Goal: Book appointment/travel/reservation

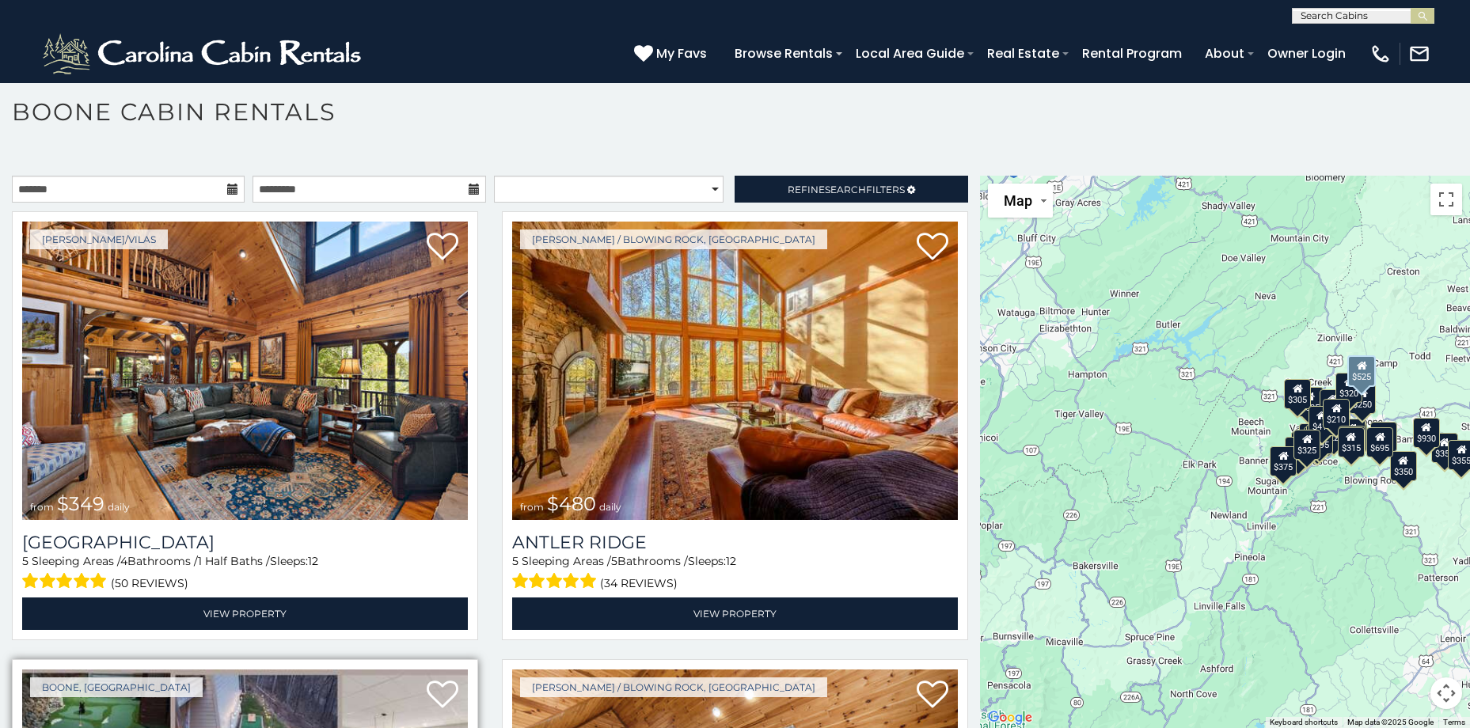
scroll to position [1, 0]
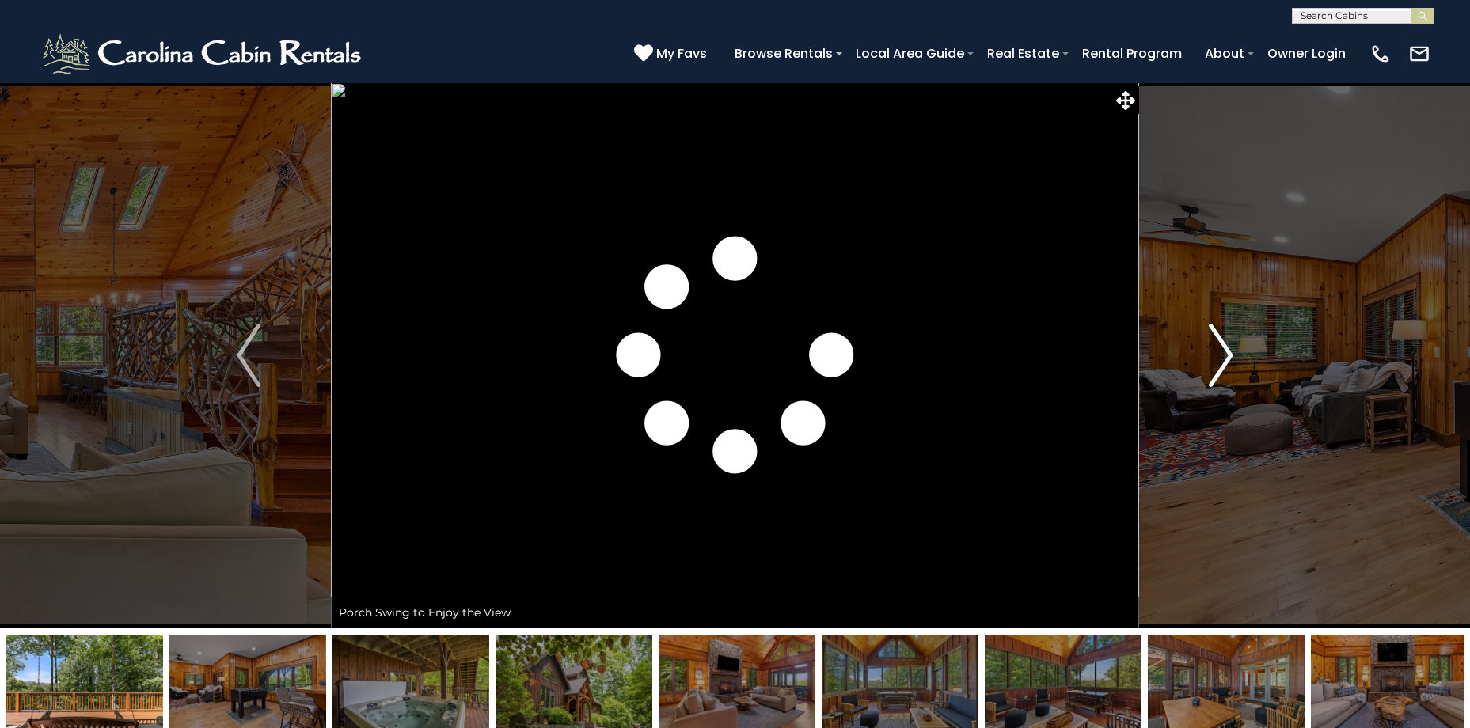
click at [1218, 356] on img "Next" at bounding box center [1221, 355] width 24 height 63
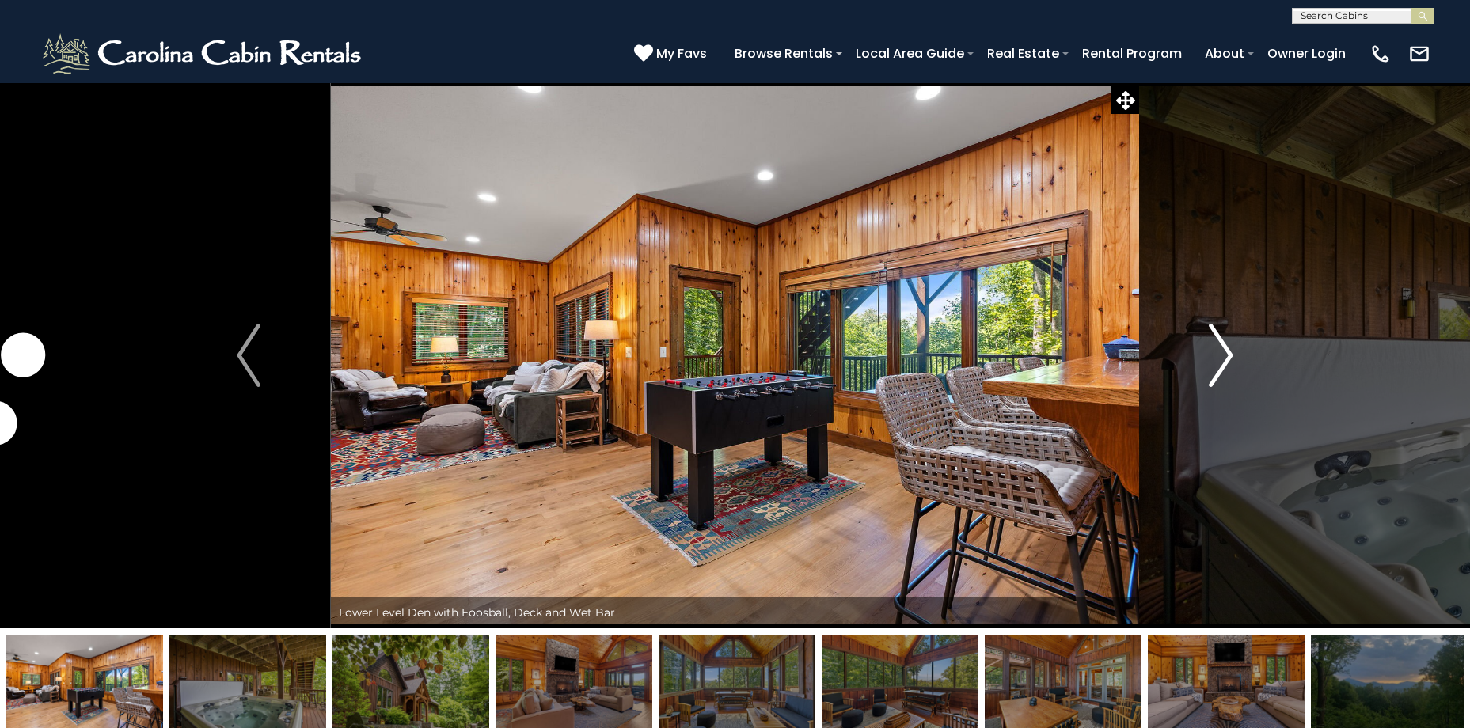
click at [1197, 356] on button "Next" at bounding box center [1221, 355] width 164 height 546
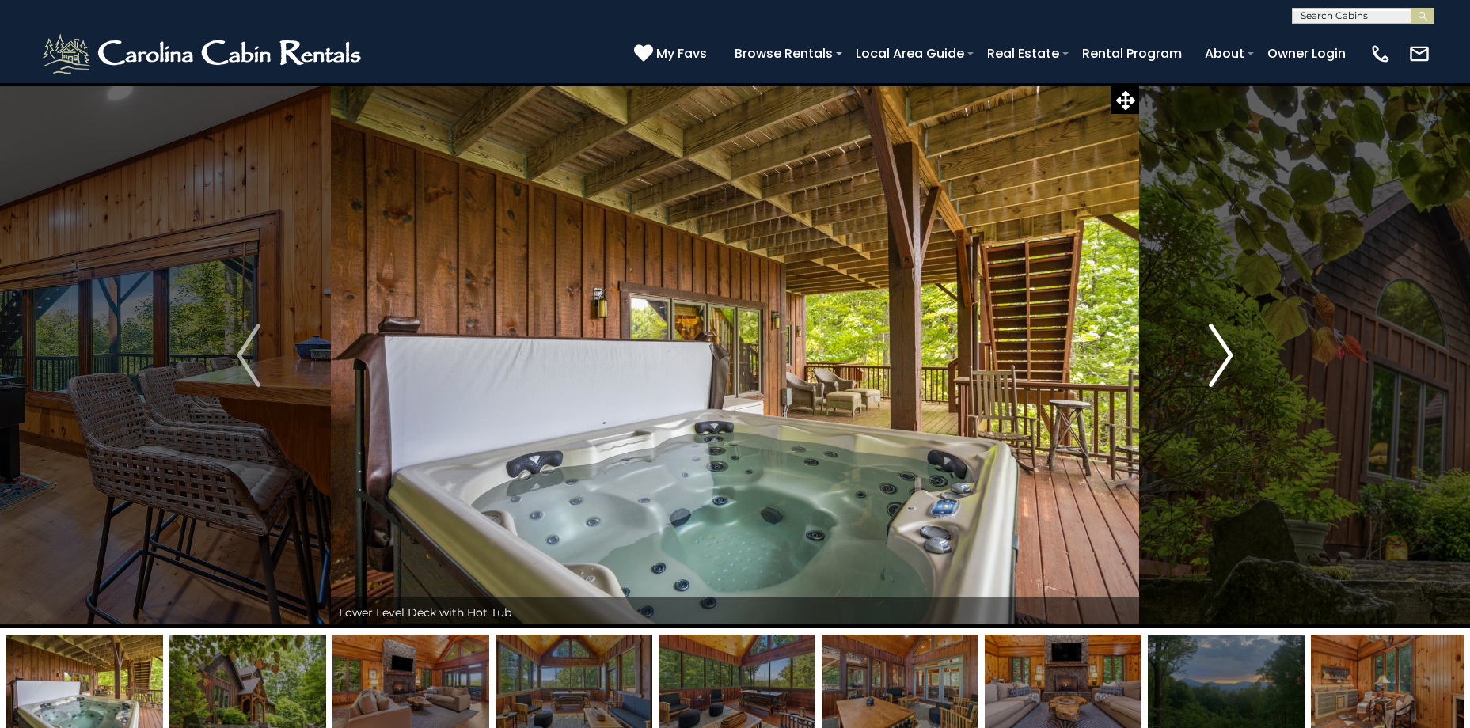
click at [1197, 357] on button "Next" at bounding box center [1221, 355] width 164 height 546
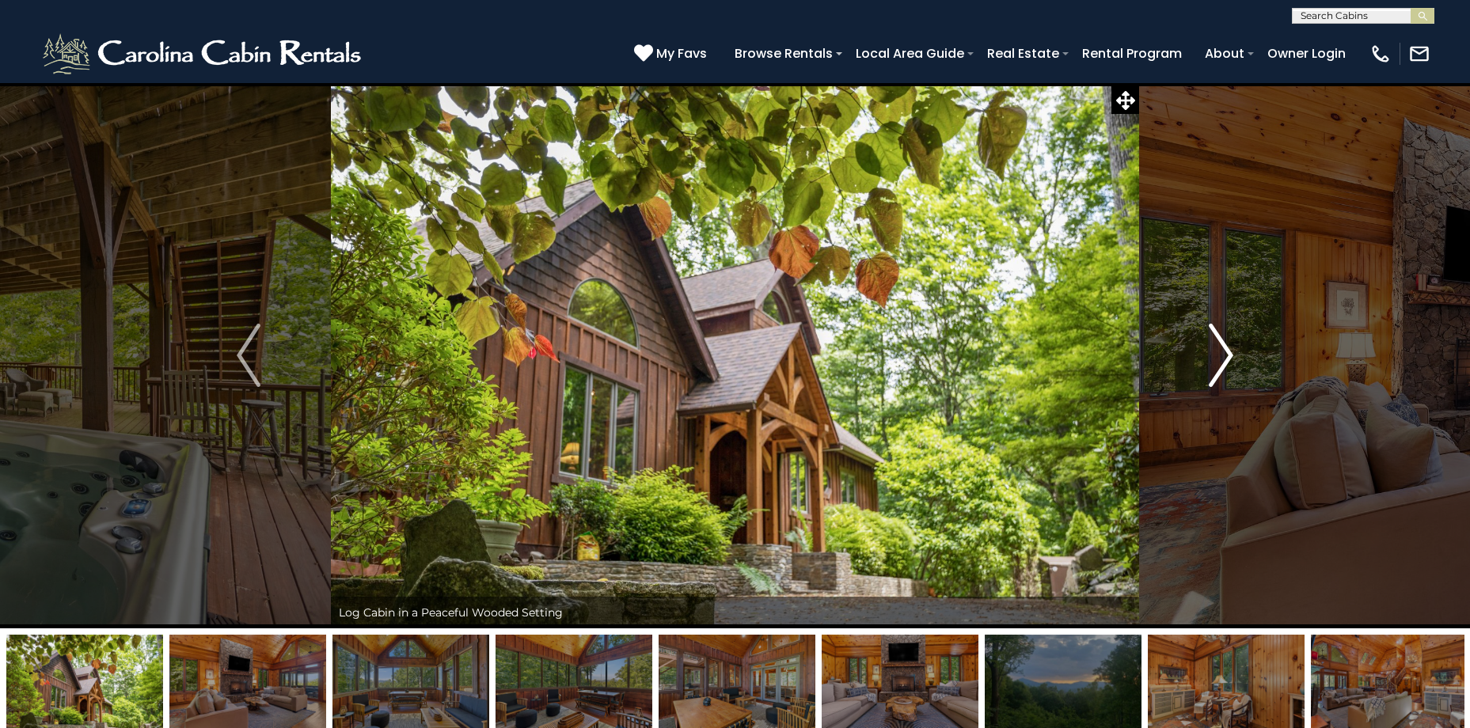
click at [1197, 357] on button "Next" at bounding box center [1221, 355] width 164 height 546
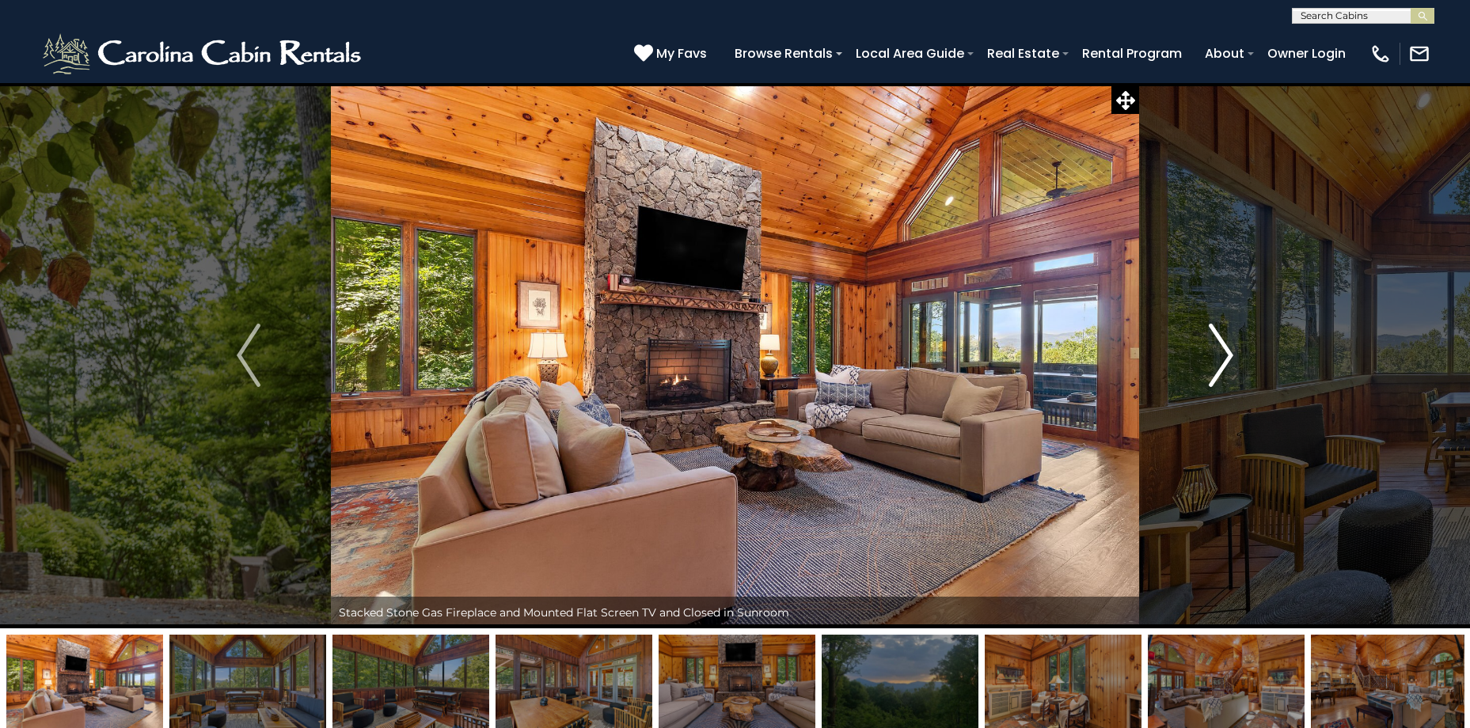
click at [1197, 357] on button "Next" at bounding box center [1221, 355] width 164 height 546
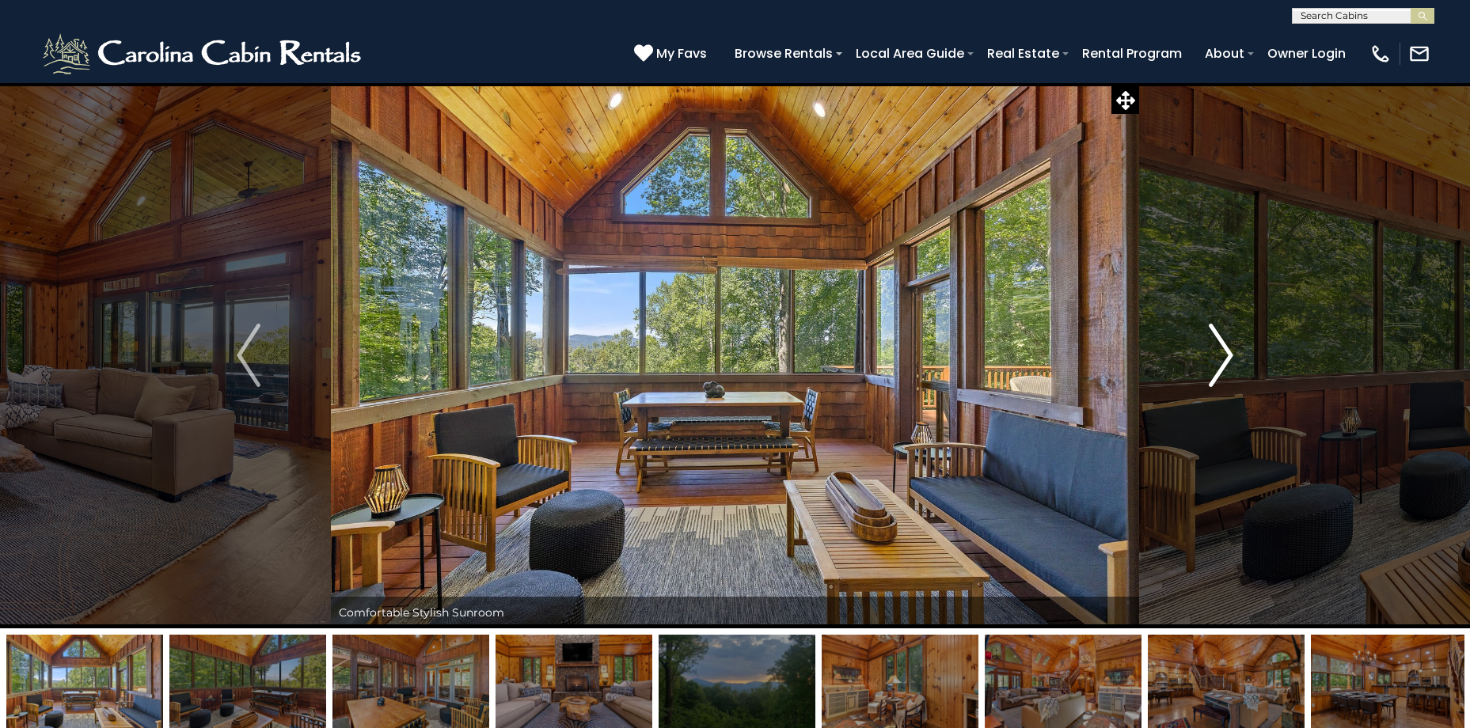
click at [1197, 357] on button "Next" at bounding box center [1221, 355] width 164 height 546
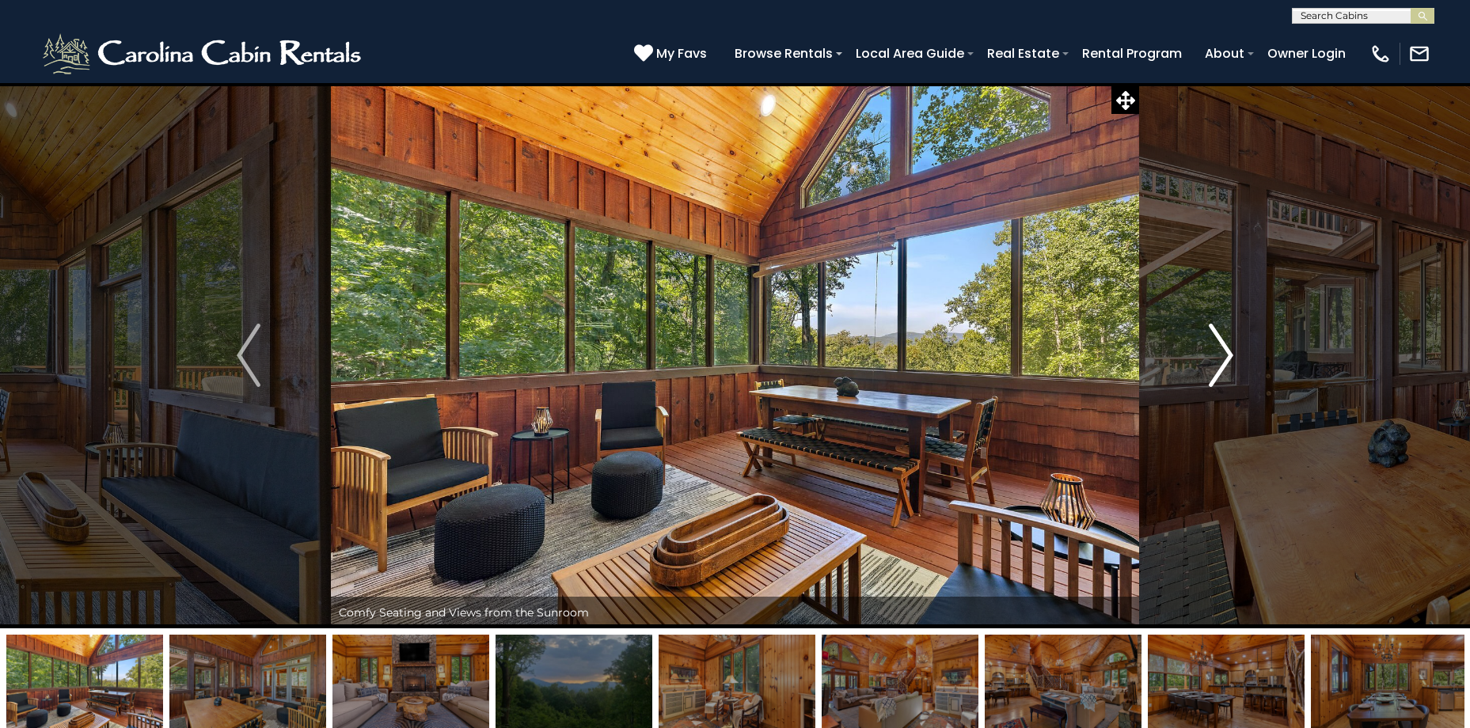
click at [1197, 358] on button "Next" at bounding box center [1221, 355] width 164 height 546
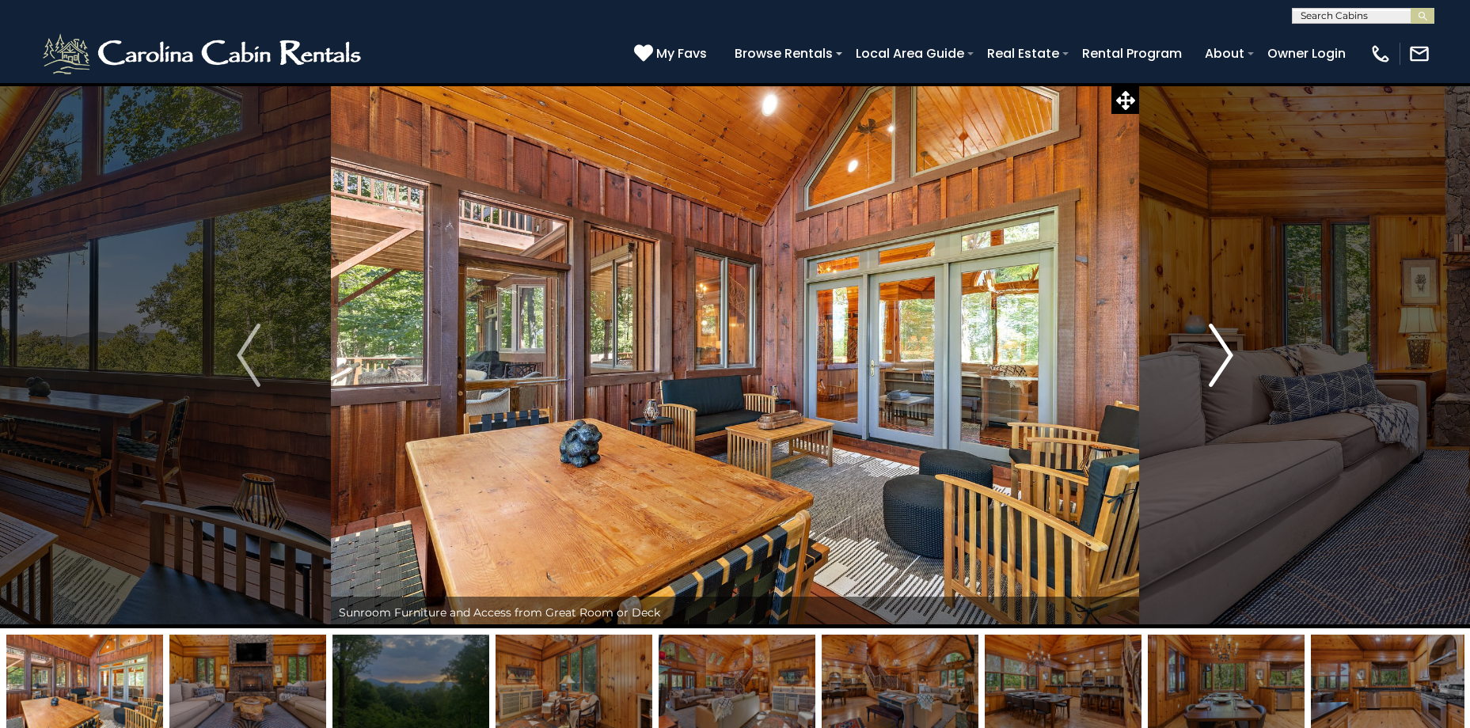
click at [1197, 358] on button "Next" at bounding box center [1221, 355] width 164 height 546
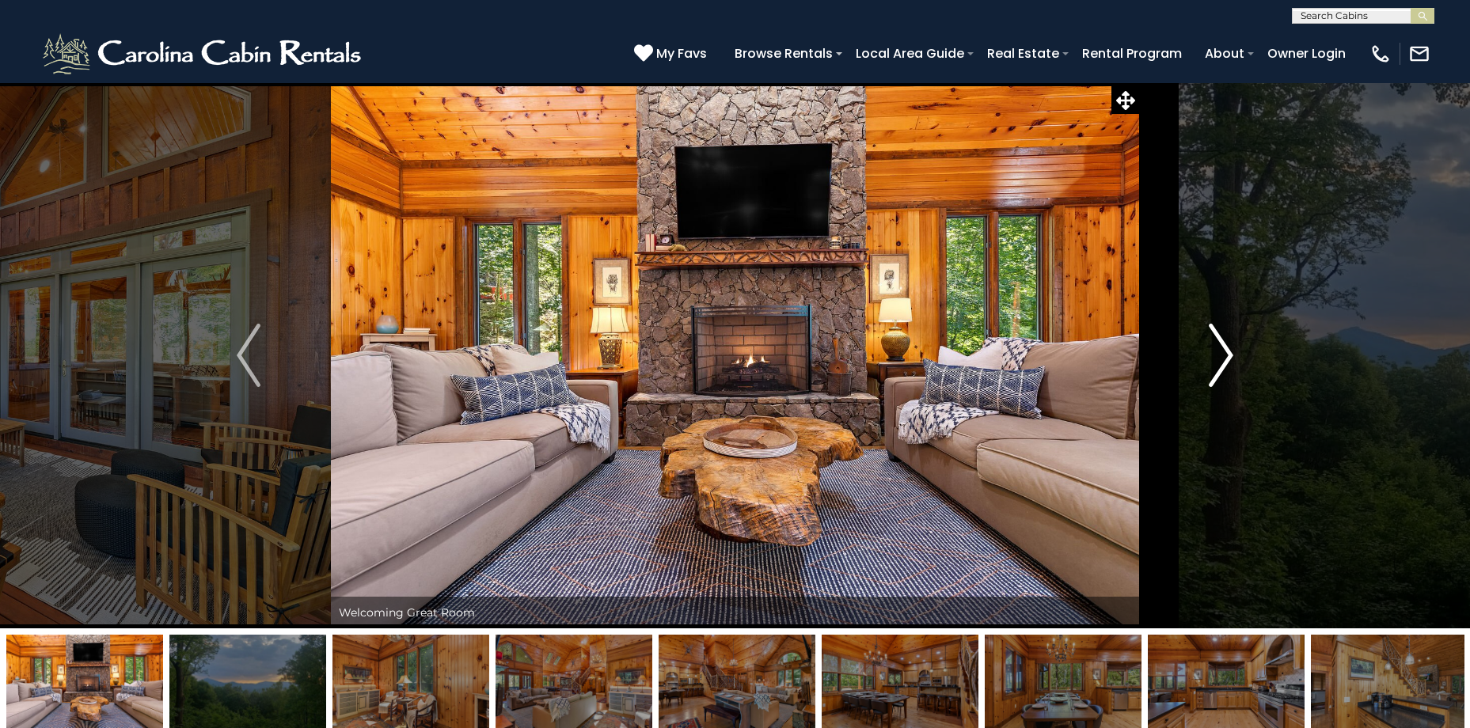
click at [1197, 358] on button "Next" at bounding box center [1221, 355] width 164 height 546
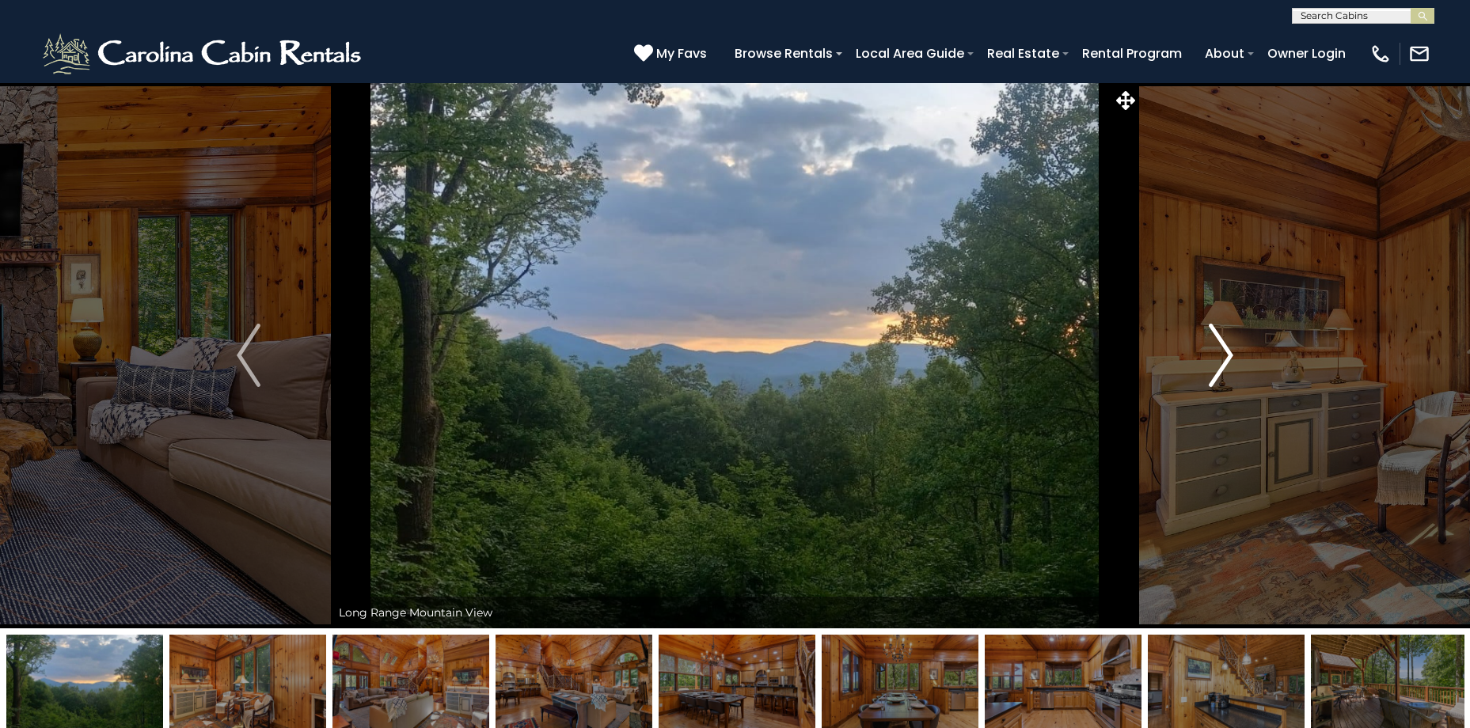
click at [1197, 358] on button "Next" at bounding box center [1221, 355] width 164 height 546
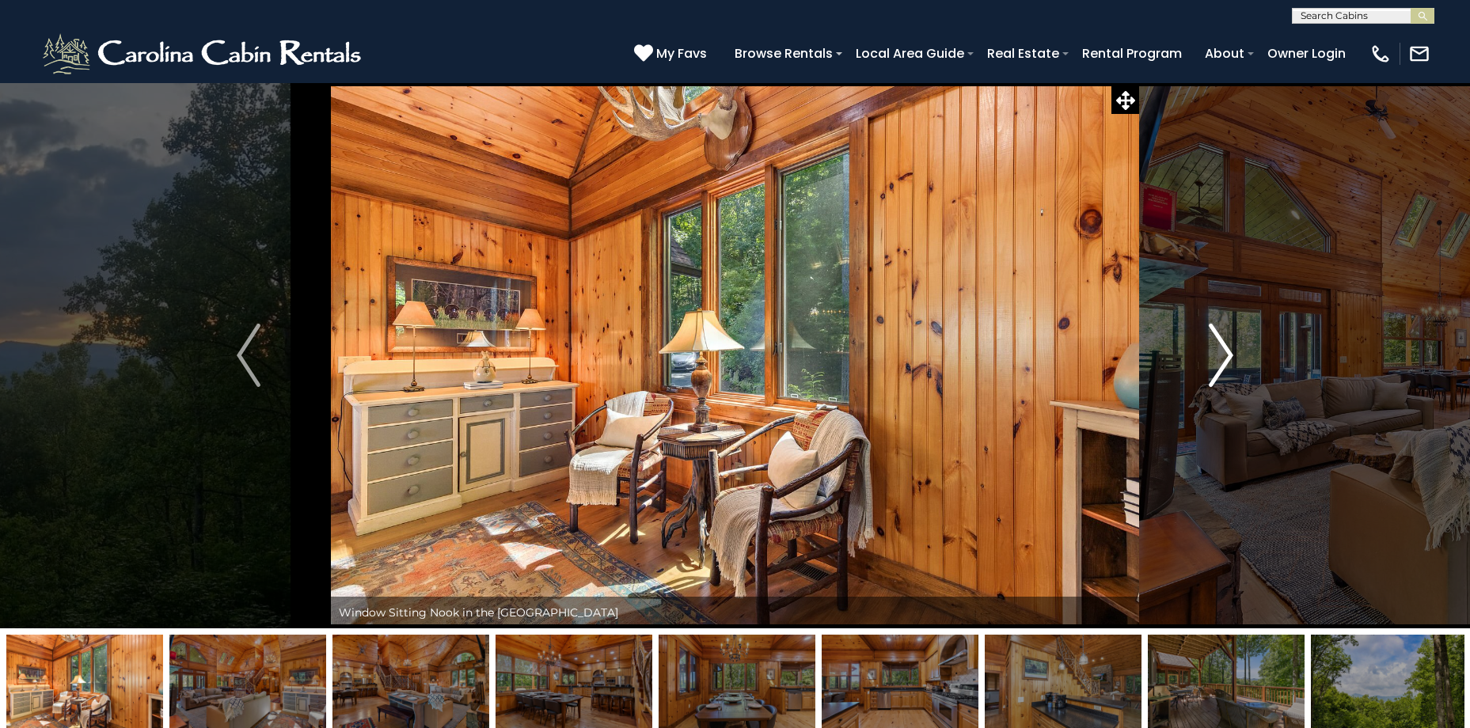
click at [1197, 358] on button "Next" at bounding box center [1221, 355] width 164 height 546
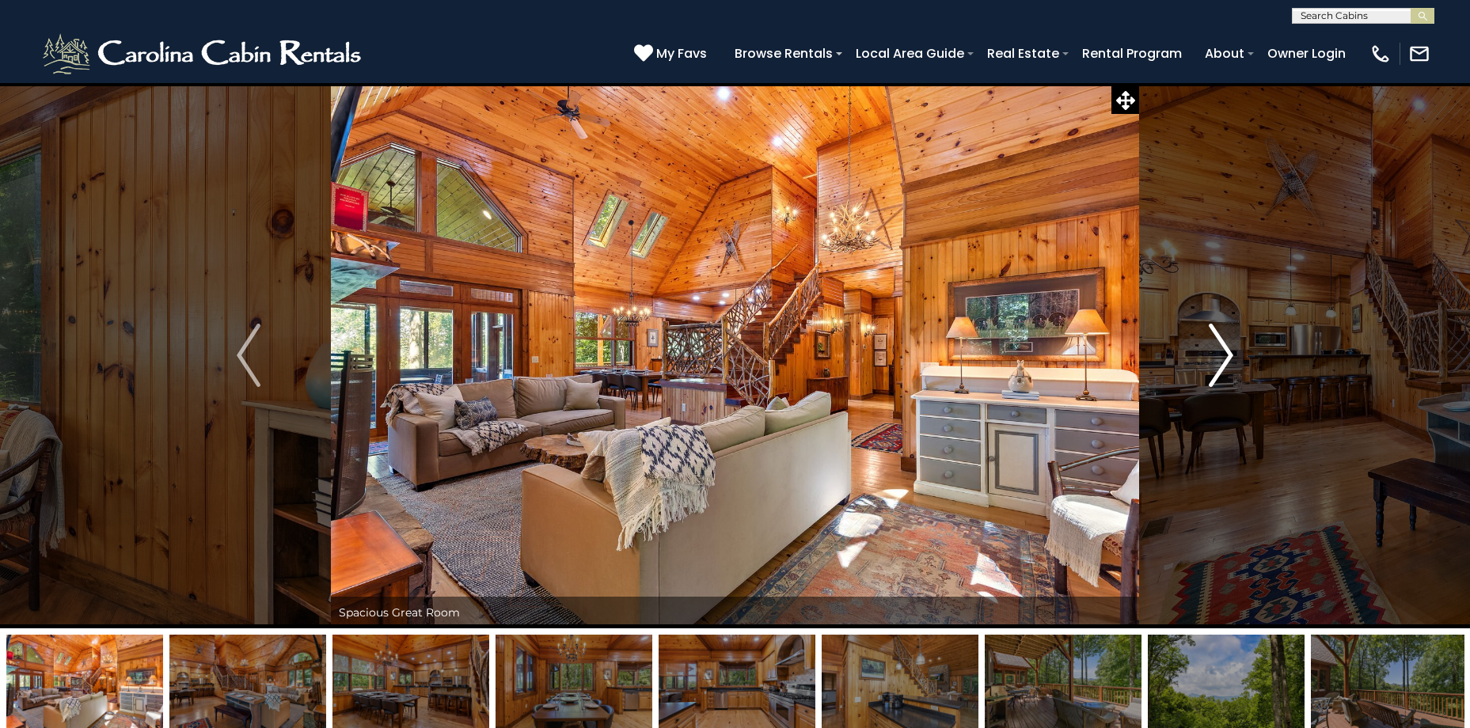
click at [1197, 358] on button "Next" at bounding box center [1221, 355] width 164 height 546
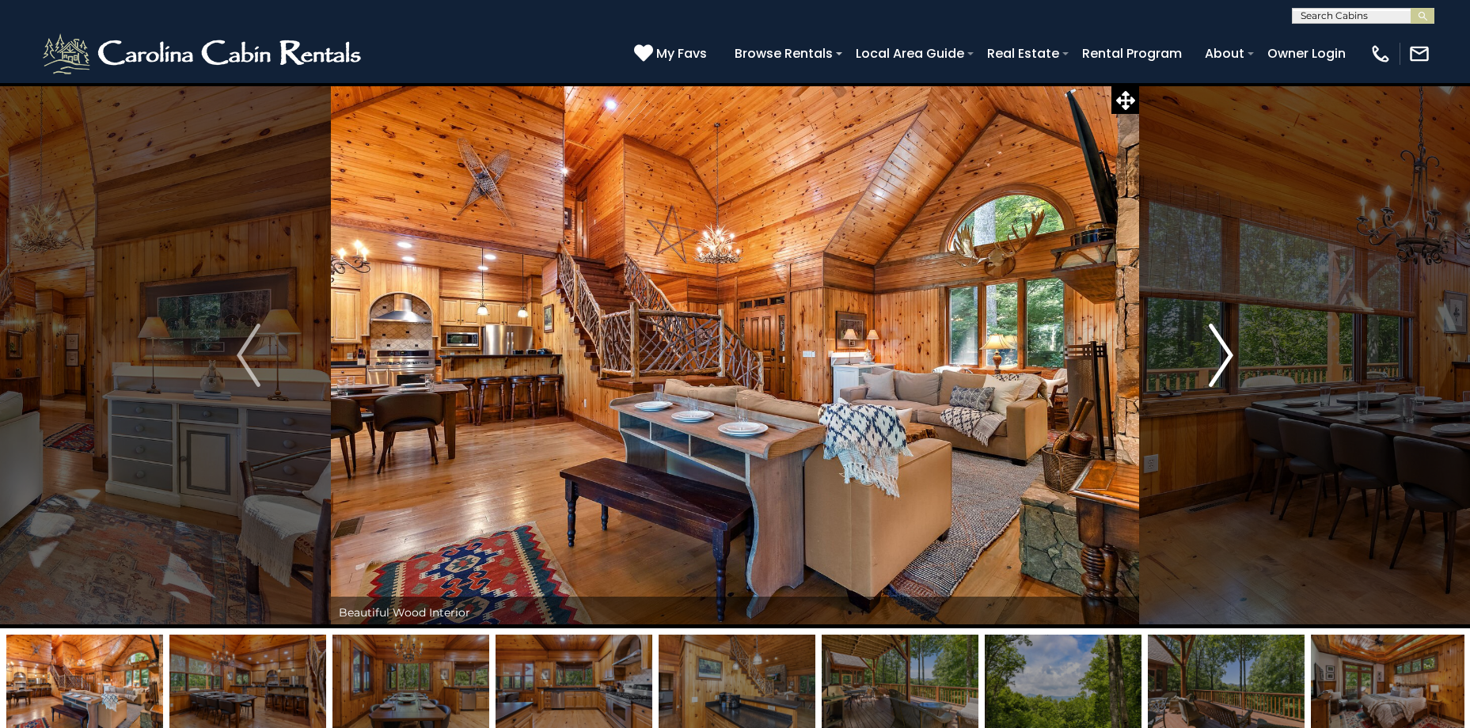
click at [1197, 358] on button "Next" at bounding box center [1221, 355] width 164 height 546
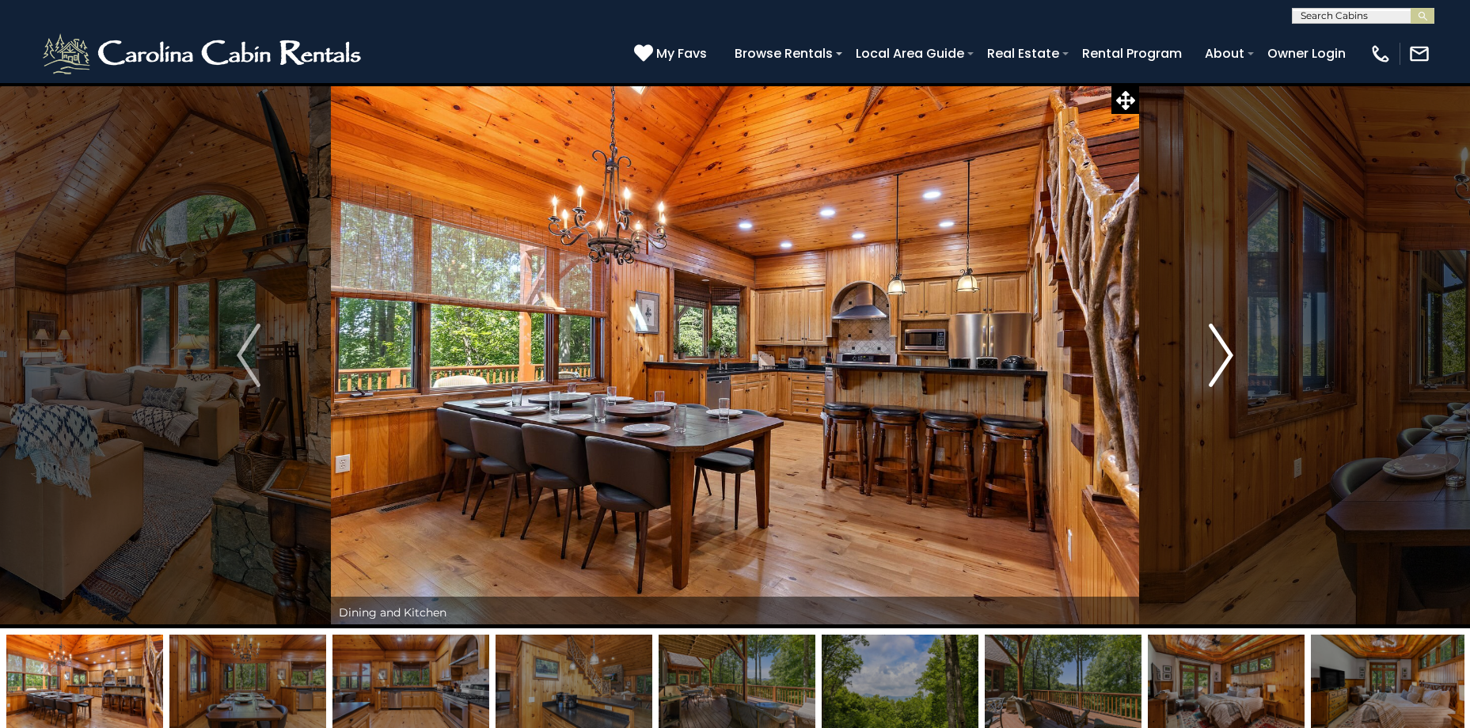
click at [1197, 358] on button "Next" at bounding box center [1221, 355] width 164 height 546
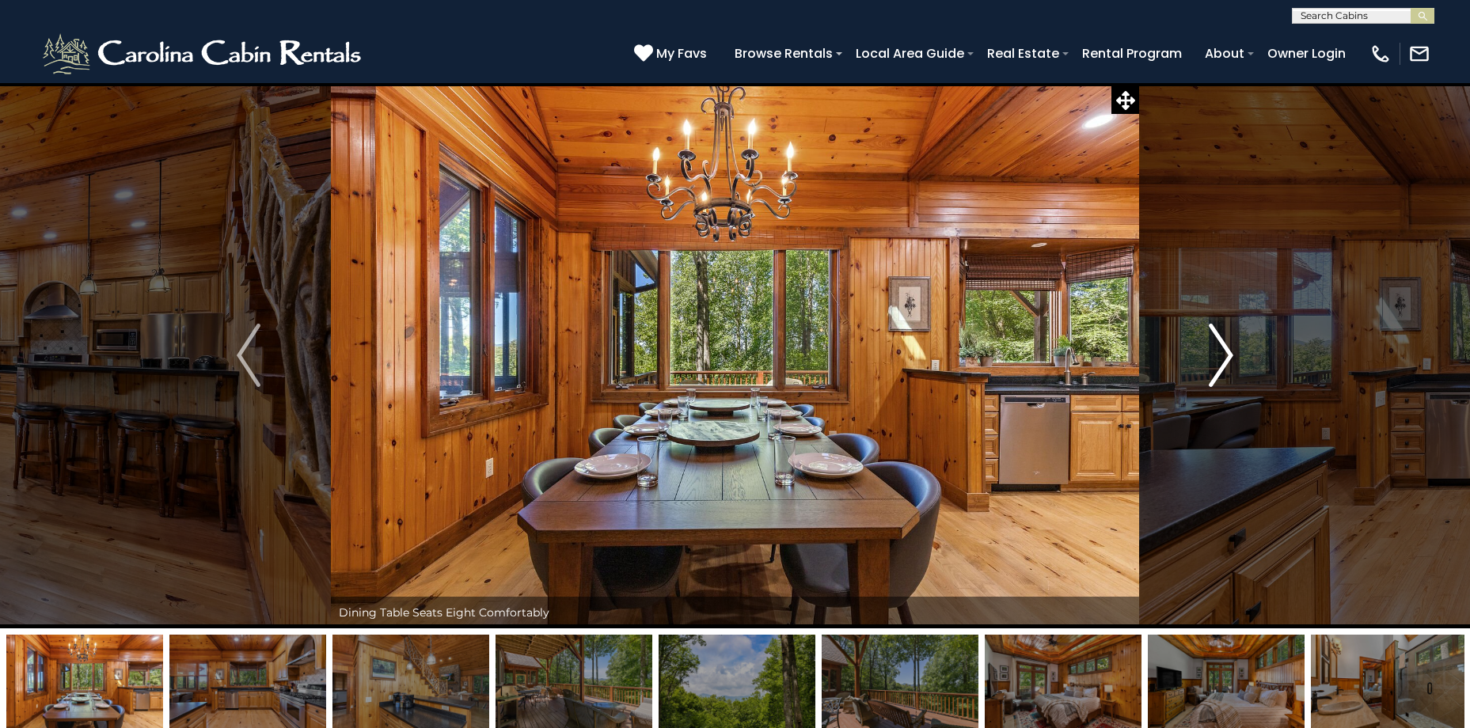
click at [1197, 358] on button "Next" at bounding box center [1221, 355] width 164 height 546
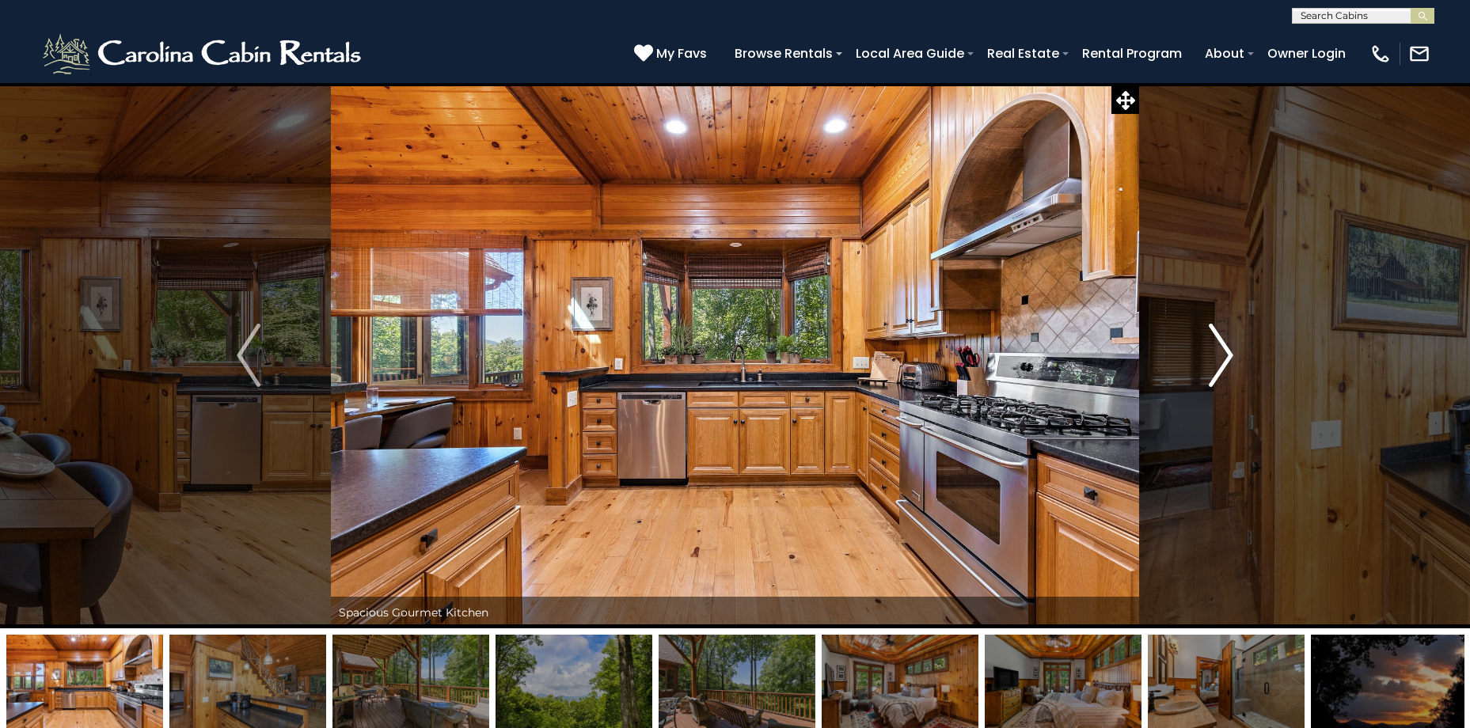
click at [1197, 358] on button "Next" at bounding box center [1221, 355] width 164 height 546
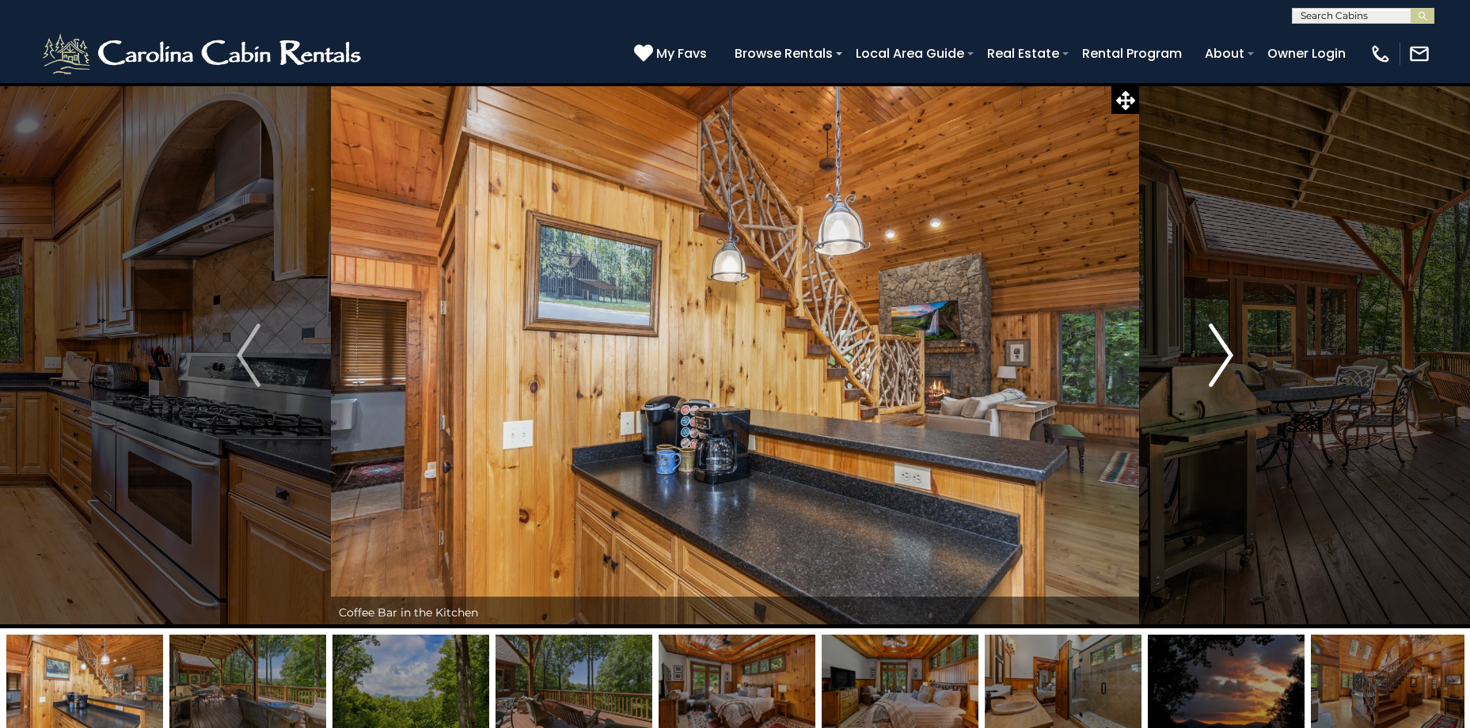
click at [1197, 358] on button "Next" at bounding box center [1221, 355] width 164 height 546
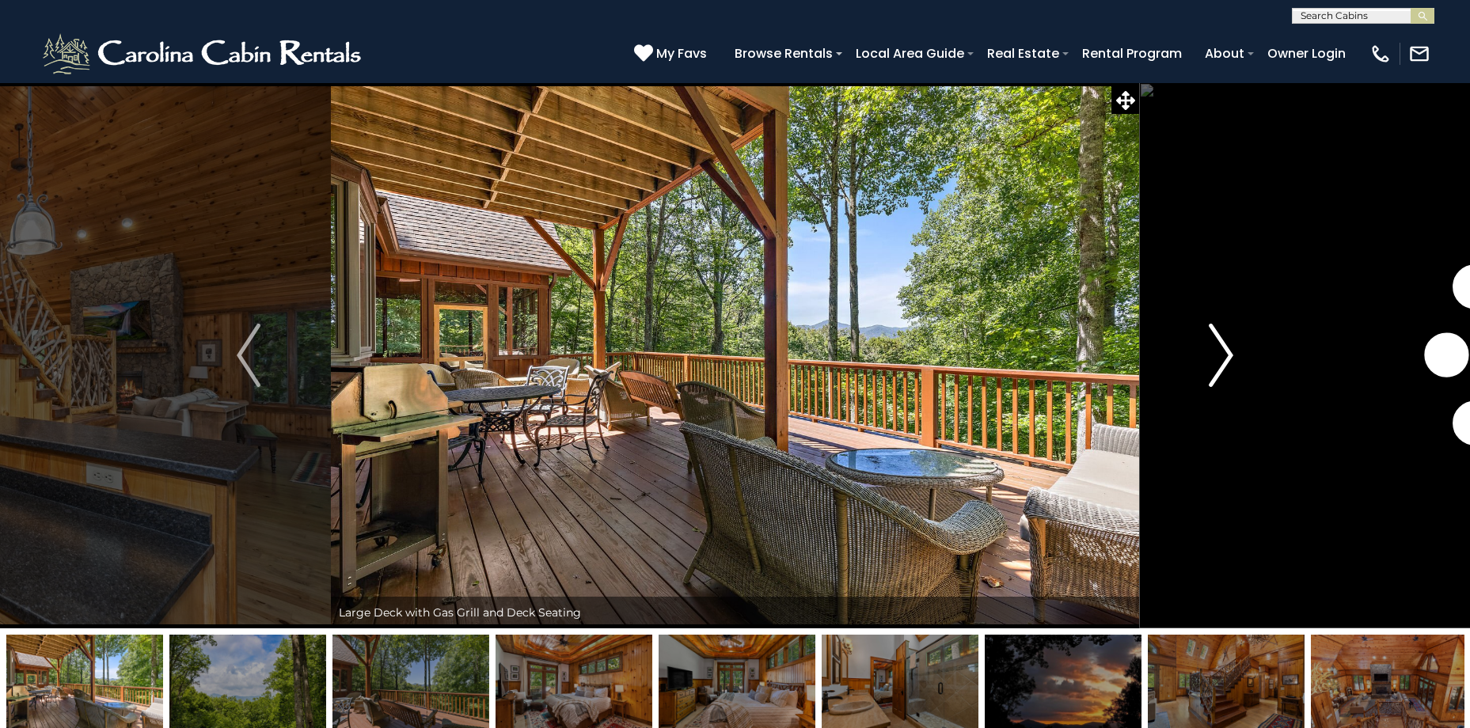
click at [1197, 358] on button "Next" at bounding box center [1221, 355] width 164 height 546
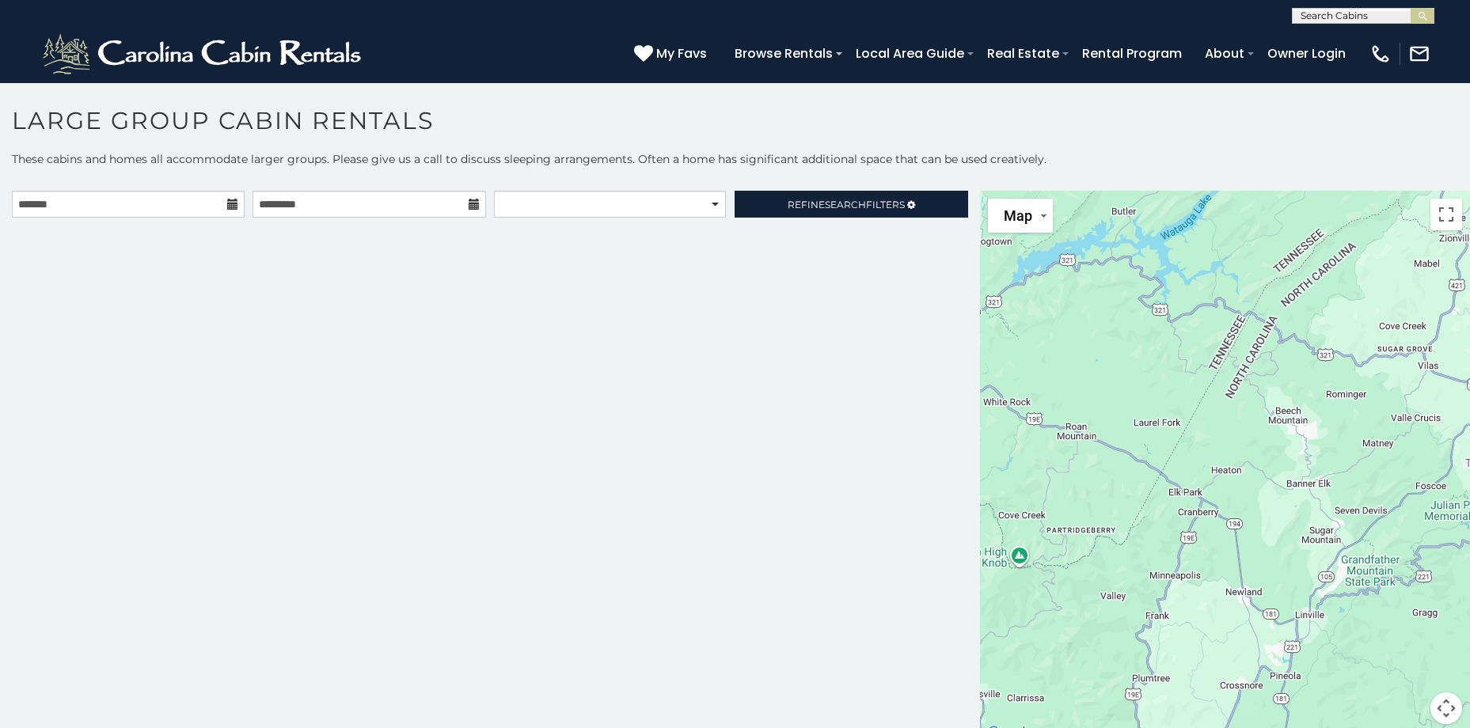
click at [233, 206] on icon at bounding box center [232, 204] width 11 height 11
click at [229, 205] on icon at bounding box center [232, 204] width 11 height 11
click at [186, 210] on input "text" at bounding box center [128, 204] width 233 height 27
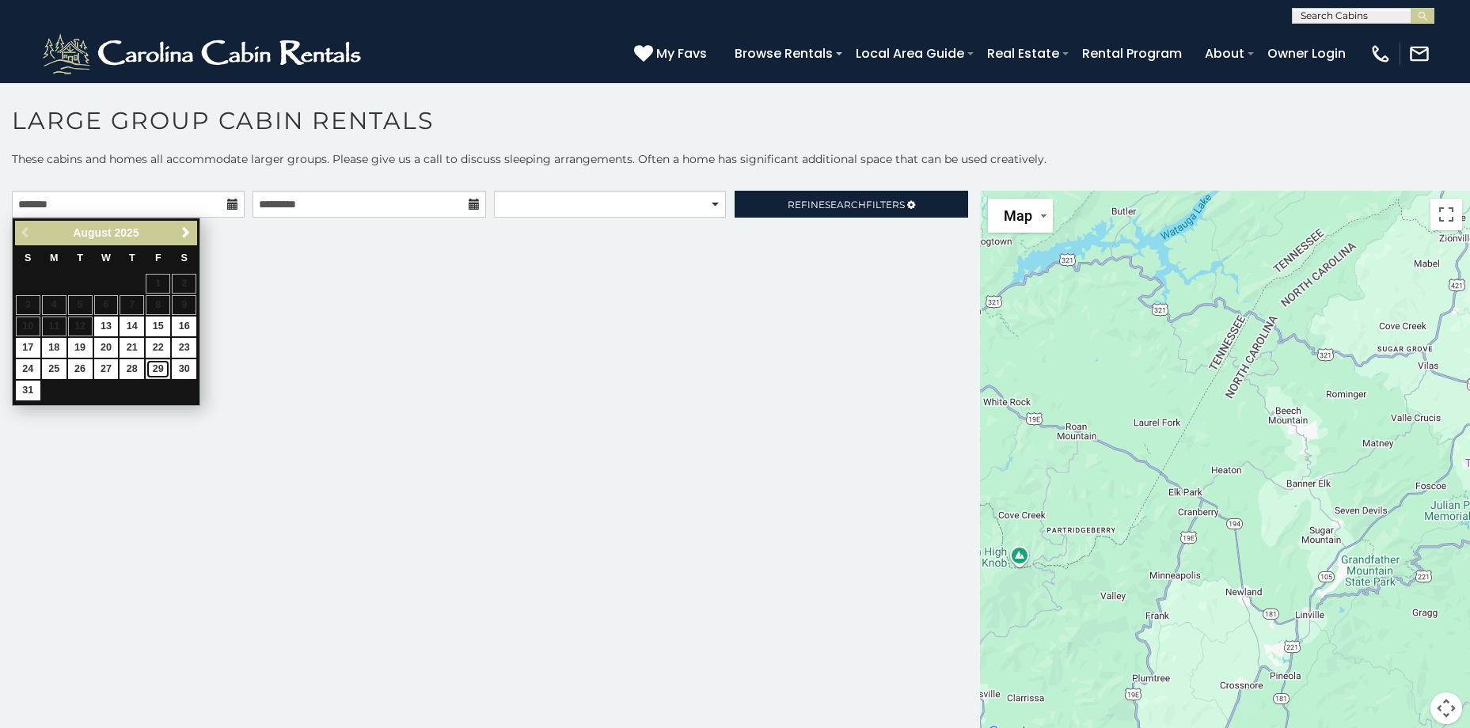
click at [160, 365] on link "29" at bounding box center [158, 369] width 25 height 20
type input "**********"
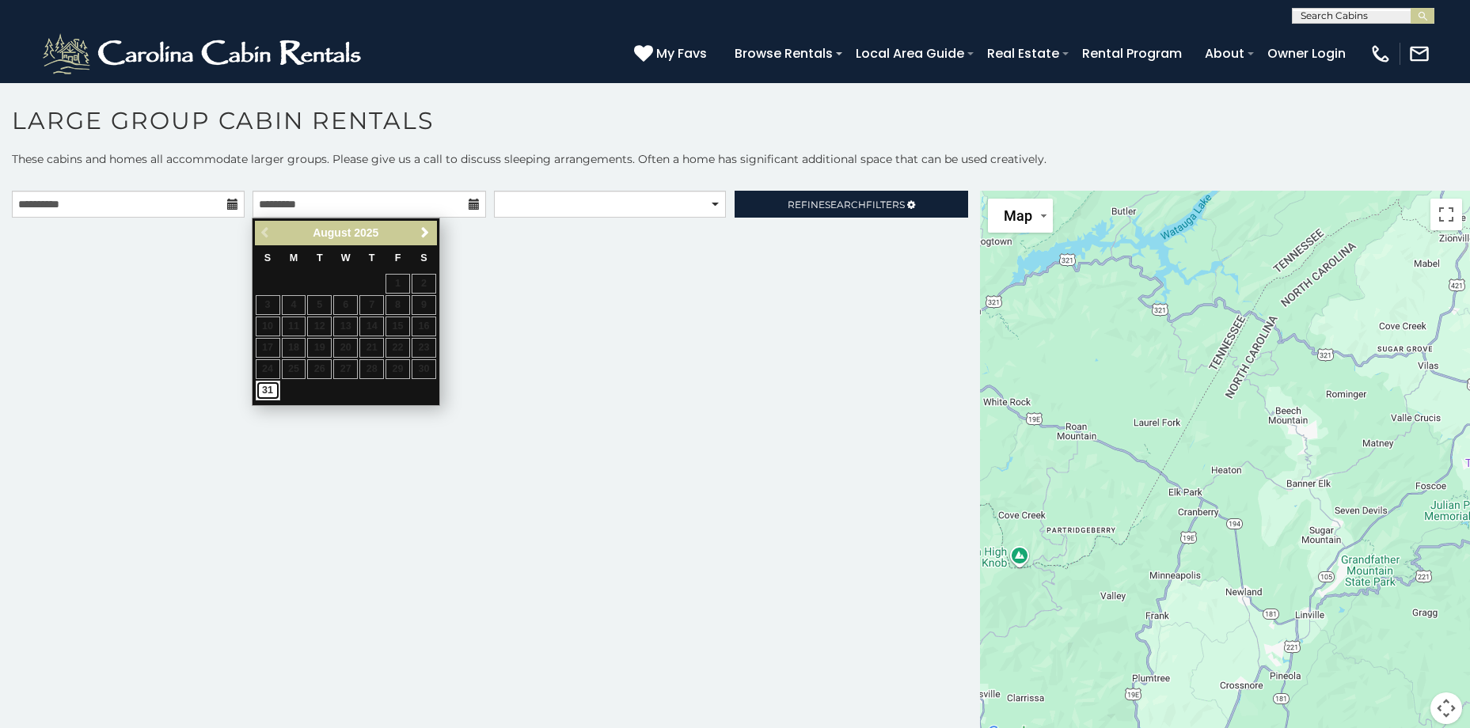
click at [269, 389] on link "31" at bounding box center [268, 391] width 25 height 20
type input "**********"
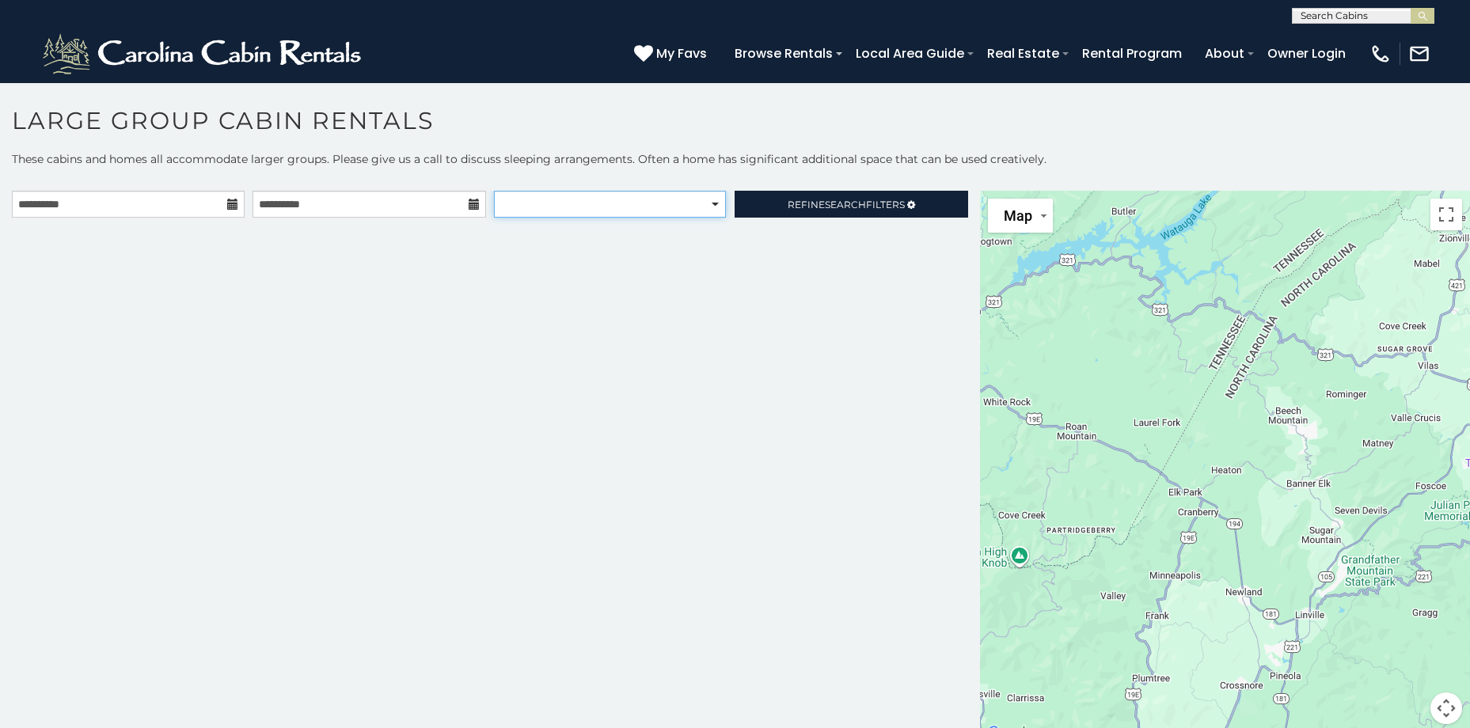
click at [708, 203] on select "**********" at bounding box center [610, 204] width 232 height 27
click at [494, 191] on select "**********" at bounding box center [610, 204] width 232 height 27
select select "**********"
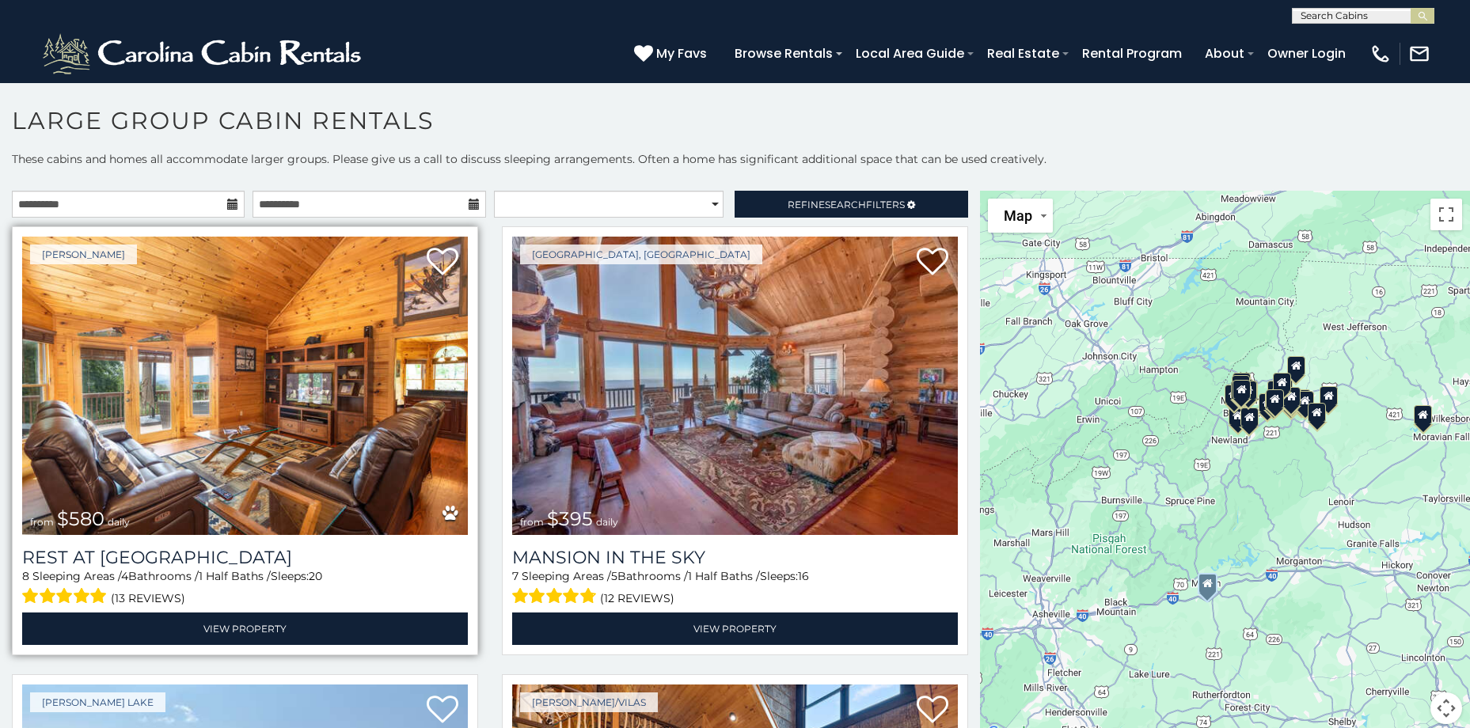
click at [265, 412] on img at bounding box center [245, 386] width 446 height 298
click at [264, 385] on img at bounding box center [245, 386] width 446 height 298
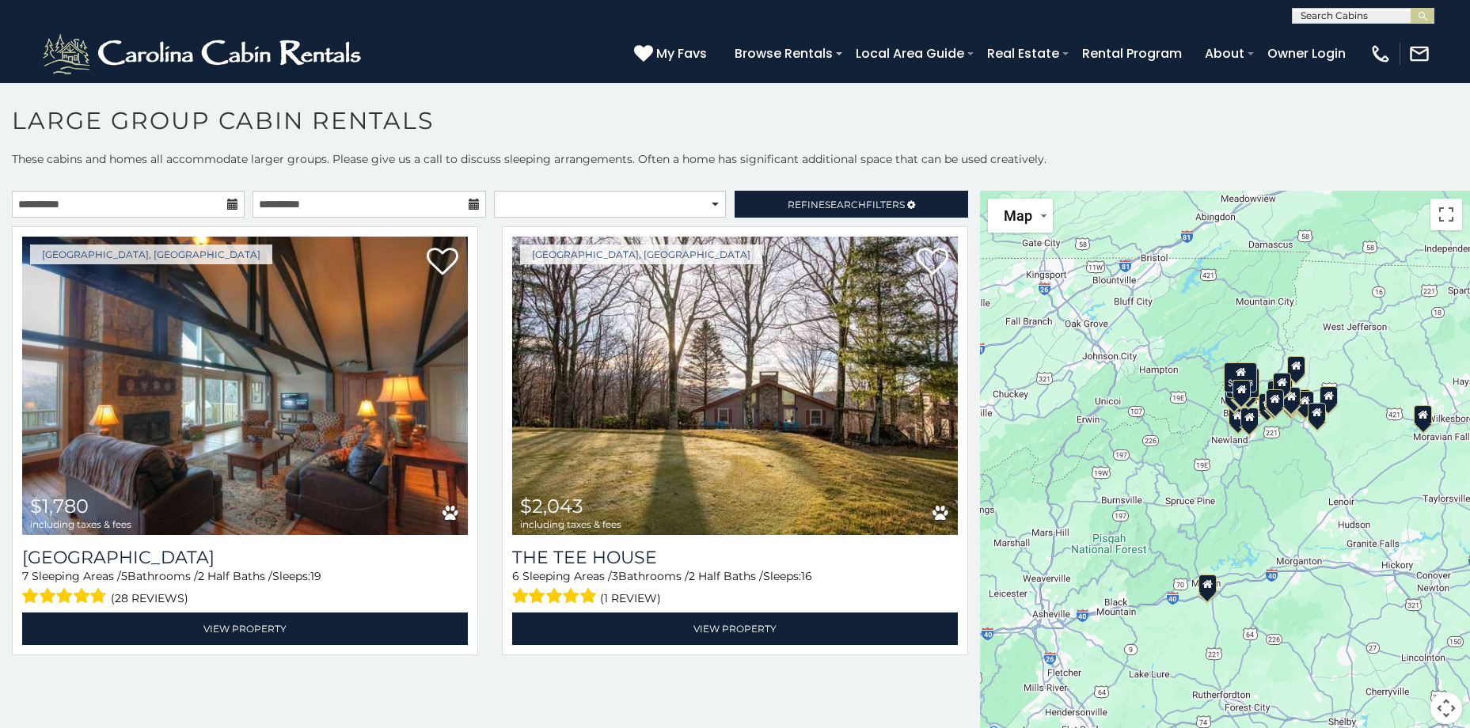
scroll to position [9, 0]
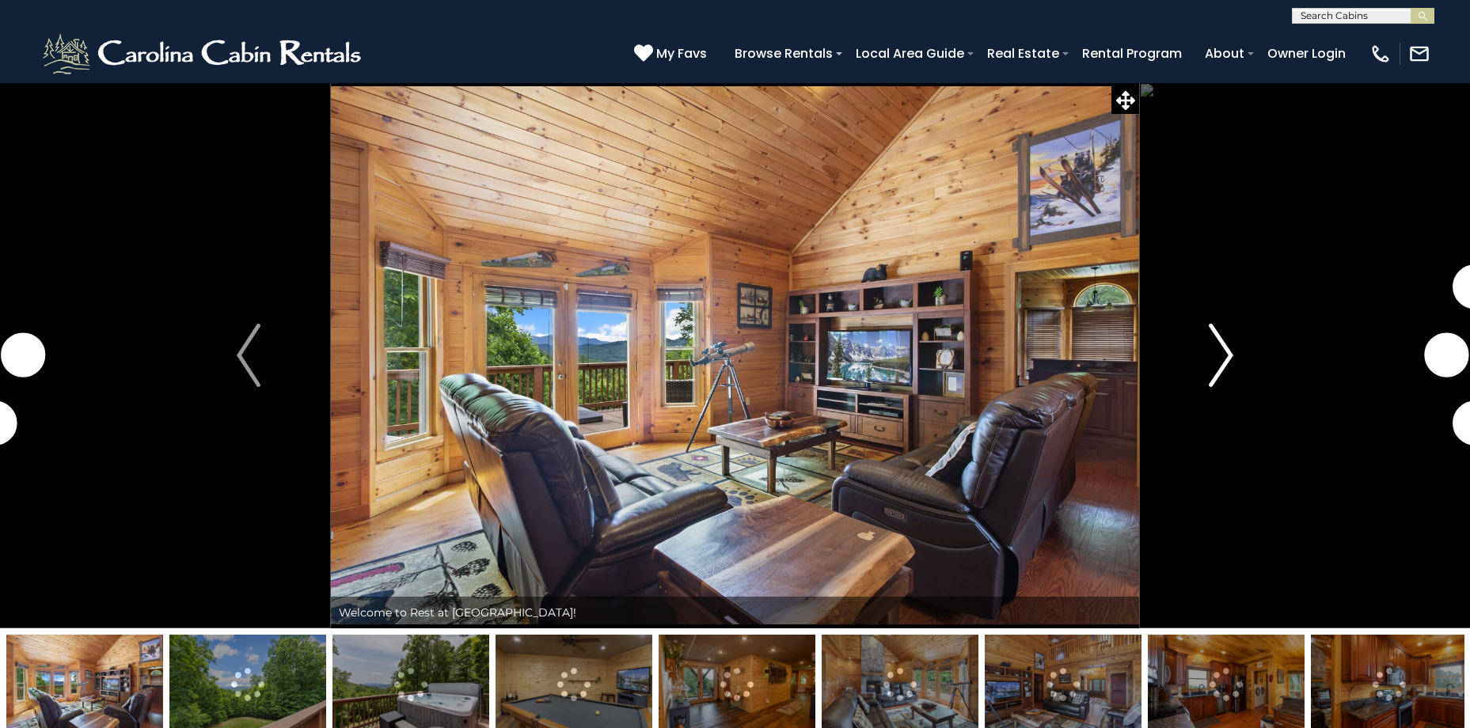
click at [1223, 354] on img "Next" at bounding box center [1221, 355] width 24 height 63
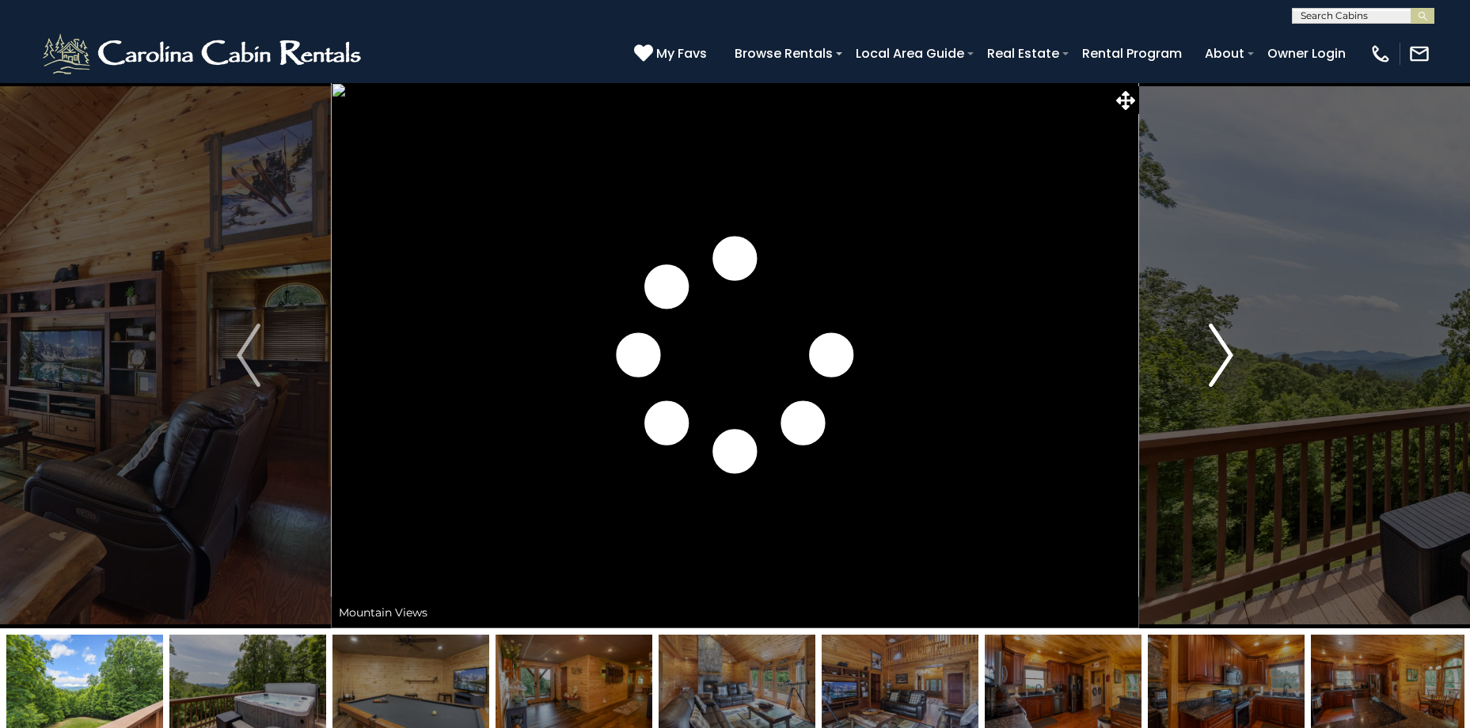
click at [1227, 364] on img "Next" at bounding box center [1221, 355] width 24 height 63
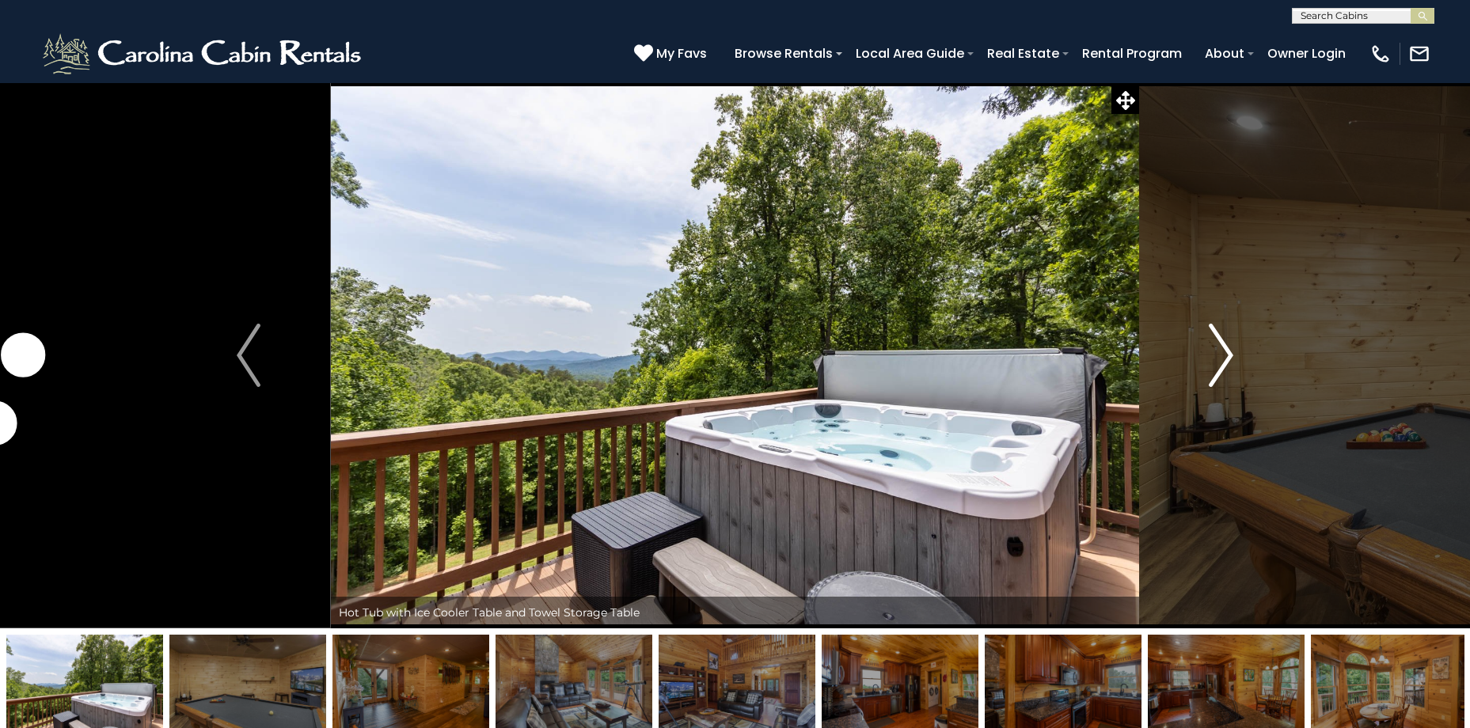
click at [1227, 363] on img "Next" at bounding box center [1221, 355] width 24 height 63
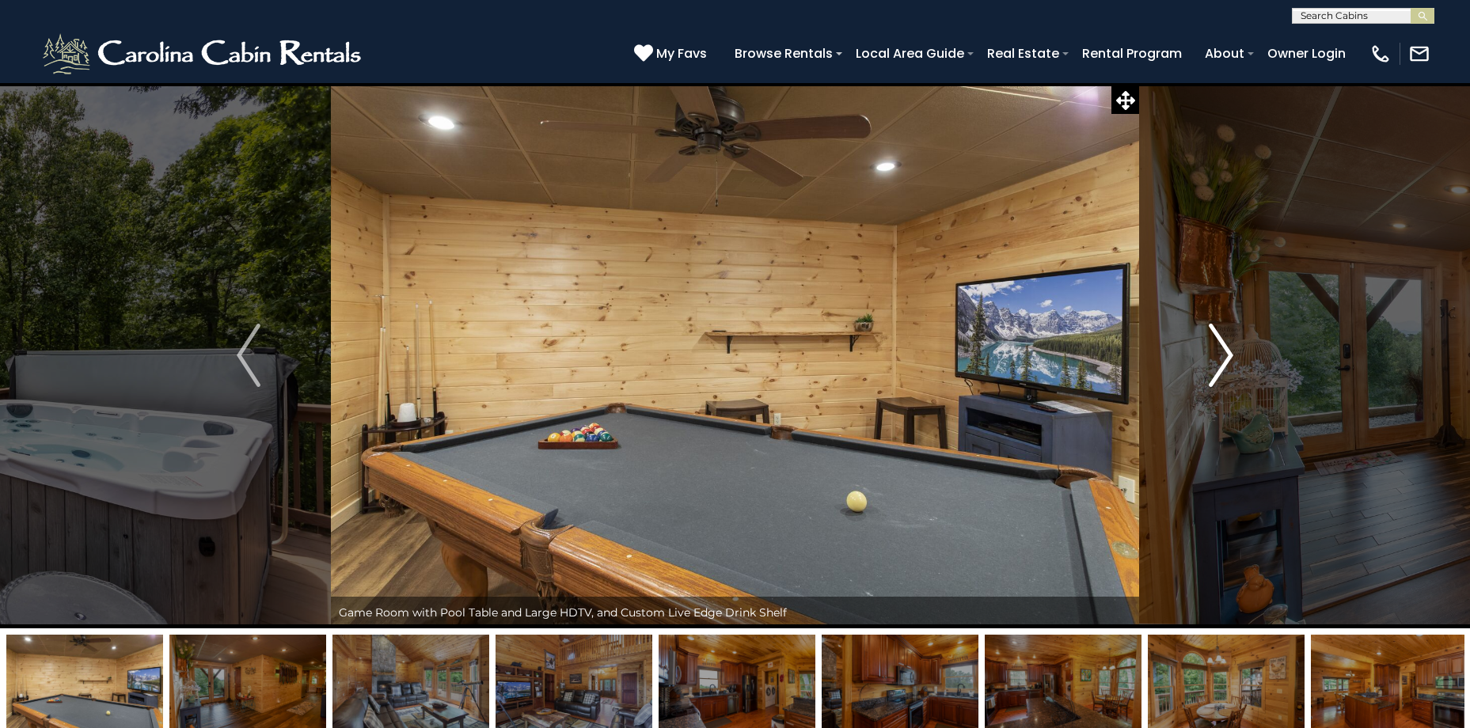
click at [1227, 363] on img "Next" at bounding box center [1221, 355] width 24 height 63
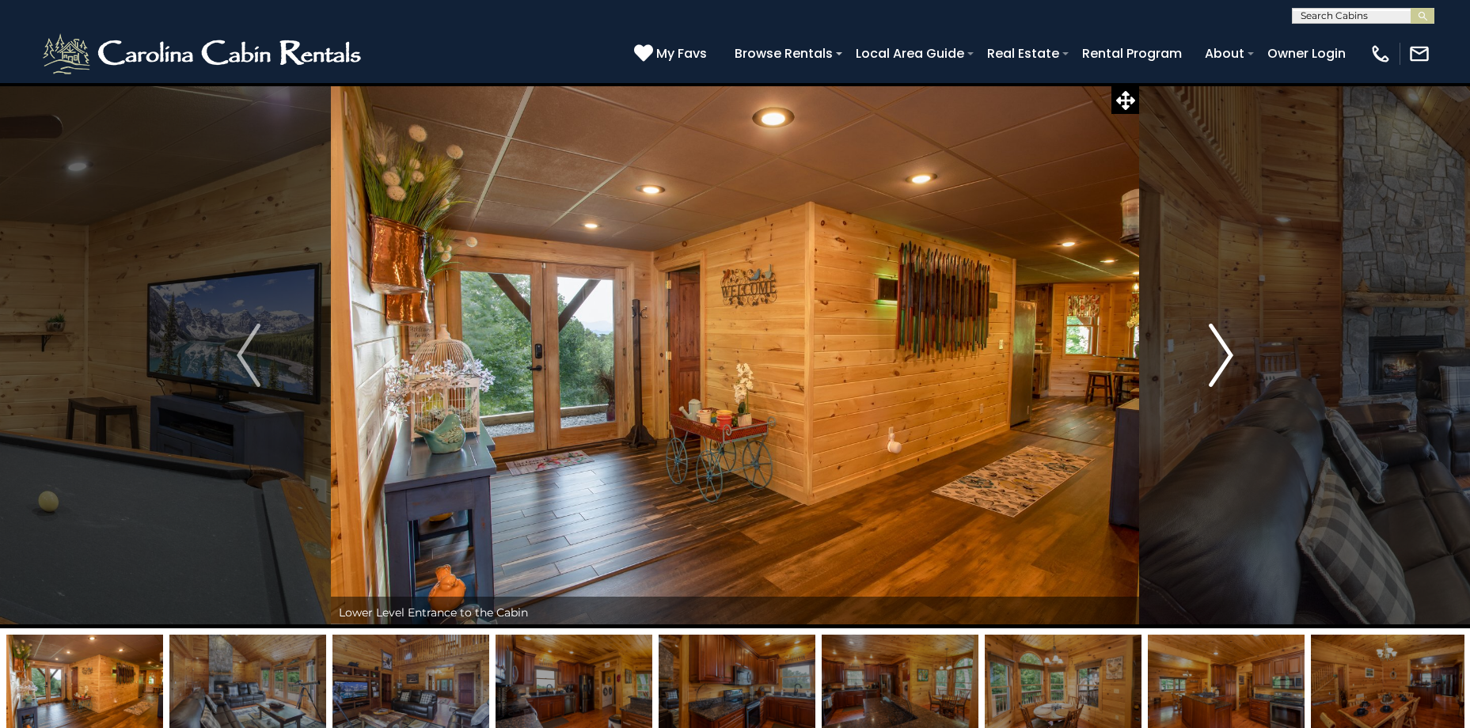
click at [1227, 363] on img "Next" at bounding box center [1221, 355] width 24 height 63
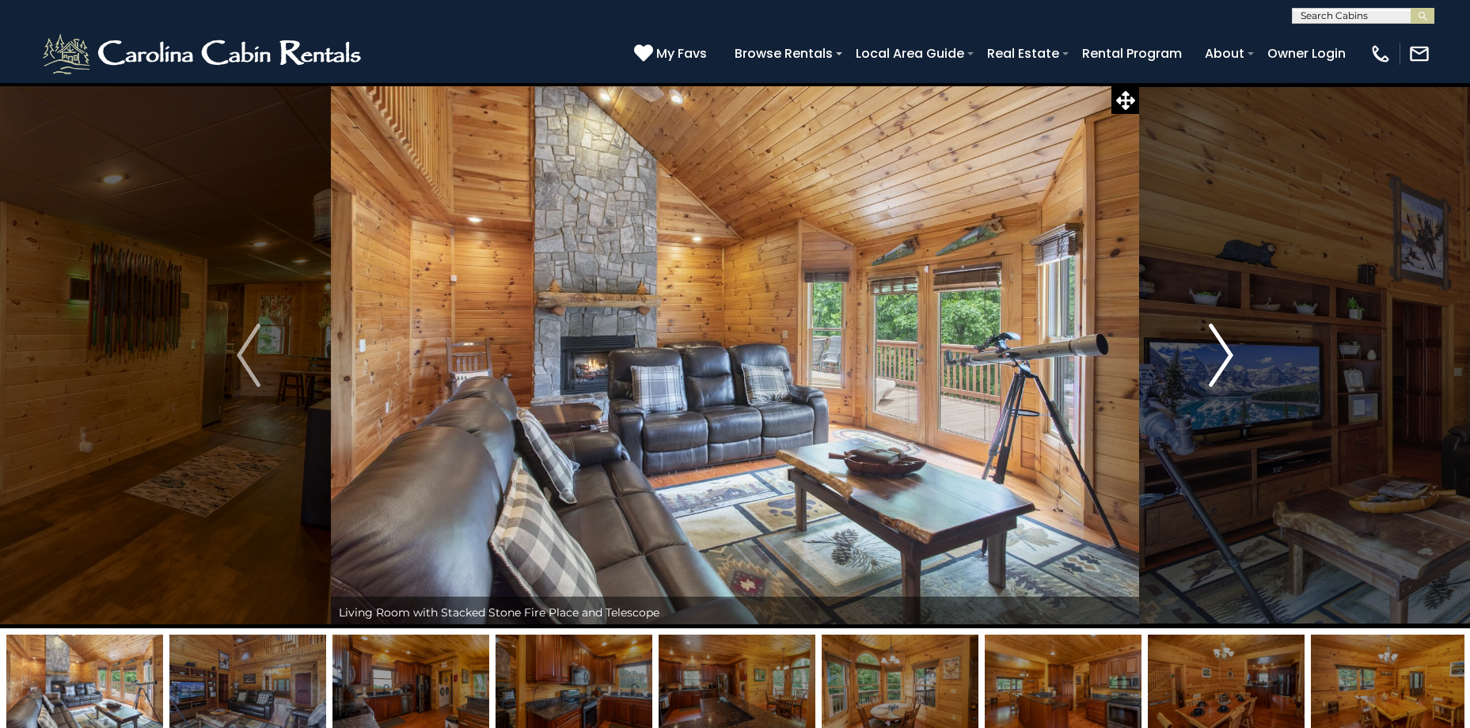
click at [1227, 363] on img "Next" at bounding box center [1221, 355] width 24 height 63
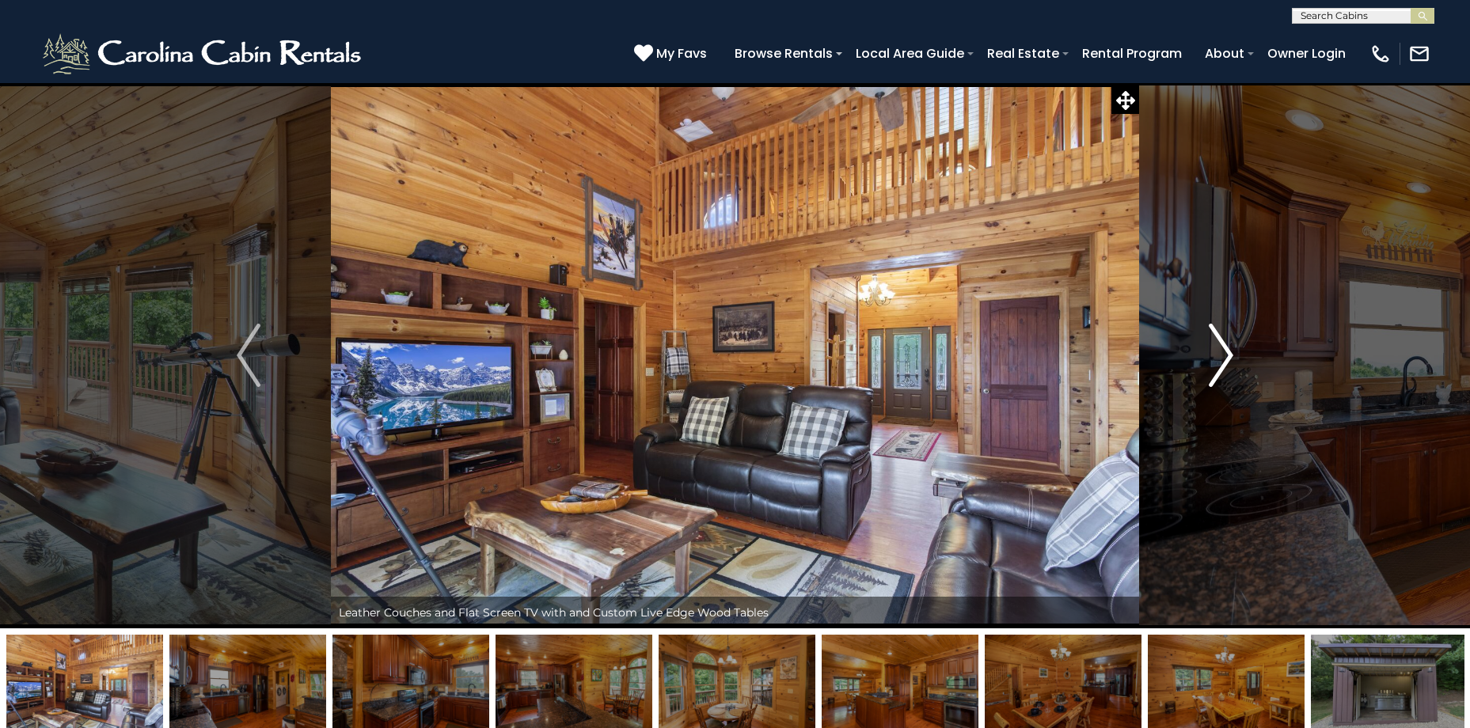
click at [1227, 363] on img "Next" at bounding box center [1221, 355] width 24 height 63
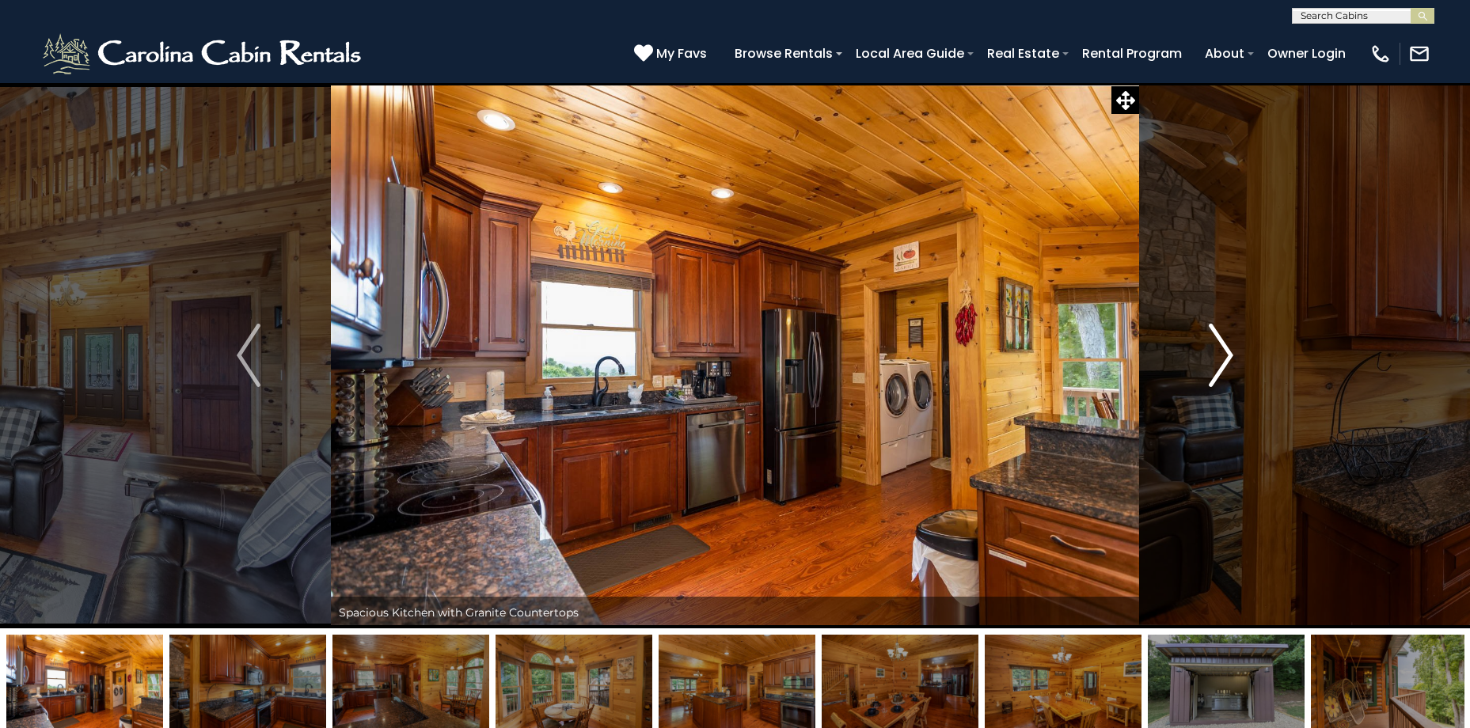
click at [1227, 363] on img "Next" at bounding box center [1221, 355] width 24 height 63
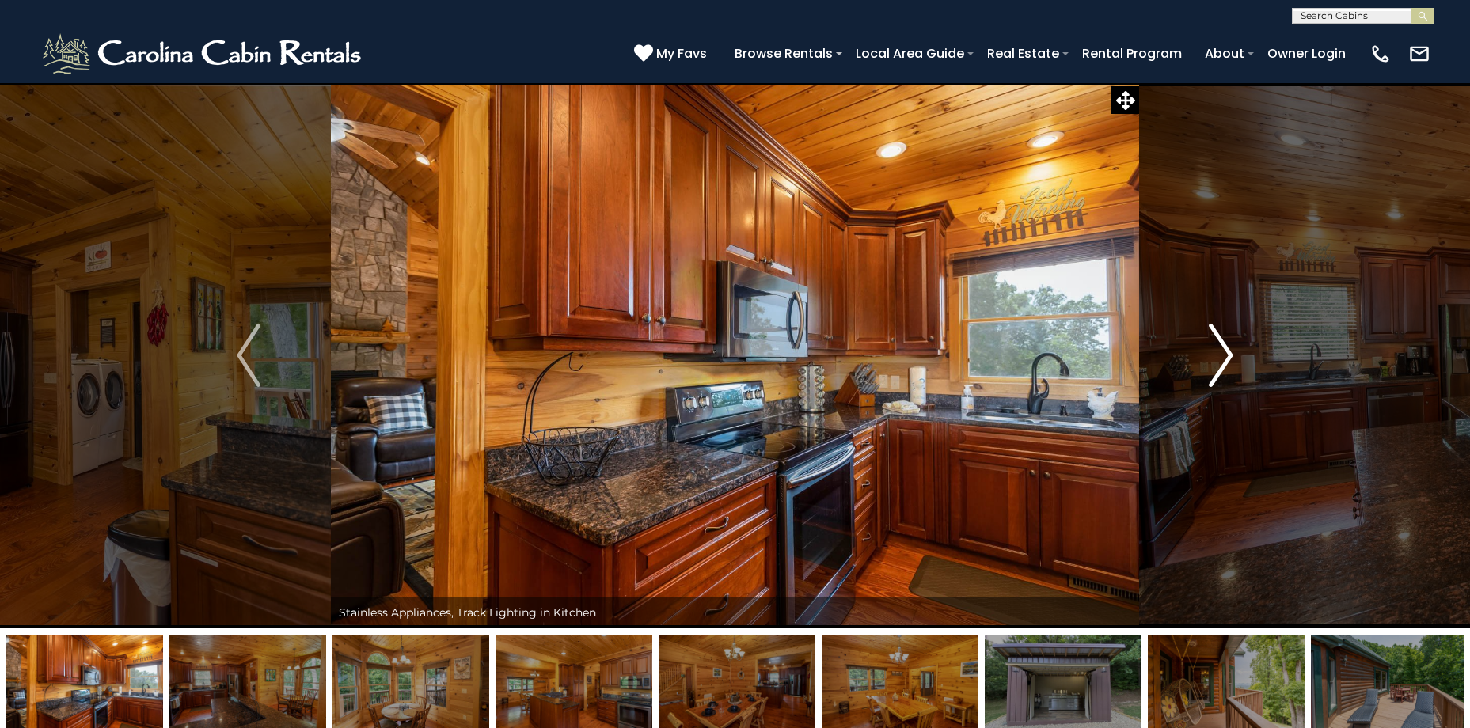
click at [1227, 363] on img "Next" at bounding box center [1221, 355] width 24 height 63
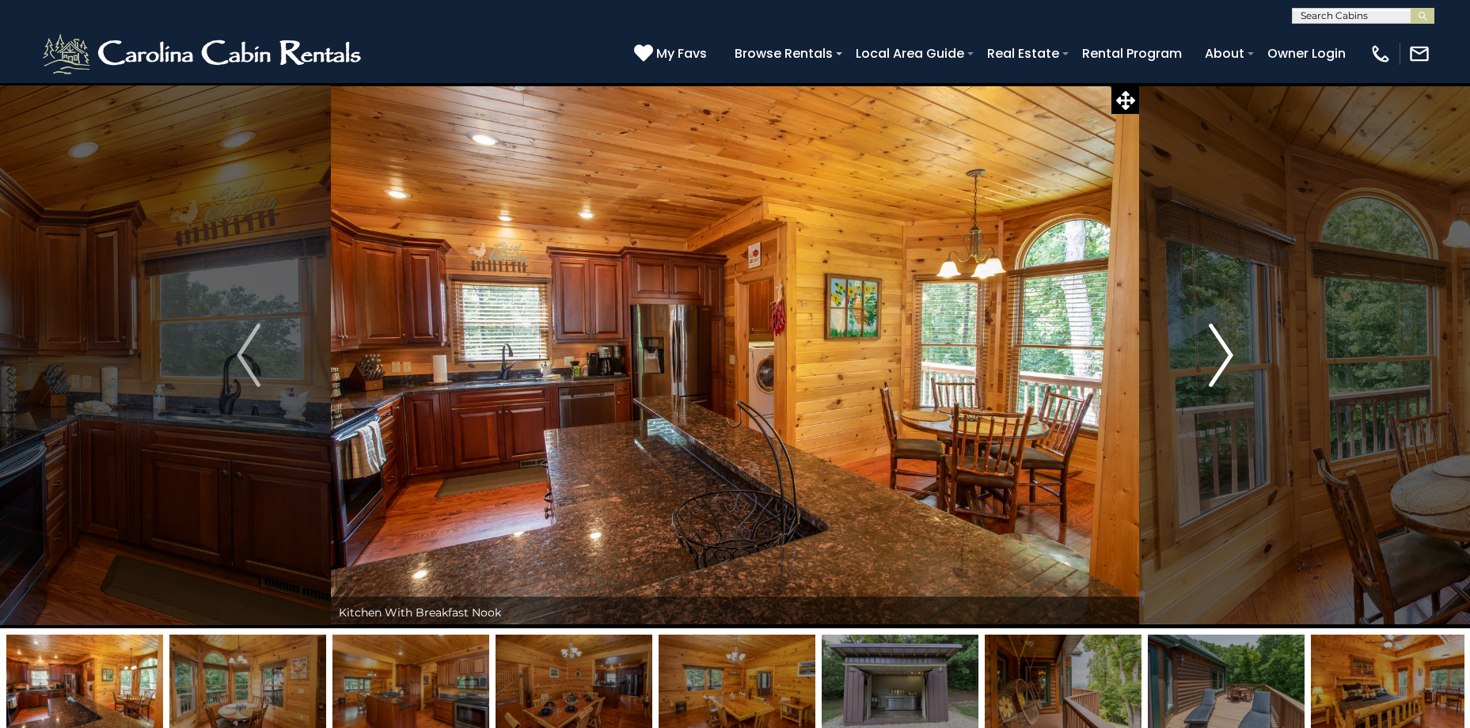
click at [1227, 363] on img "Next" at bounding box center [1221, 355] width 24 height 63
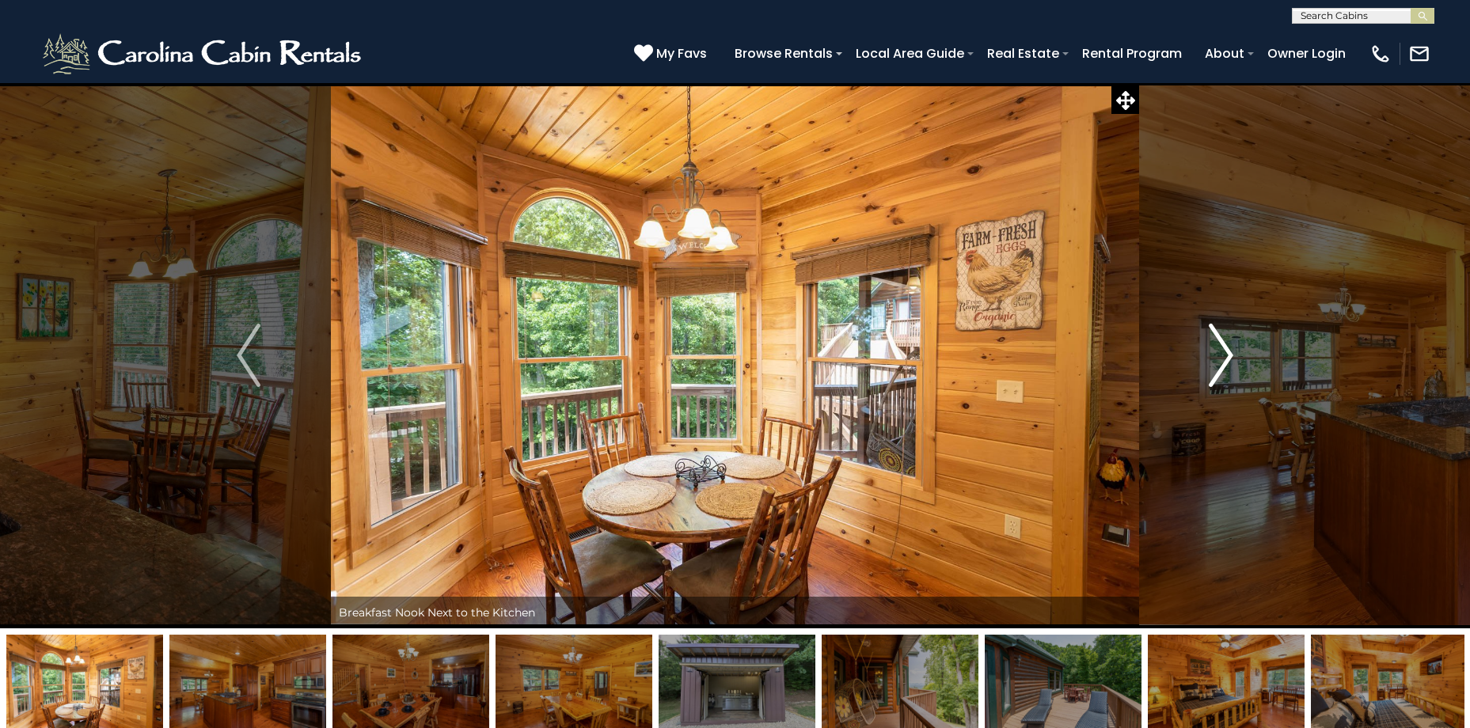
click at [1227, 364] on img "Next" at bounding box center [1221, 355] width 24 height 63
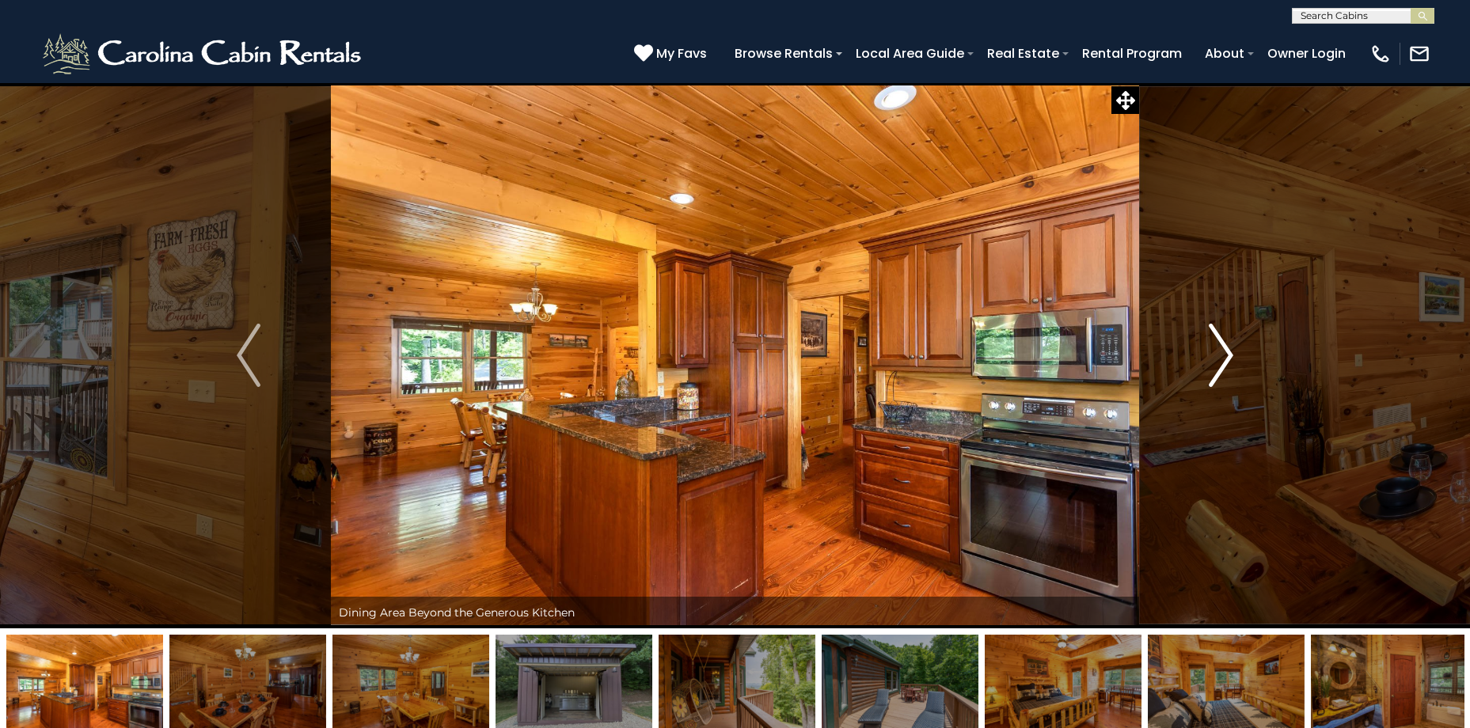
click at [1227, 365] on img "Next" at bounding box center [1221, 355] width 24 height 63
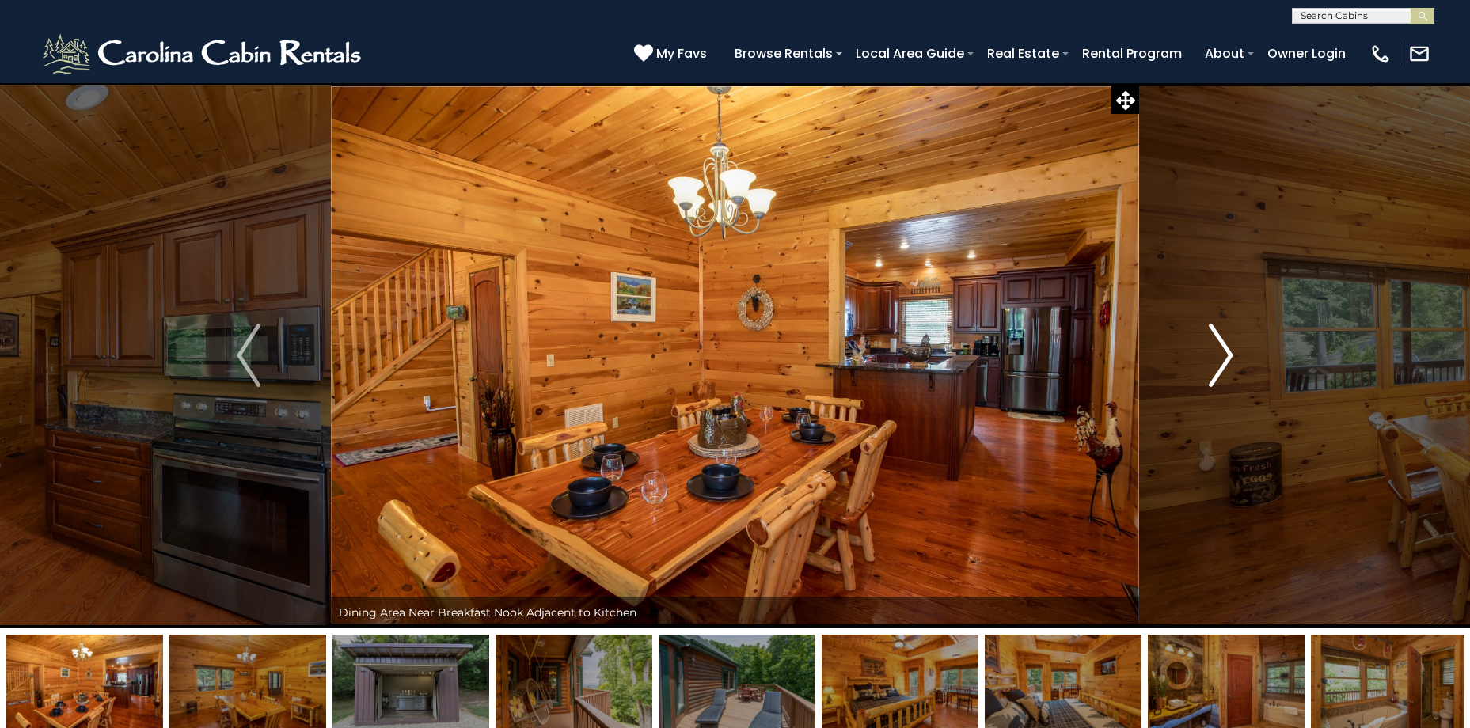
click at [1227, 365] on img "Next" at bounding box center [1221, 355] width 24 height 63
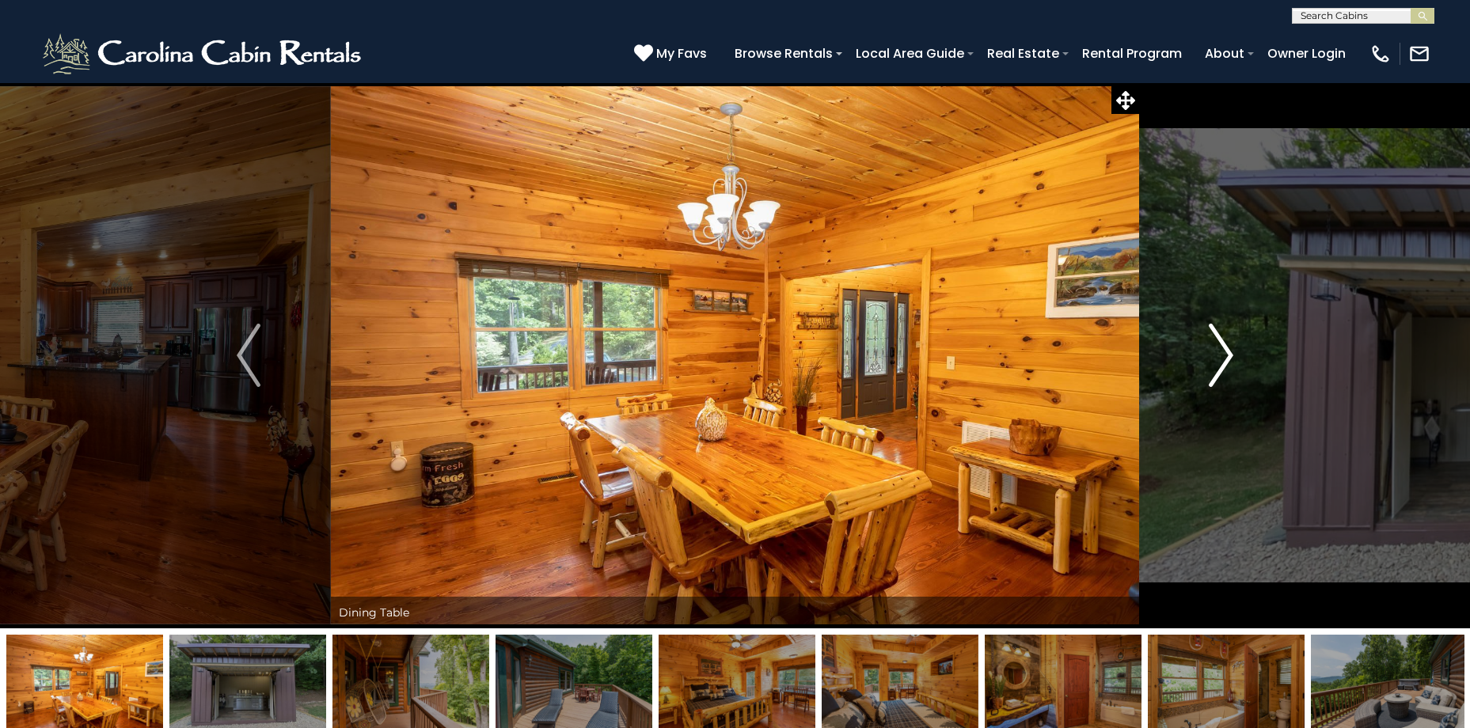
click at [1227, 365] on img "Next" at bounding box center [1221, 355] width 24 height 63
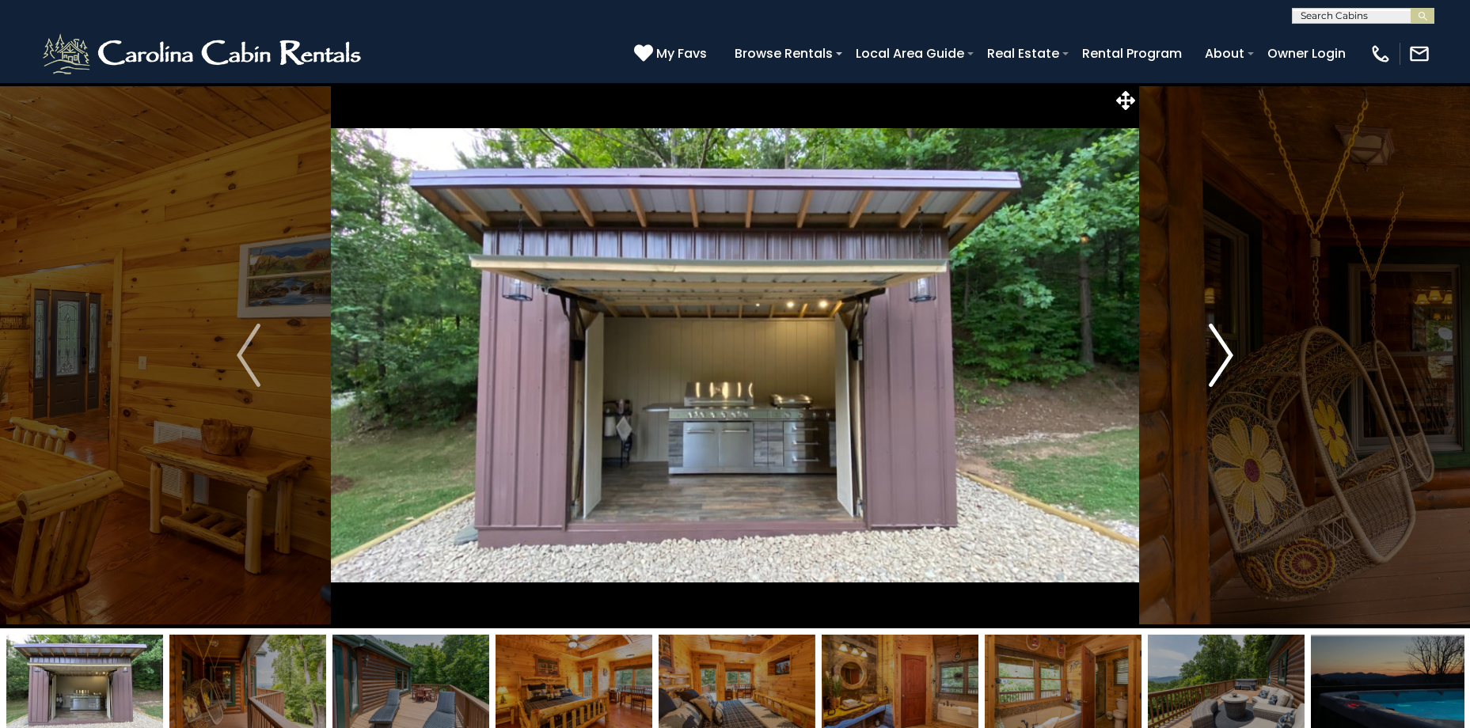
click at [1220, 358] on img "Next" at bounding box center [1221, 355] width 24 height 63
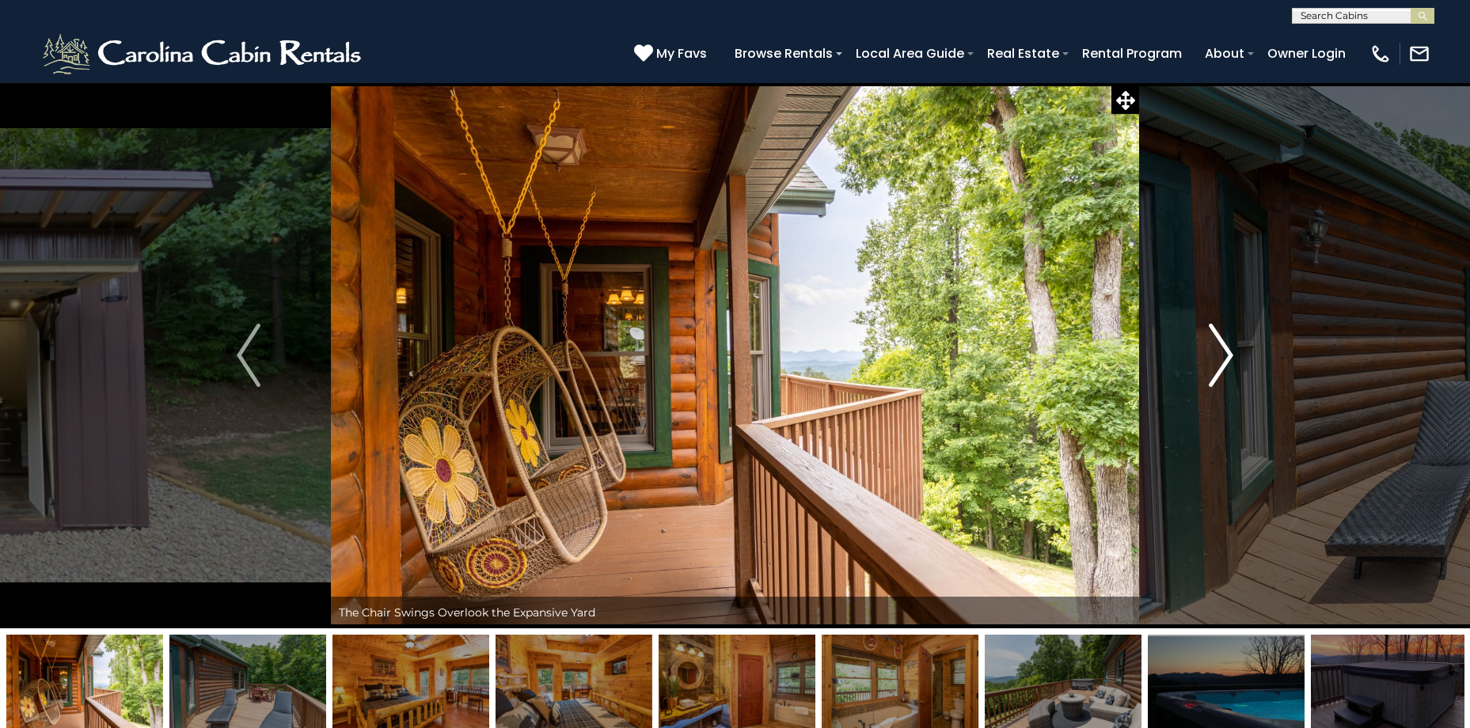
click at [1220, 358] on img "Next" at bounding box center [1221, 355] width 24 height 63
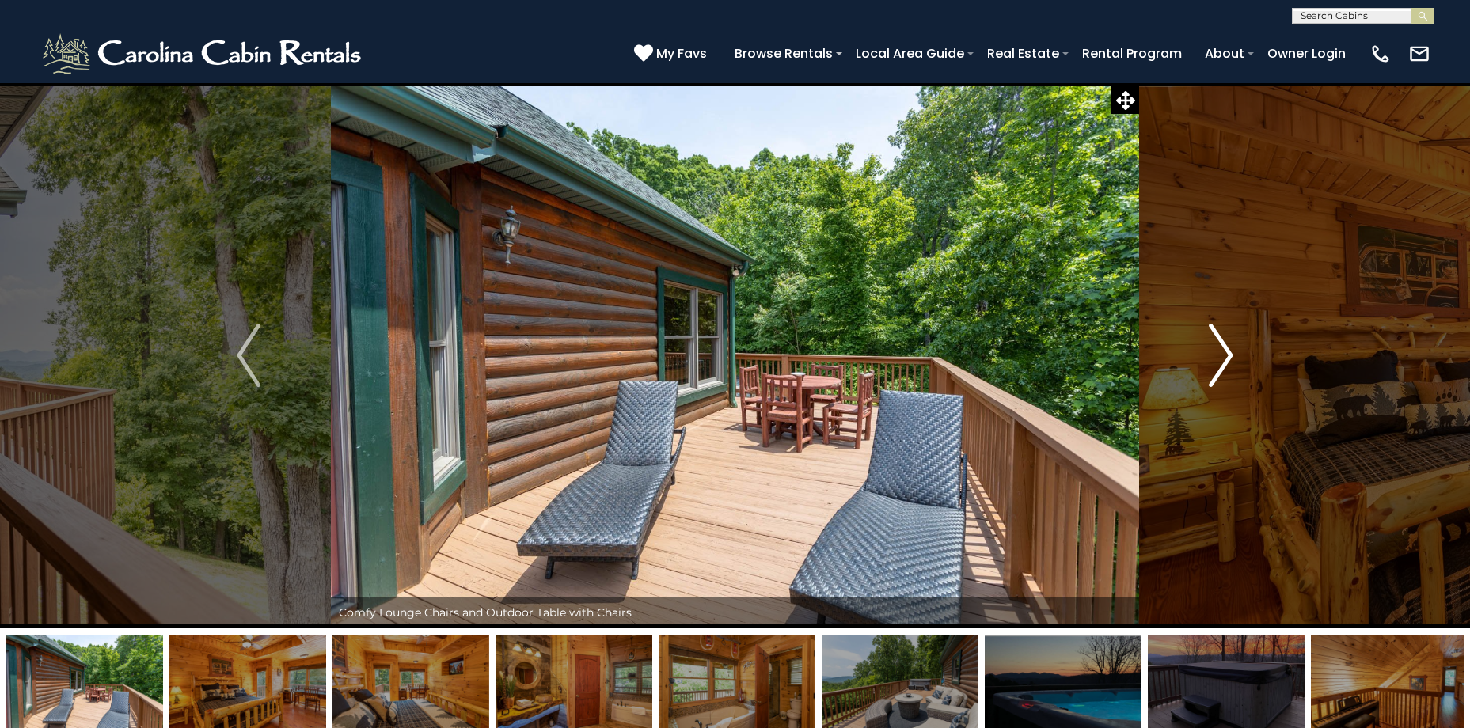
click at [1220, 358] on img "Next" at bounding box center [1221, 355] width 24 height 63
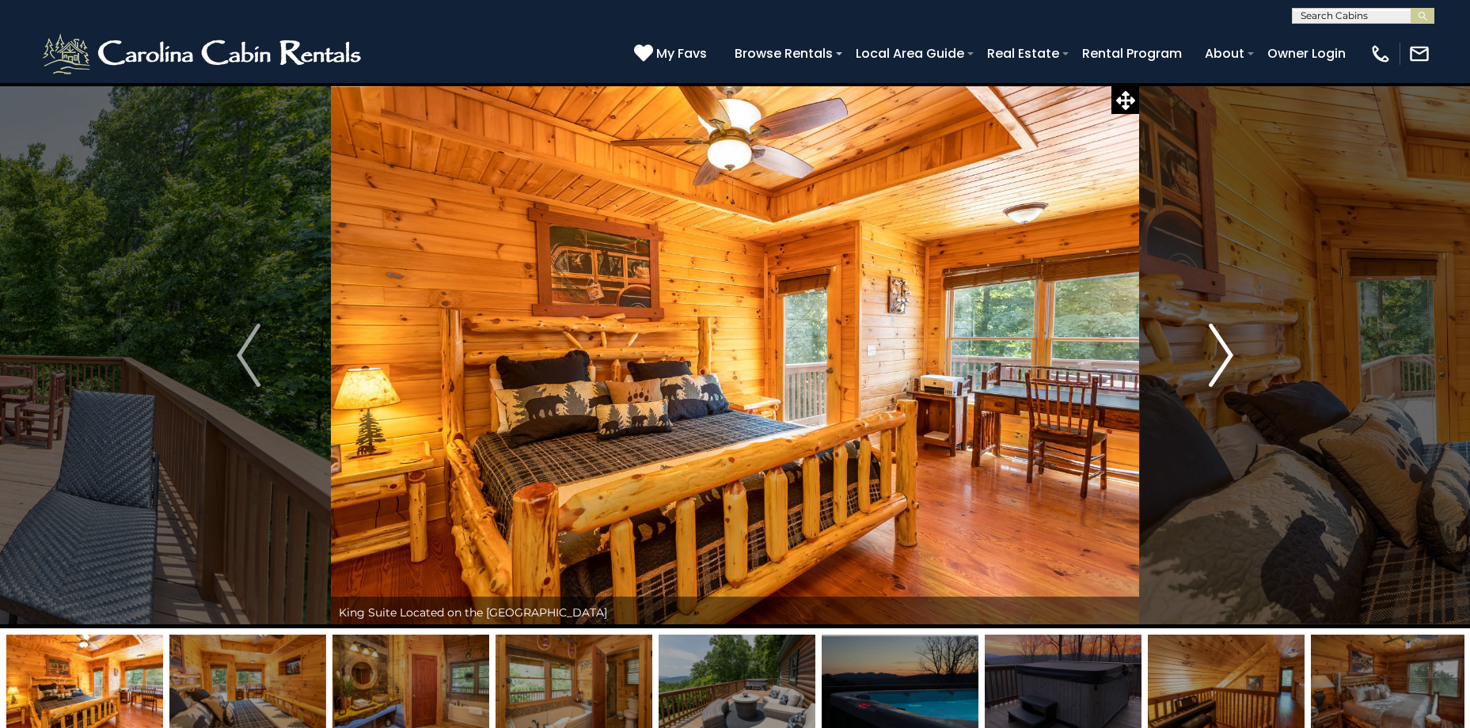
click at [1220, 358] on img "Next" at bounding box center [1221, 355] width 24 height 63
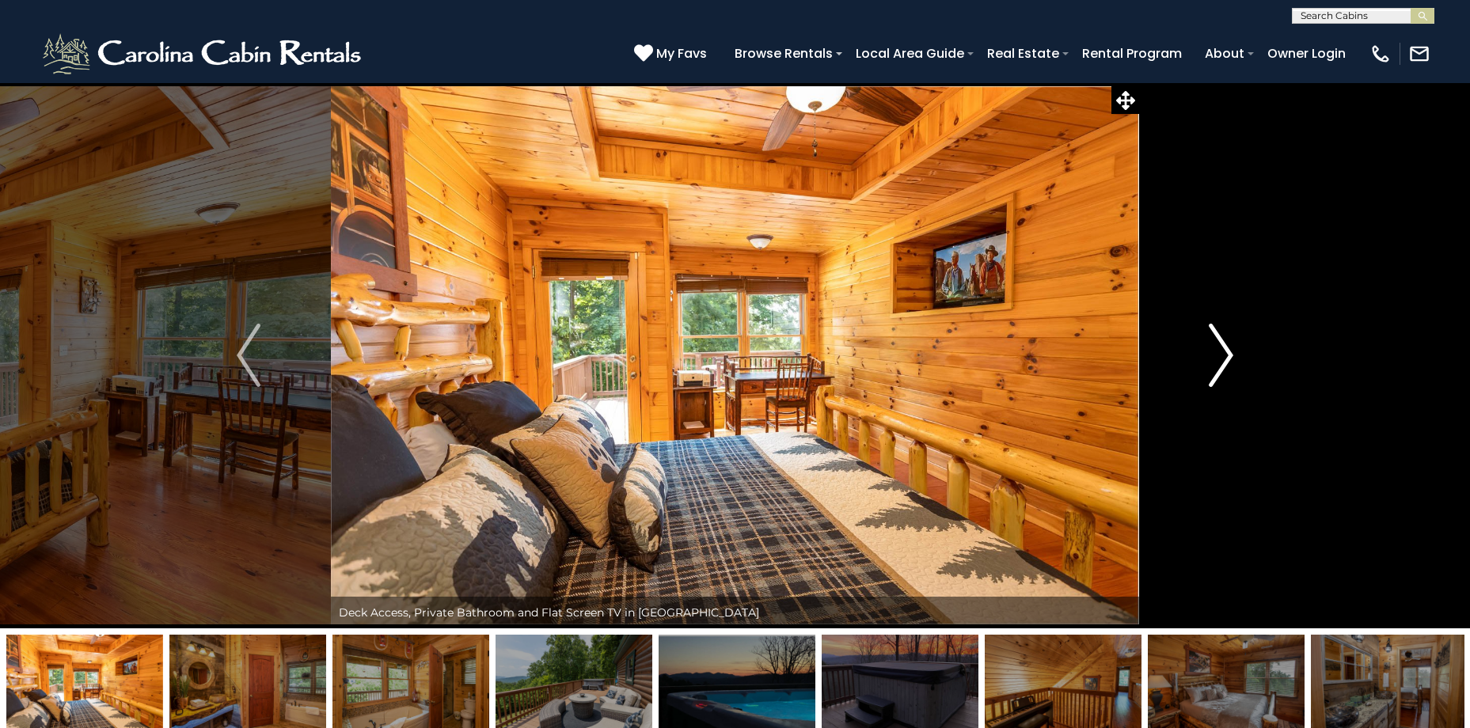
click at [1220, 358] on img "Next" at bounding box center [1221, 355] width 24 height 63
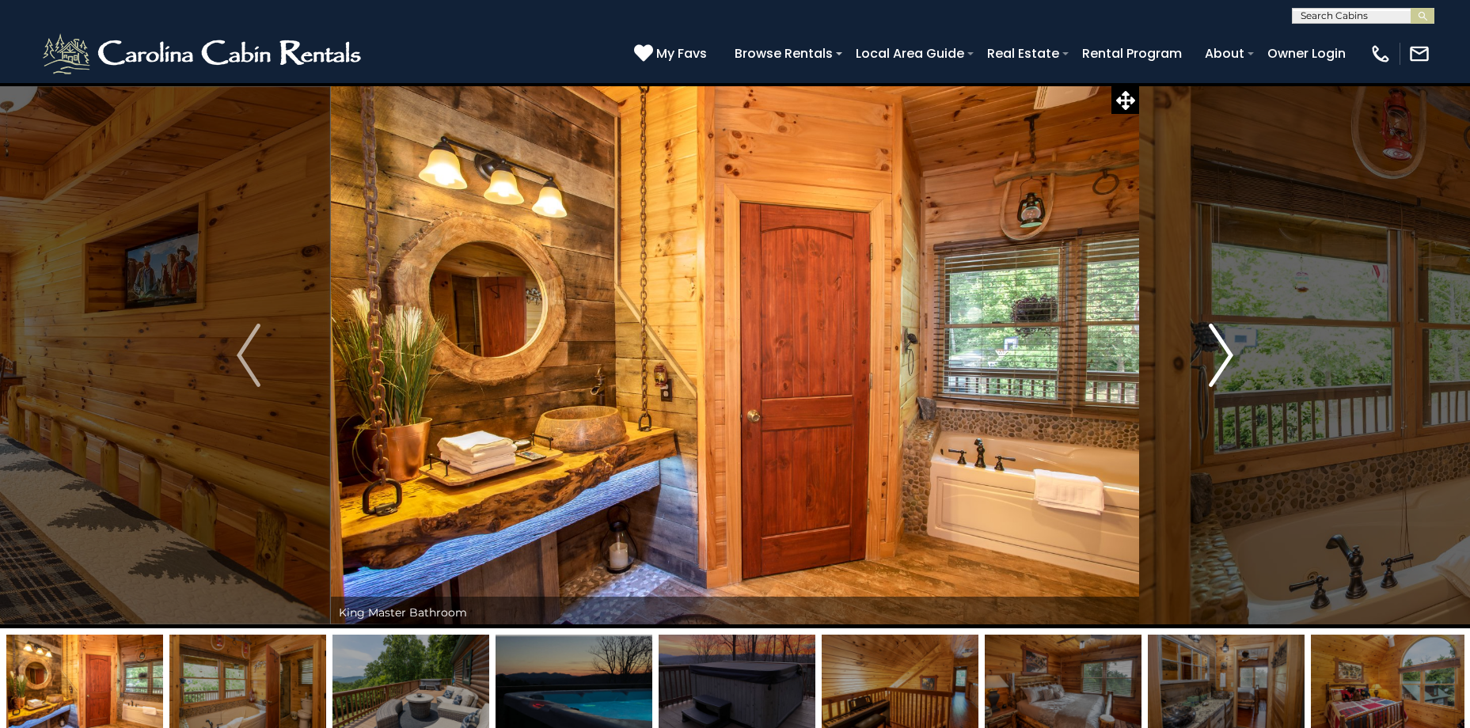
click at [1220, 358] on img "Next" at bounding box center [1221, 355] width 24 height 63
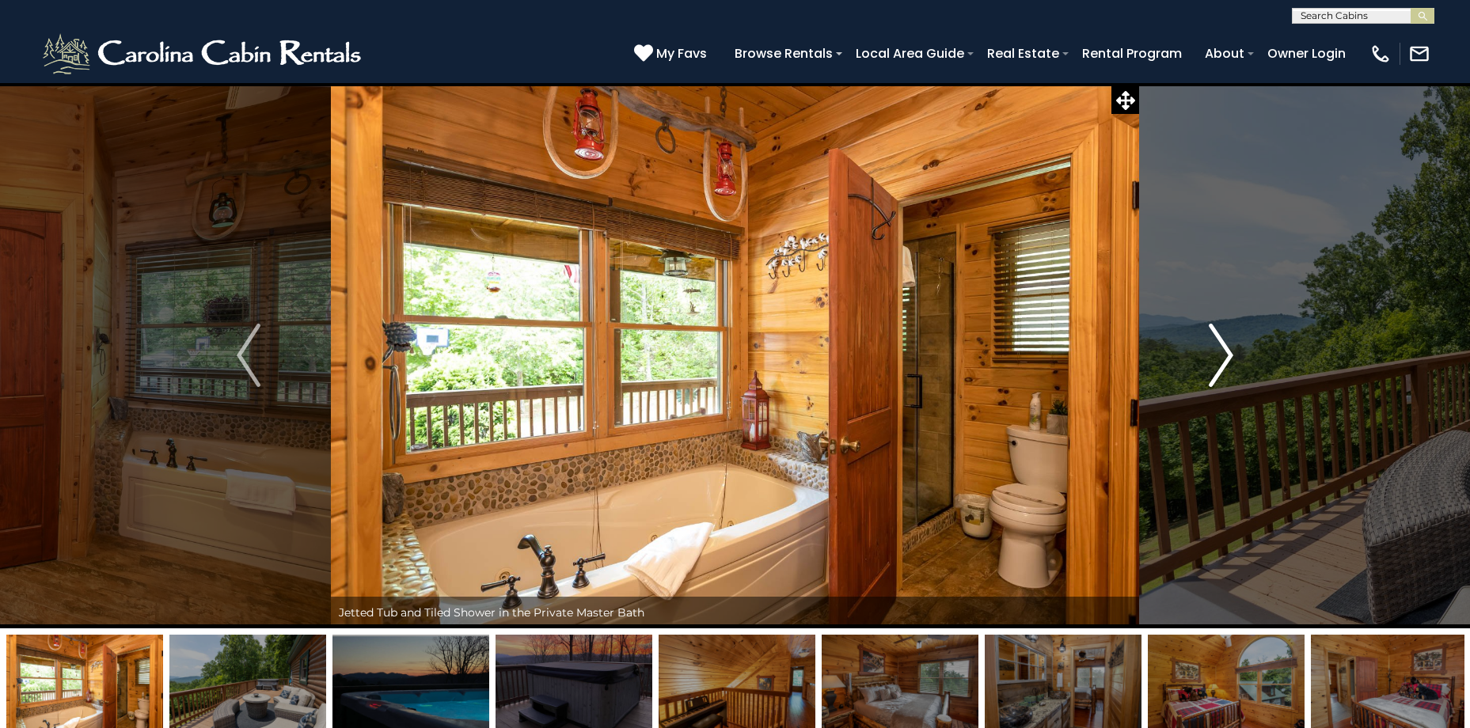
click at [1220, 358] on img "Next" at bounding box center [1221, 355] width 24 height 63
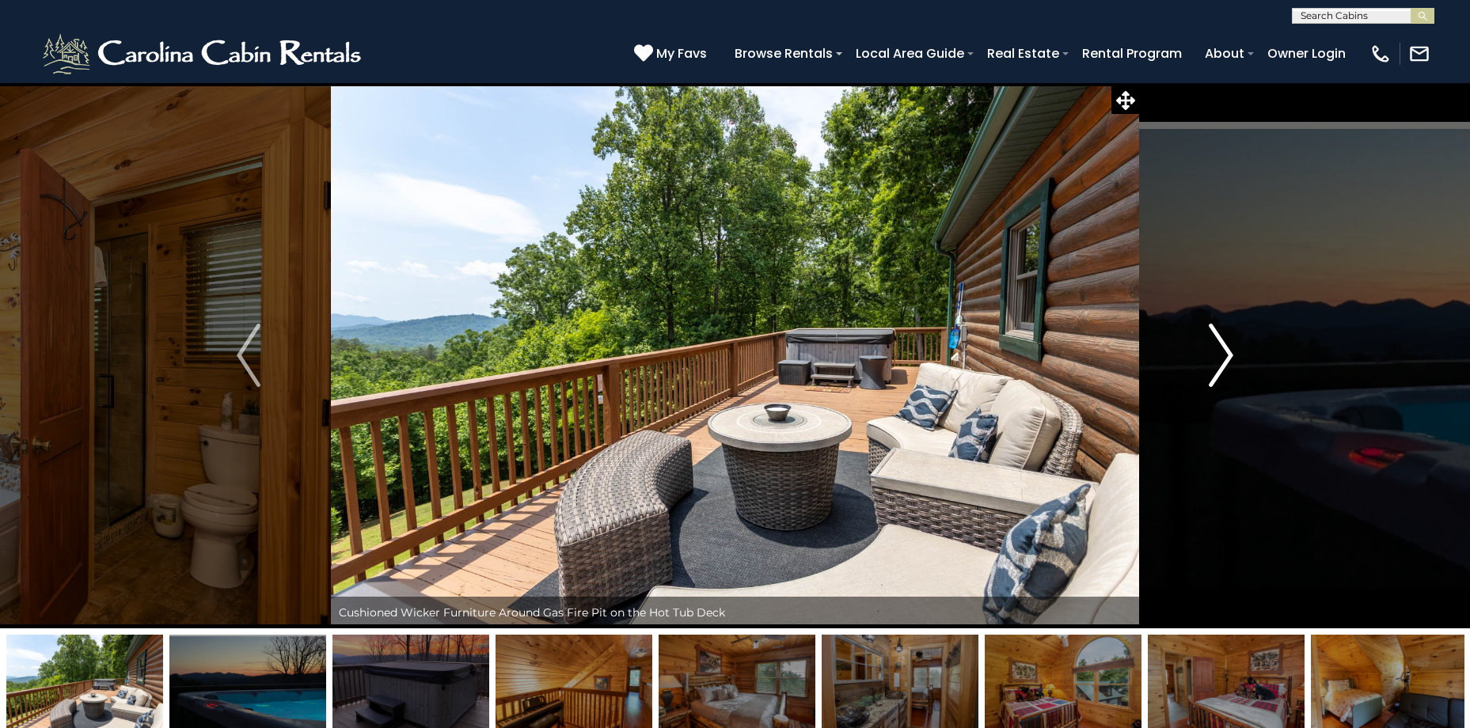
click at [1220, 358] on img "Next" at bounding box center [1221, 355] width 24 height 63
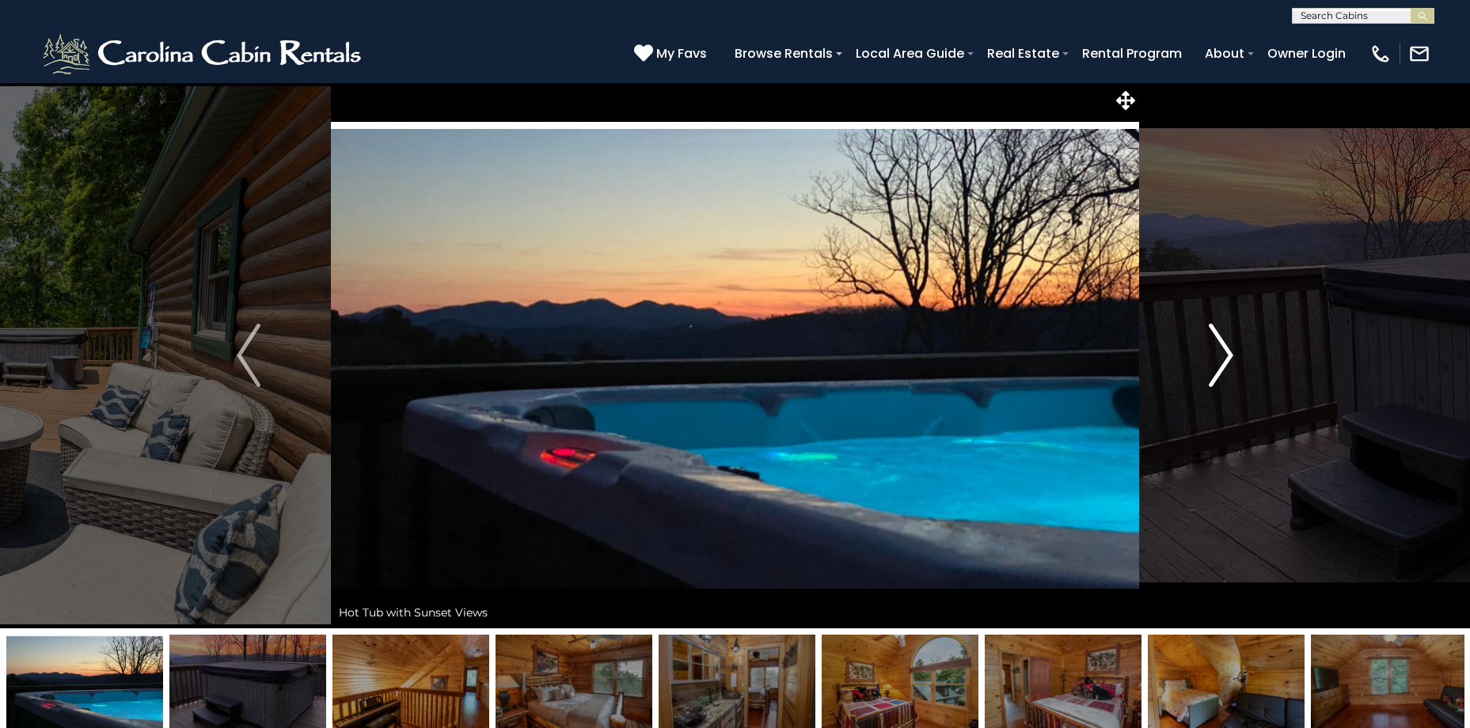
click at [1220, 358] on img "Next" at bounding box center [1221, 355] width 24 height 63
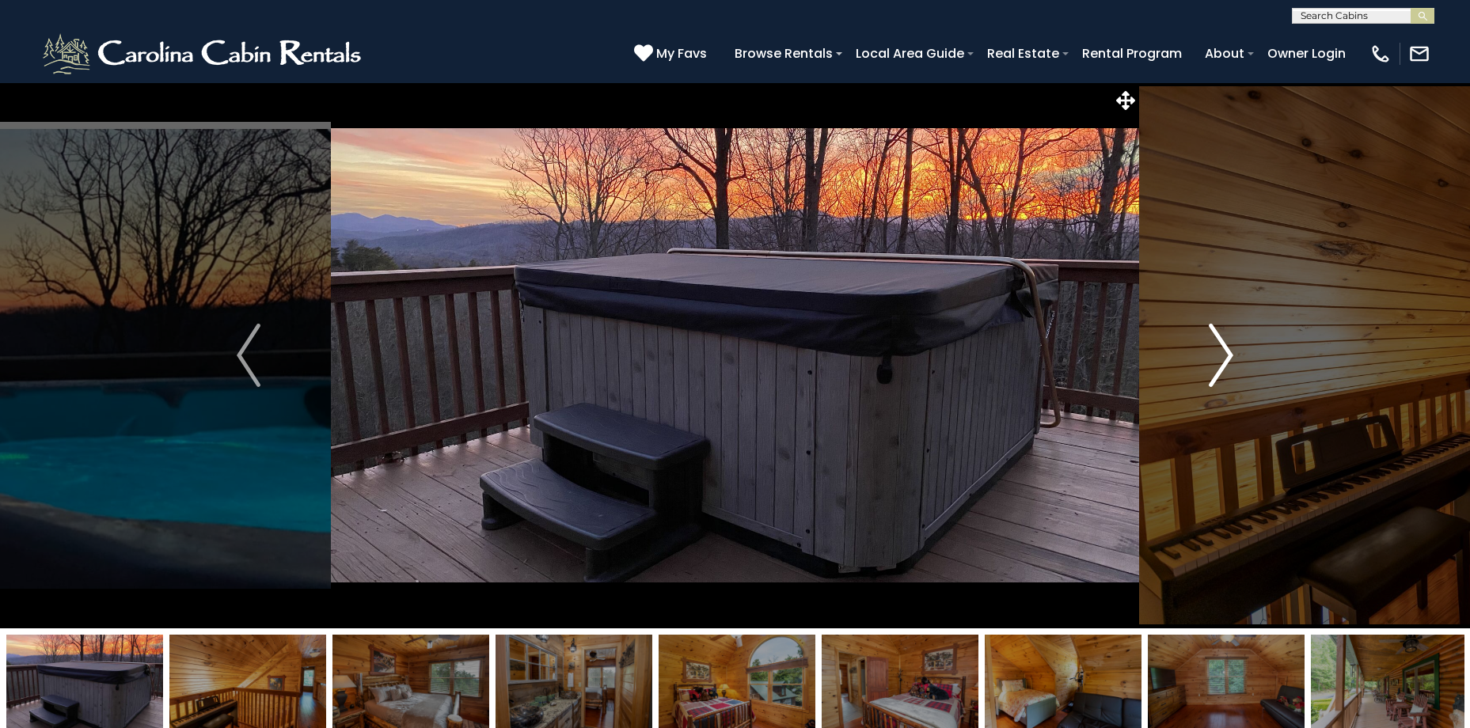
click at [1220, 358] on img "Next" at bounding box center [1221, 355] width 24 height 63
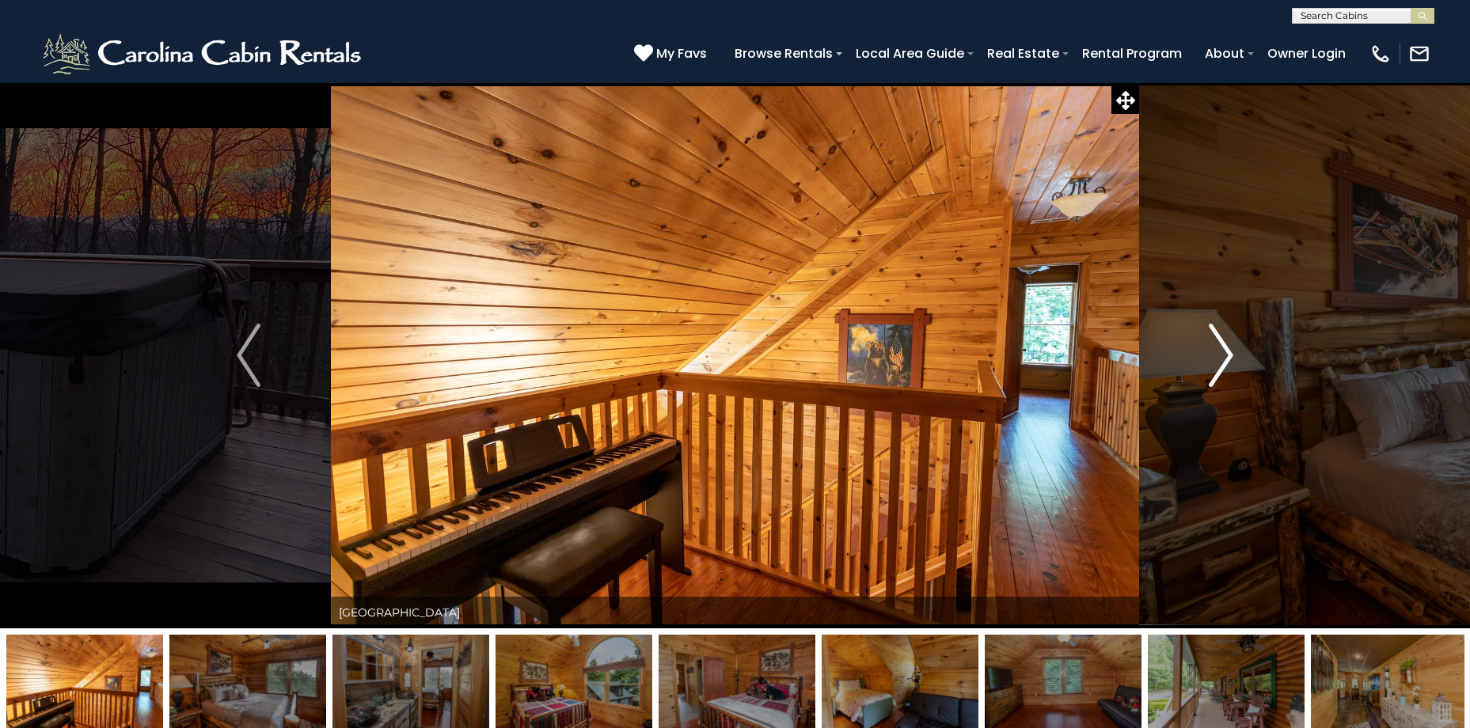
click at [1220, 359] on img "Next" at bounding box center [1221, 355] width 24 height 63
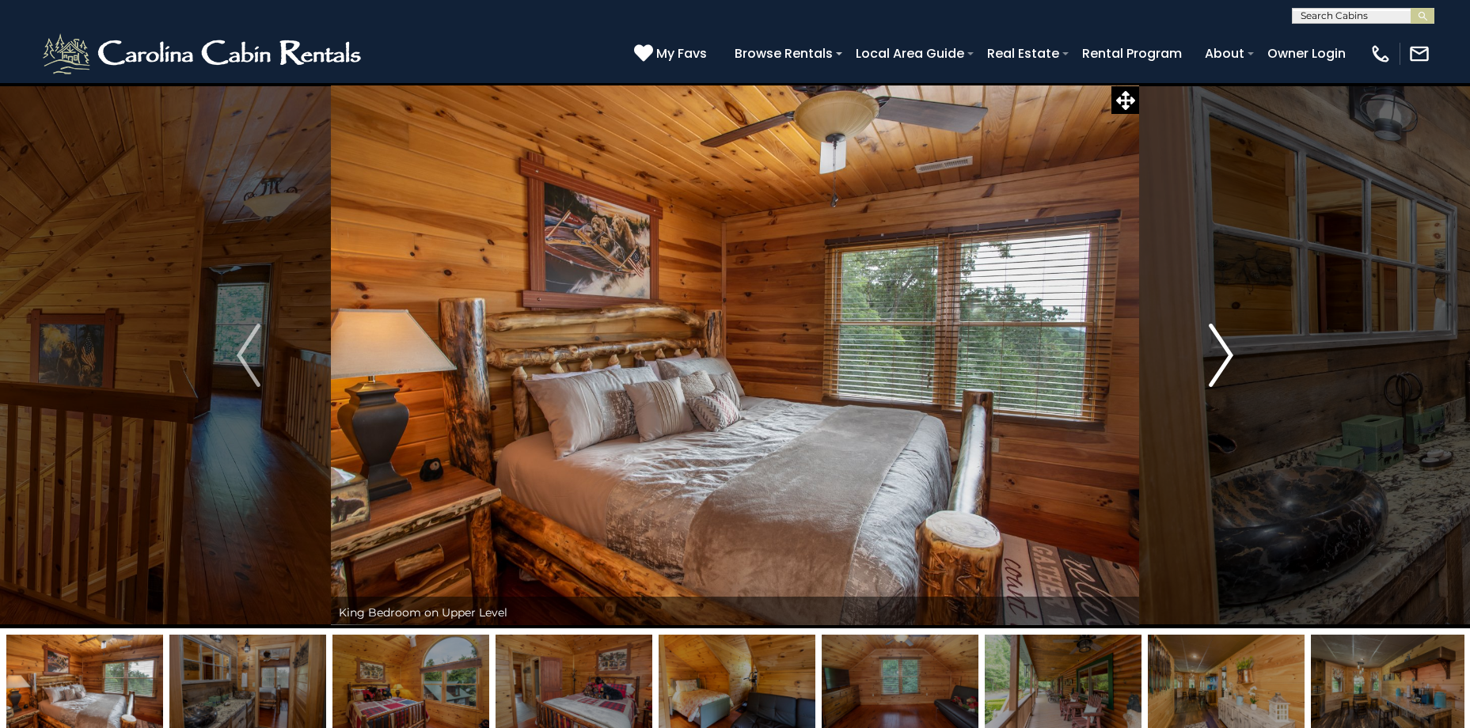
click at [1218, 362] on img "Next" at bounding box center [1221, 355] width 24 height 63
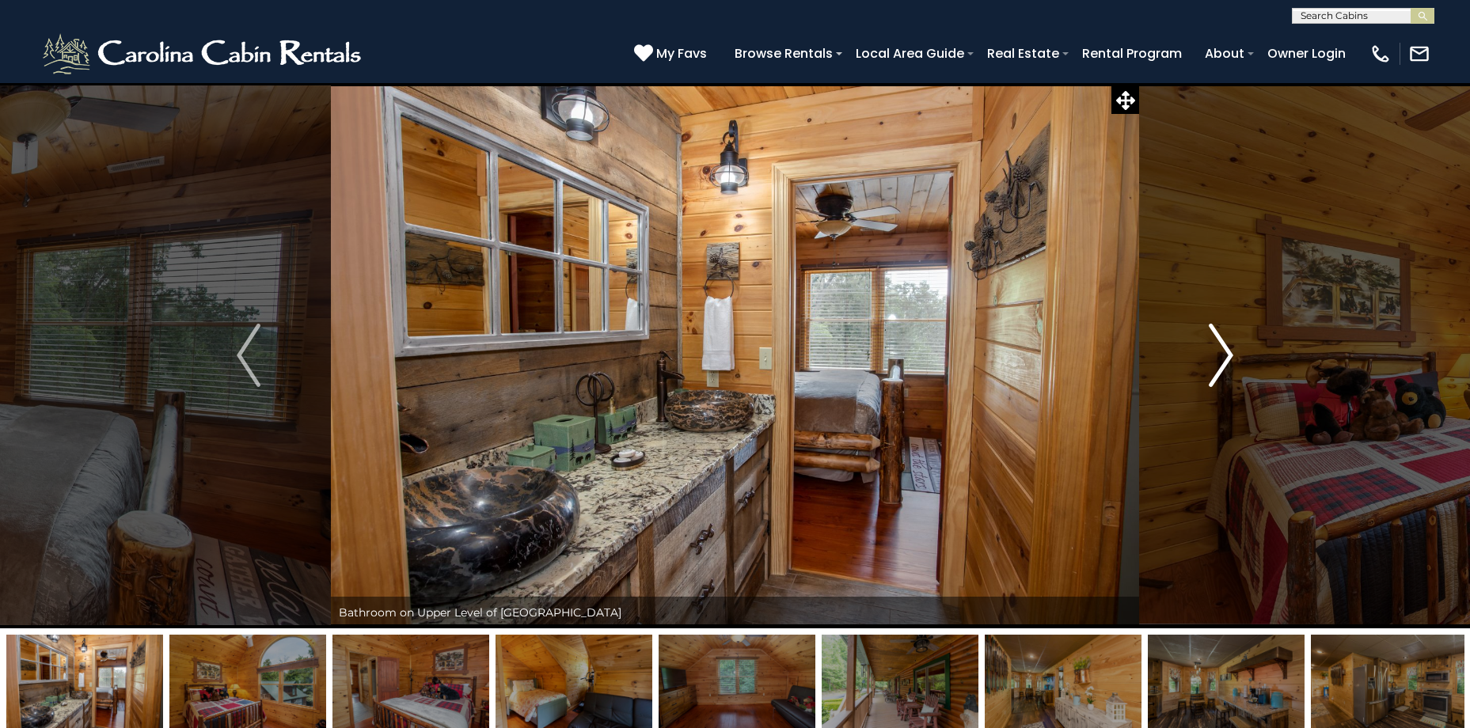
click at [1218, 362] on img "Next" at bounding box center [1221, 355] width 24 height 63
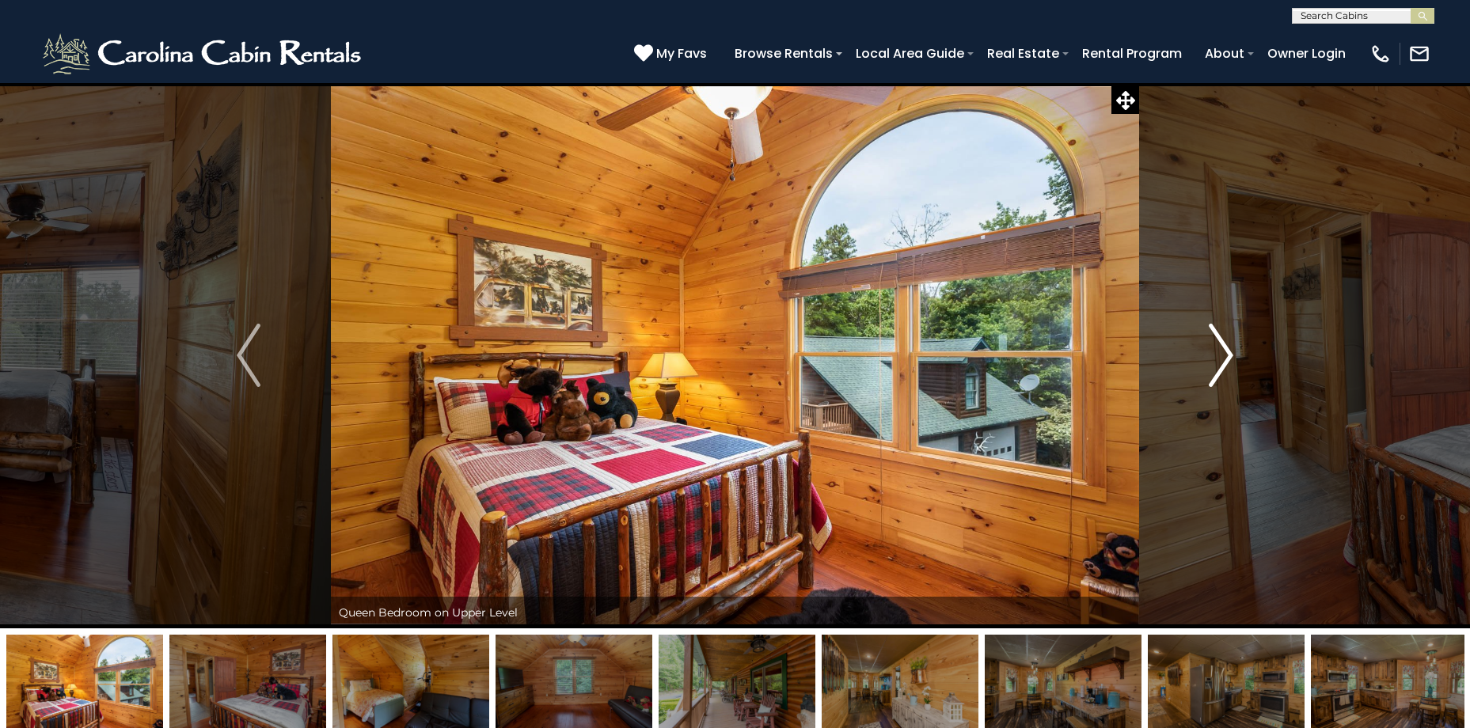
click at [1218, 362] on img "Next" at bounding box center [1221, 355] width 24 height 63
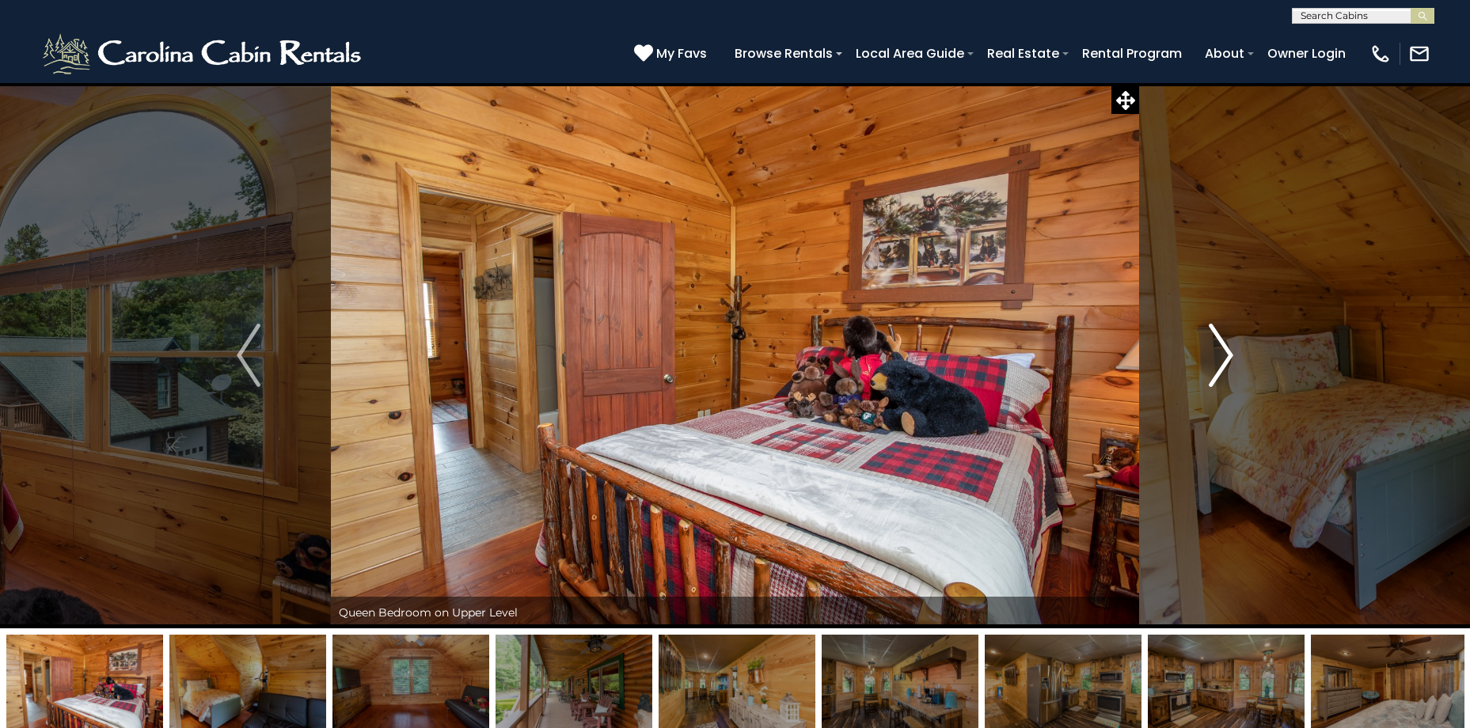
click at [1218, 362] on img "Next" at bounding box center [1221, 355] width 24 height 63
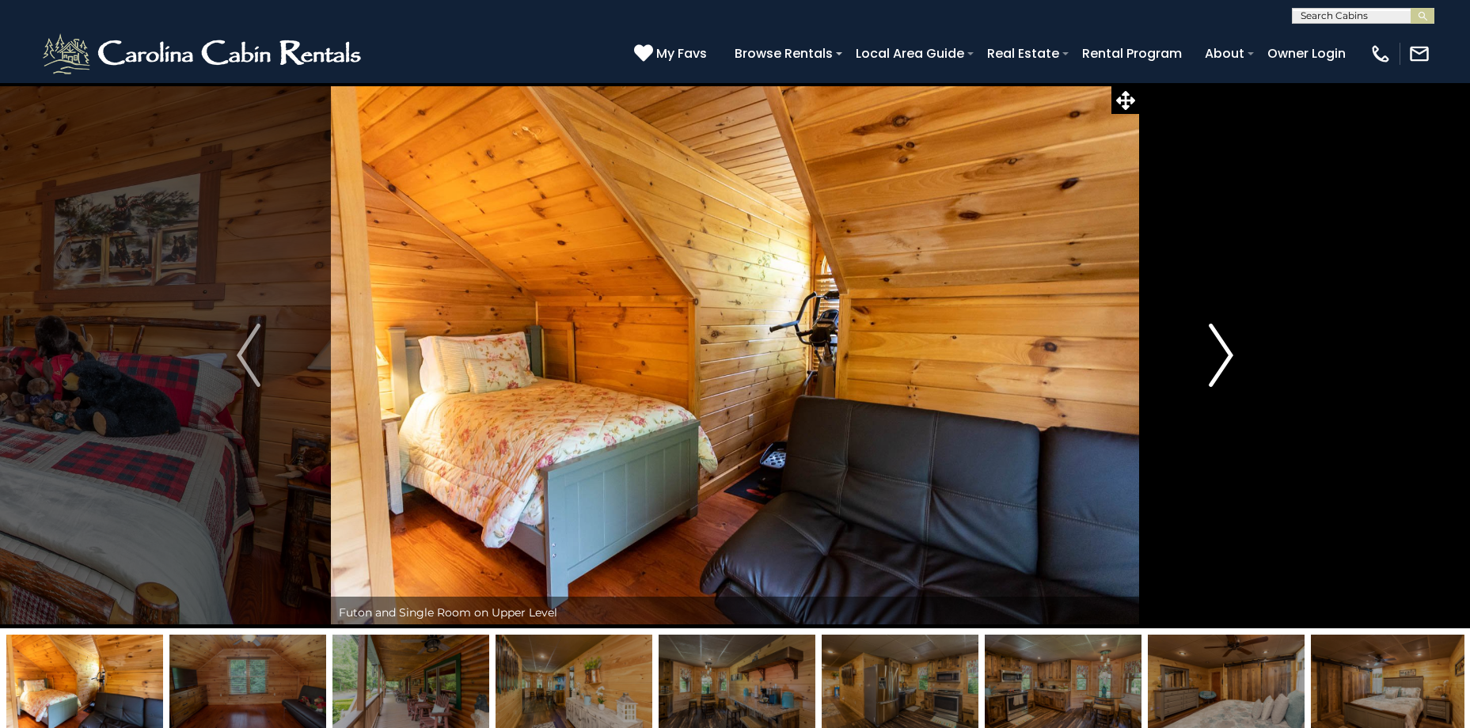
click at [1218, 362] on img "Next" at bounding box center [1221, 355] width 24 height 63
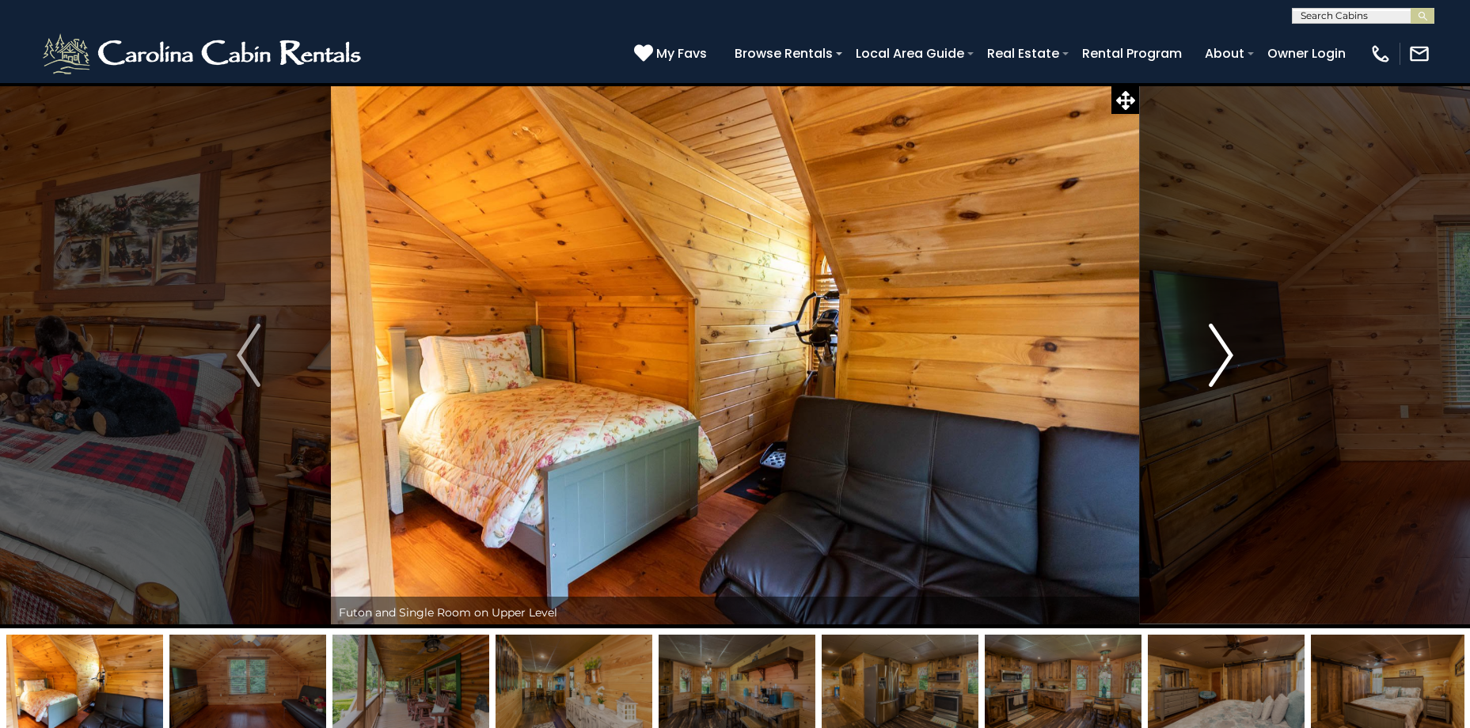
click at [1218, 362] on img "Next" at bounding box center [1221, 355] width 24 height 63
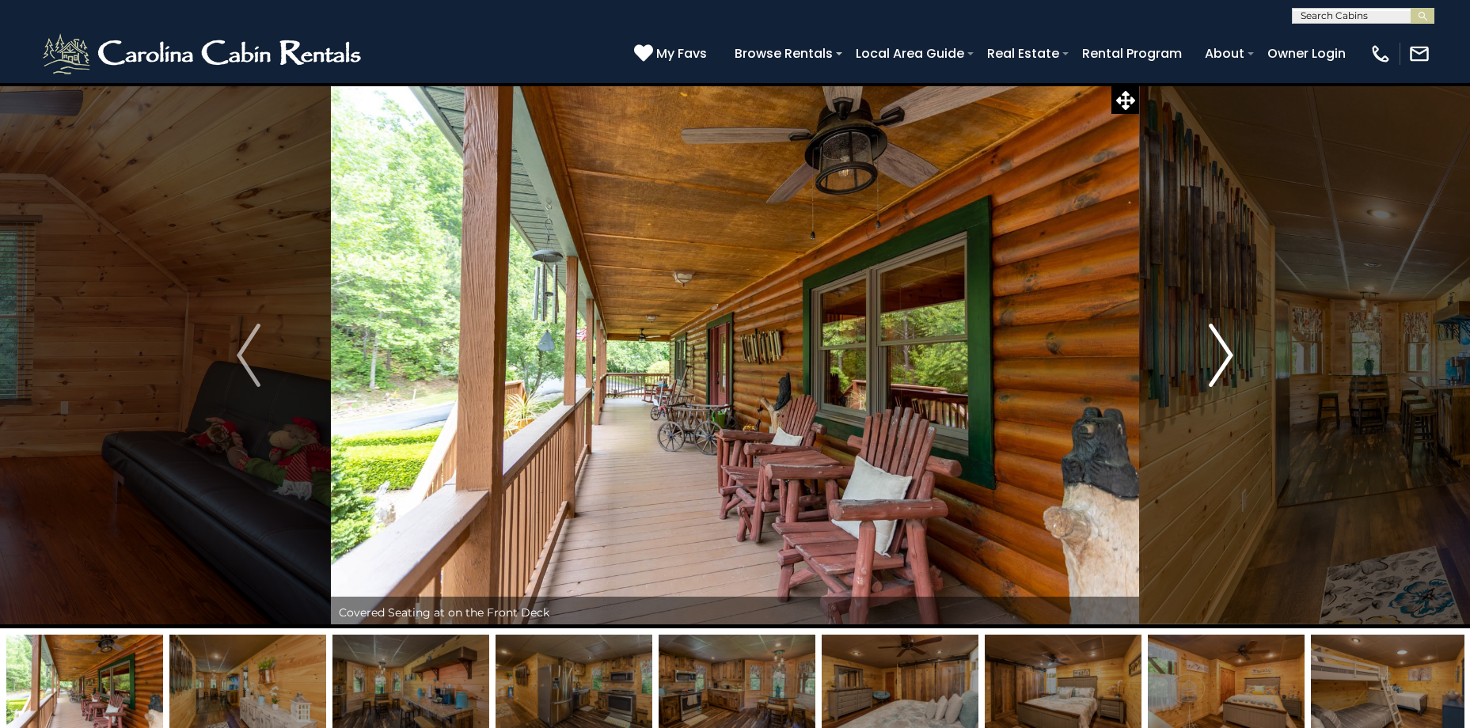
click at [1218, 362] on img "Next" at bounding box center [1221, 355] width 24 height 63
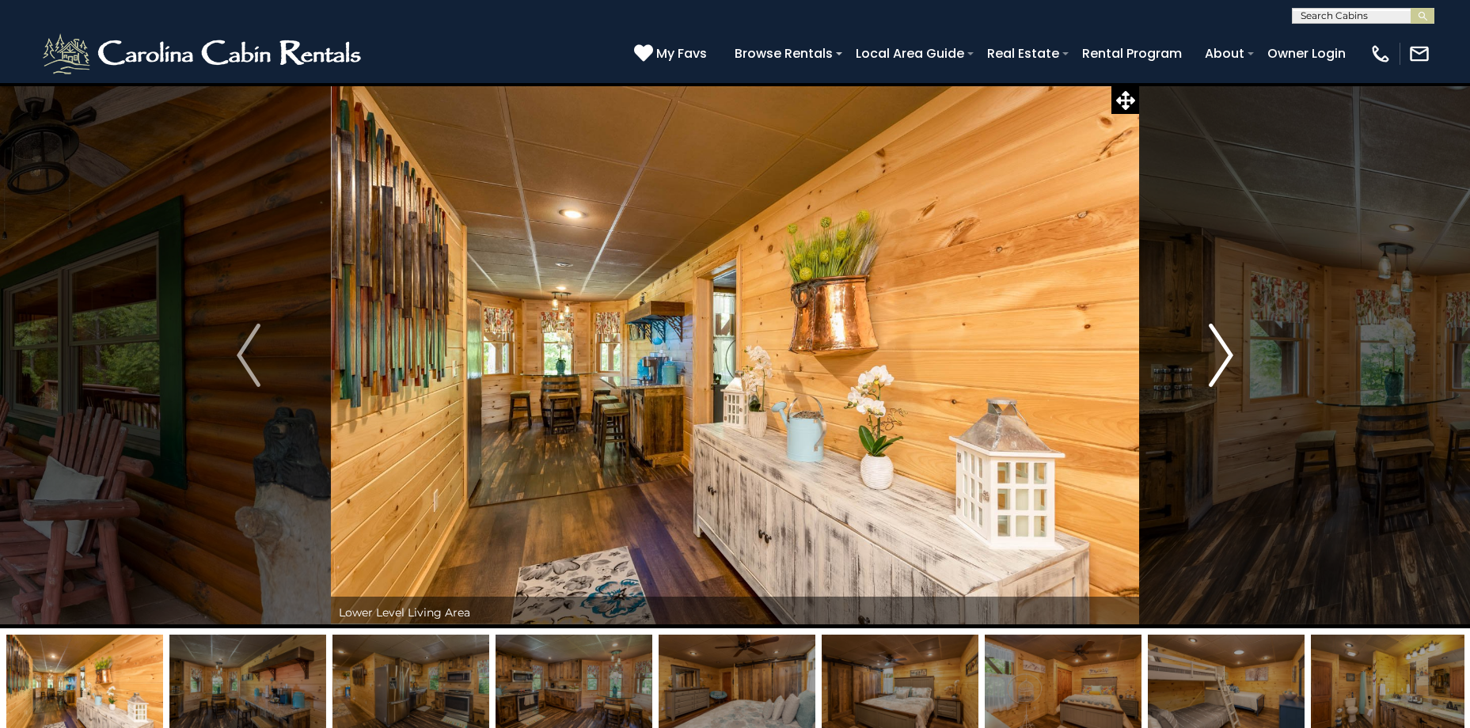
click at [1218, 362] on img "Next" at bounding box center [1221, 355] width 24 height 63
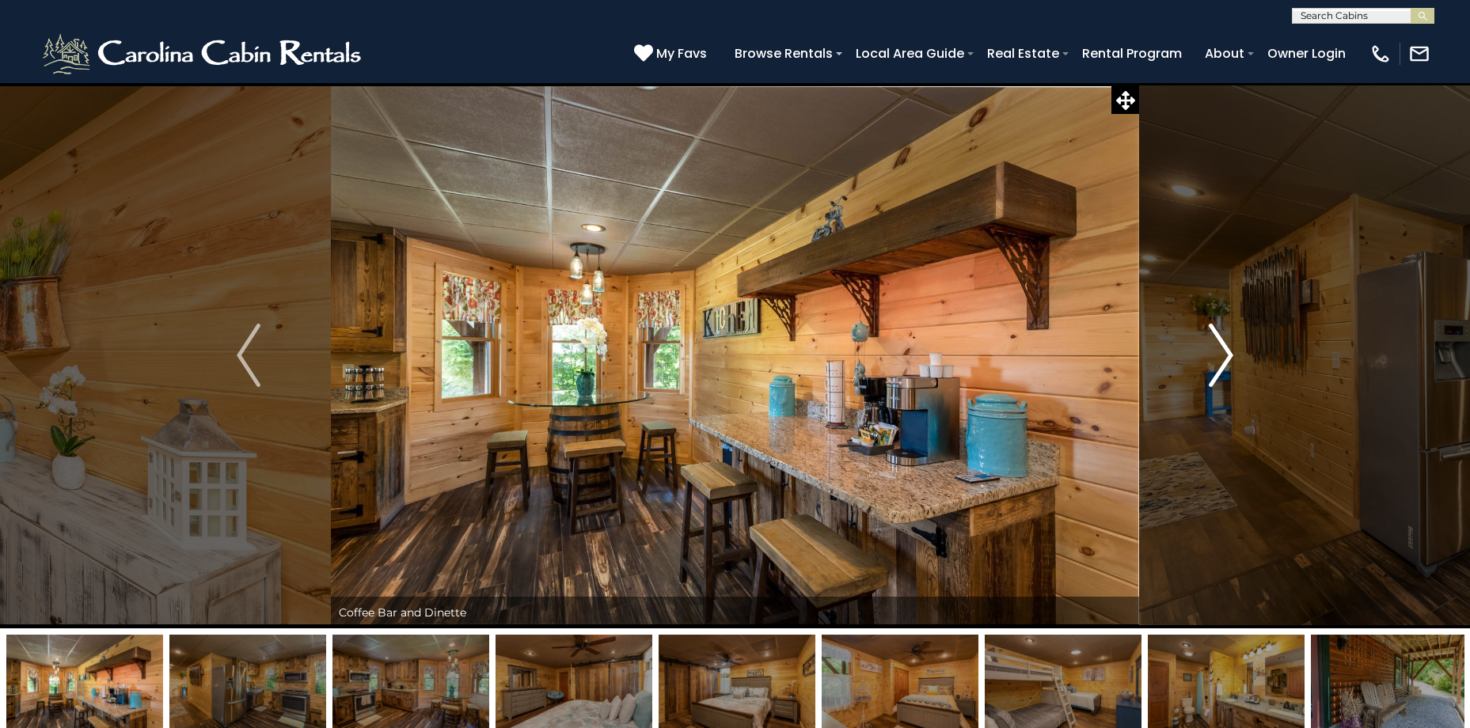
click at [1218, 362] on img "Next" at bounding box center [1221, 355] width 24 height 63
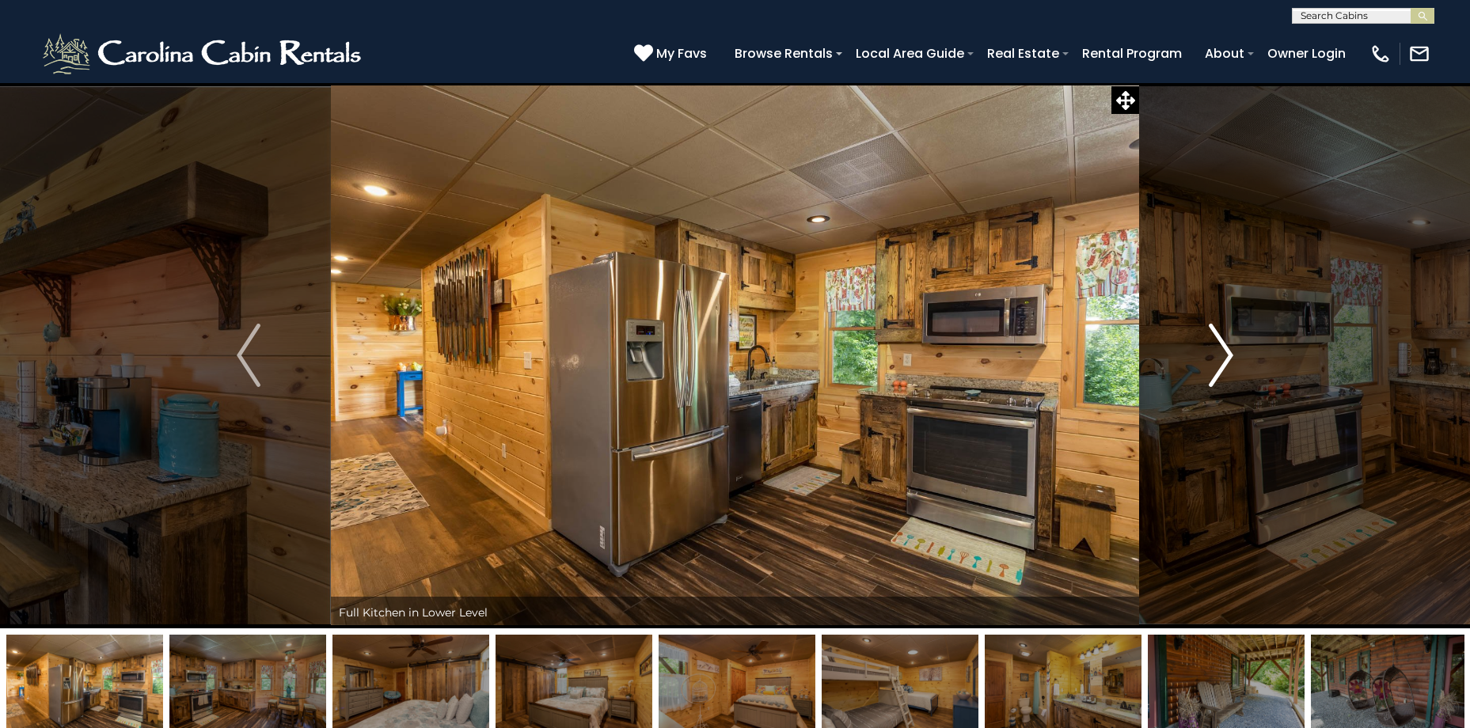
click at [1218, 362] on img "Next" at bounding box center [1221, 355] width 24 height 63
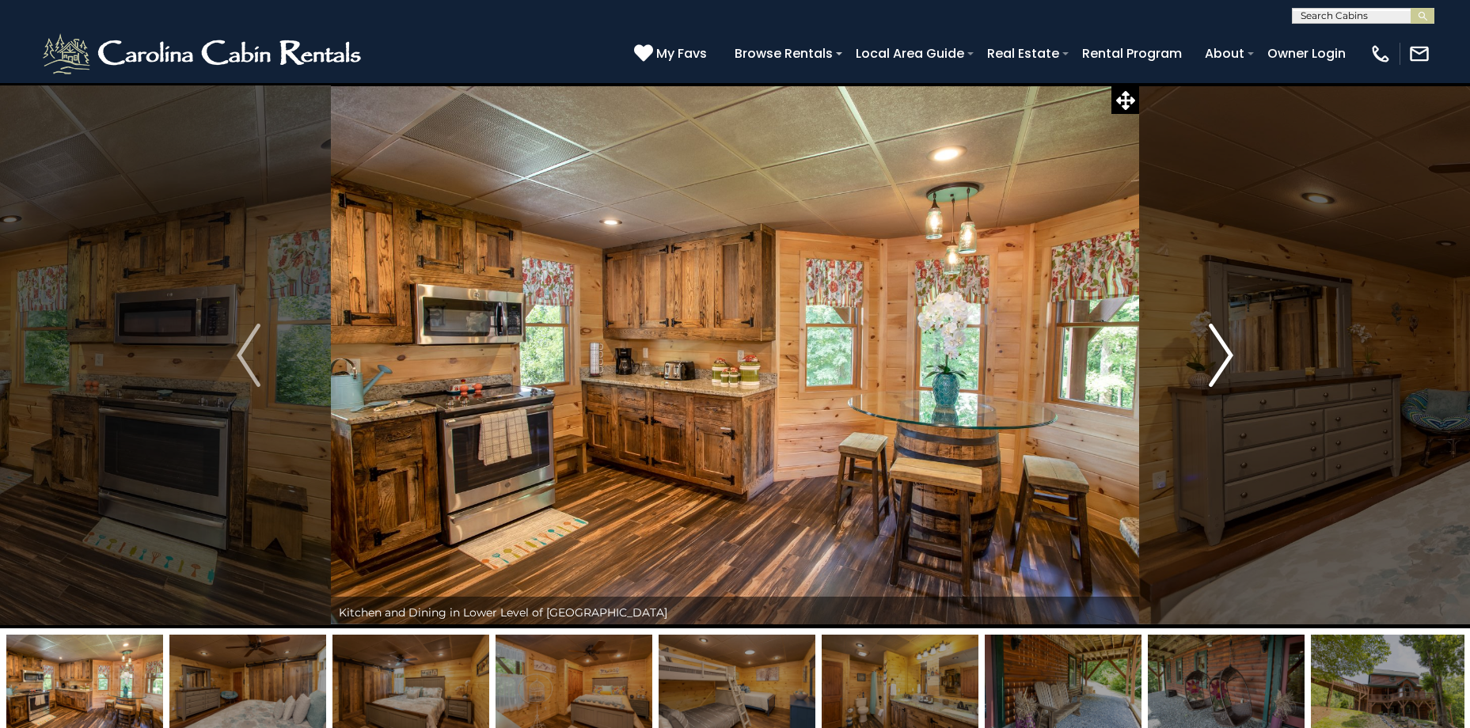
click at [1217, 368] on img "Next" at bounding box center [1221, 355] width 24 height 63
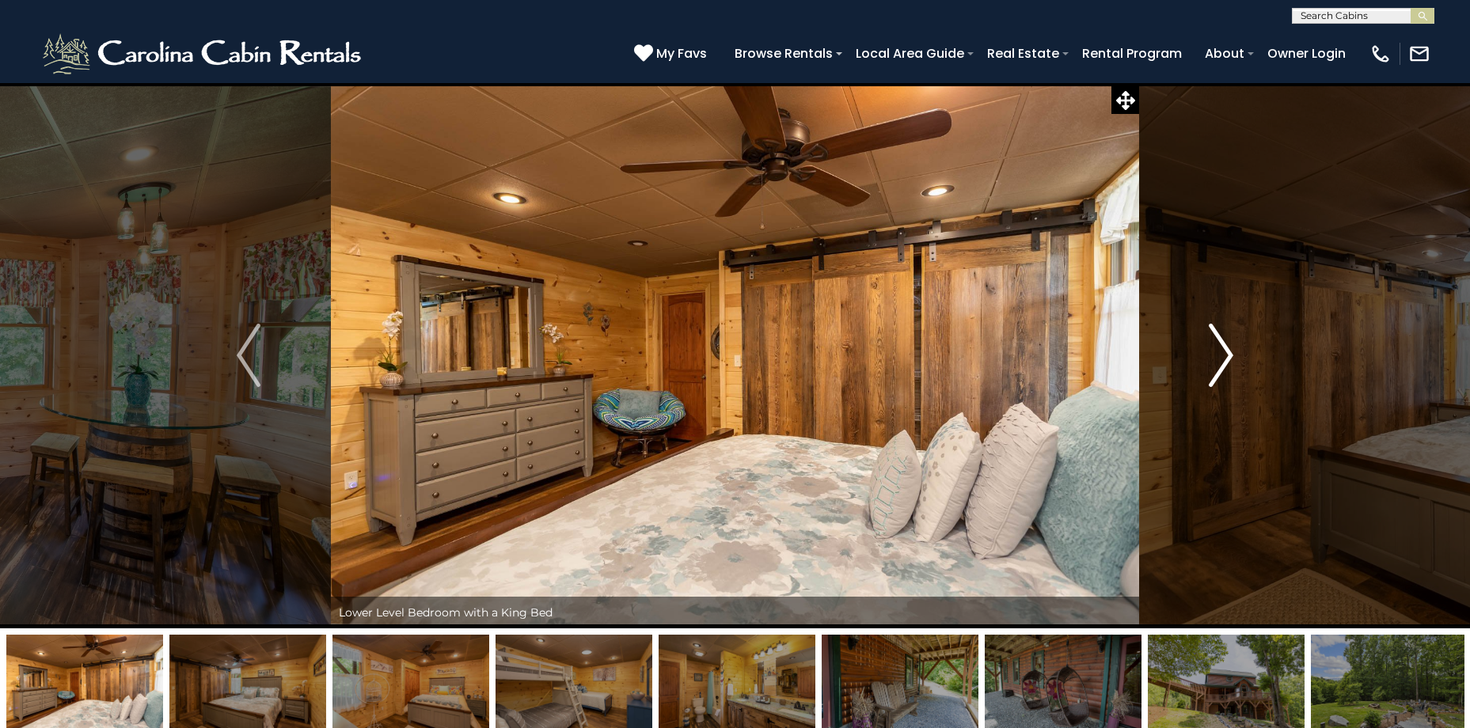
click at [1220, 361] on img "Next" at bounding box center [1221, 355] width 24 height 63
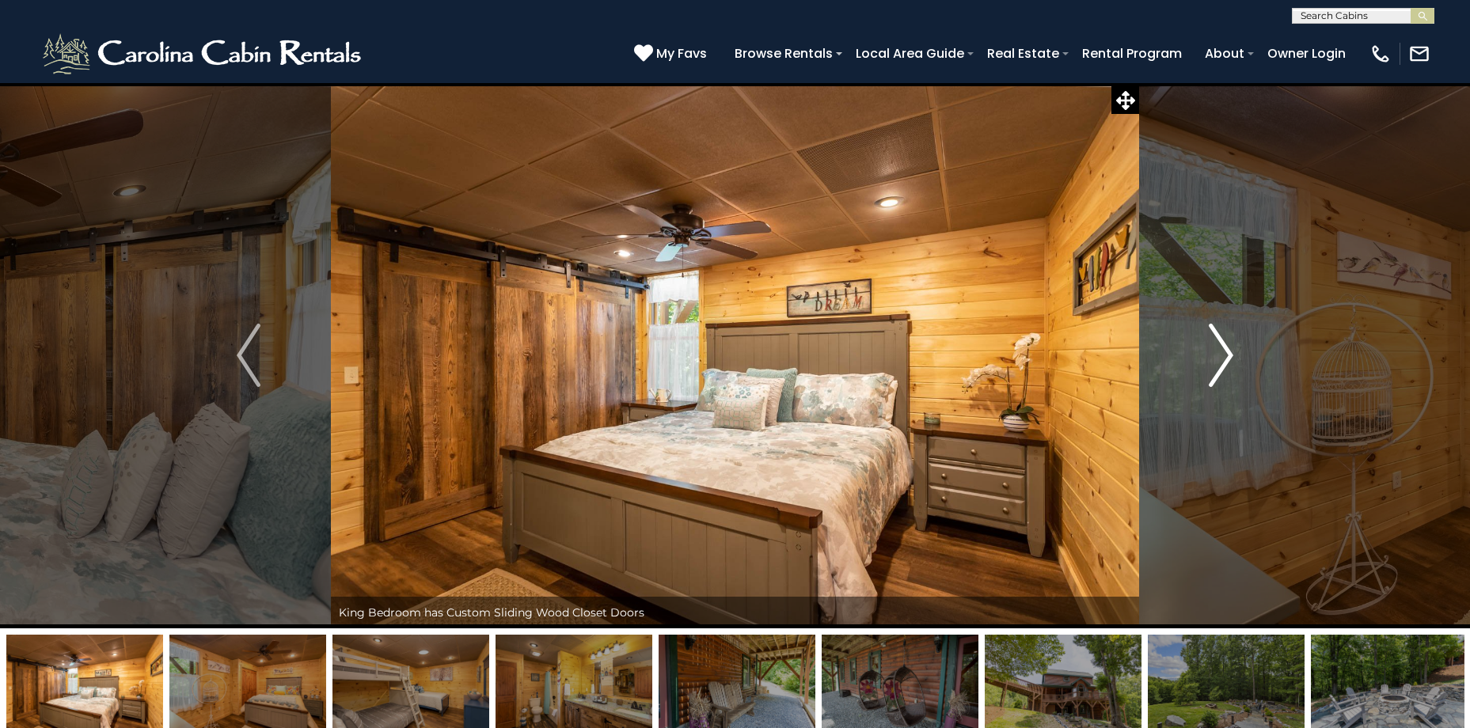
click at [1209, 364] on img "Next" at bounding box center [1221, 355] width 24 height 63
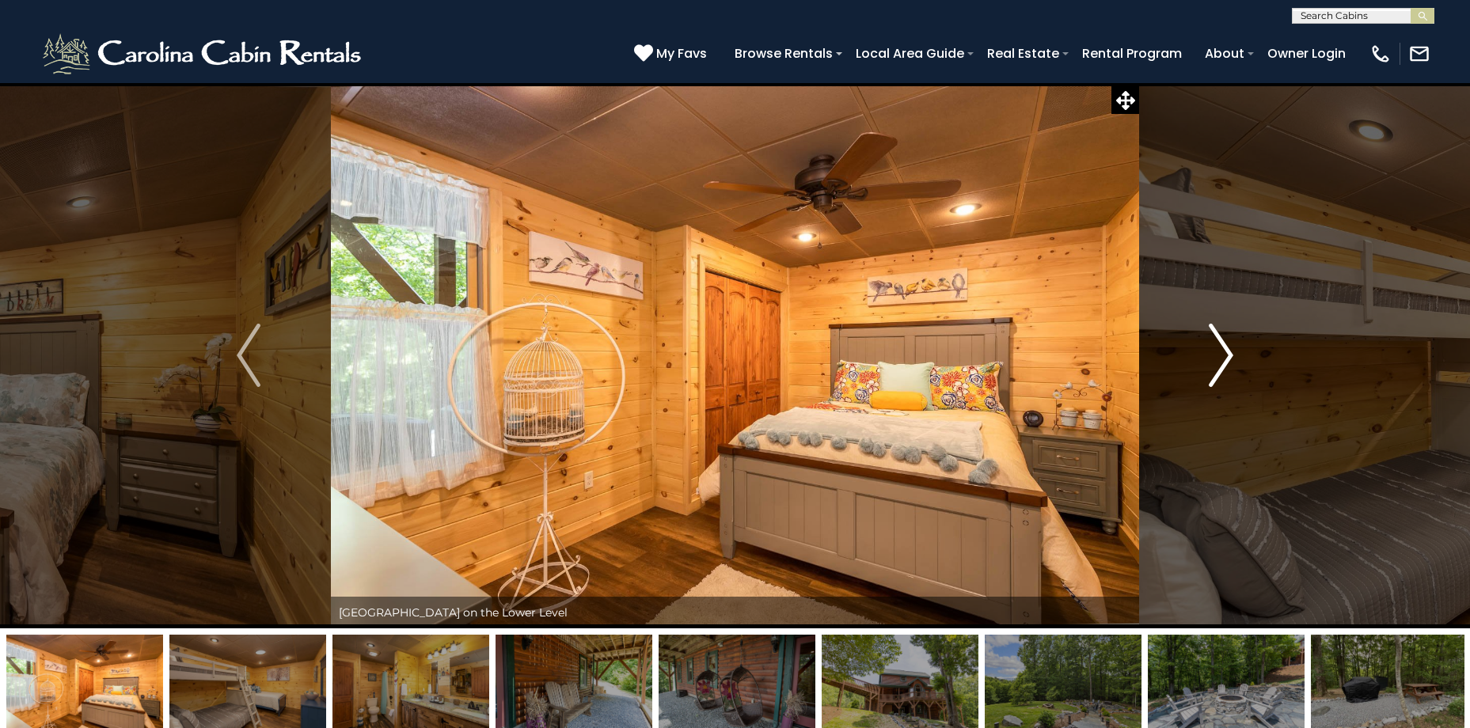
click at [1202, 366] on button "Next" at bounding box center [1221, 355] width 164 height 546
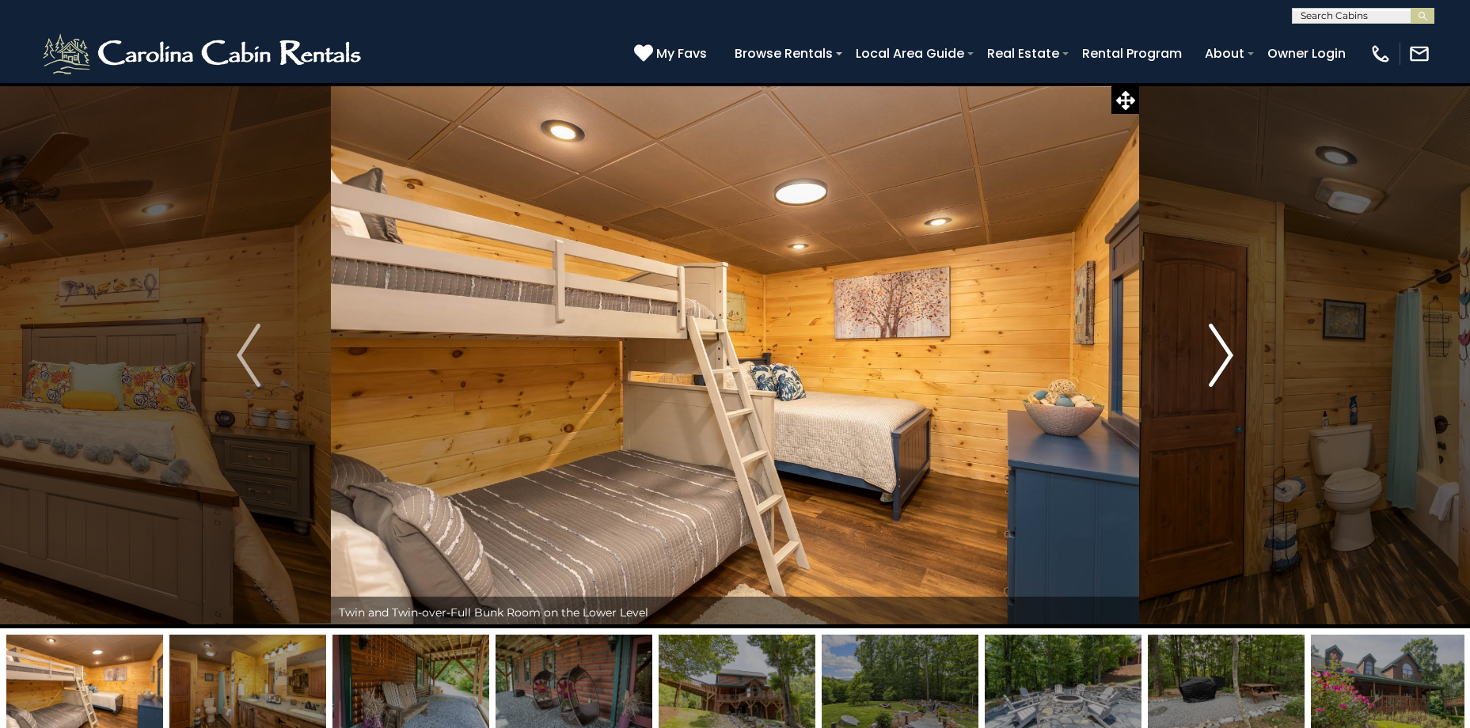
click at [1201, 366] on button "Next" at bounding box center [1221, 355] width 164 height 546
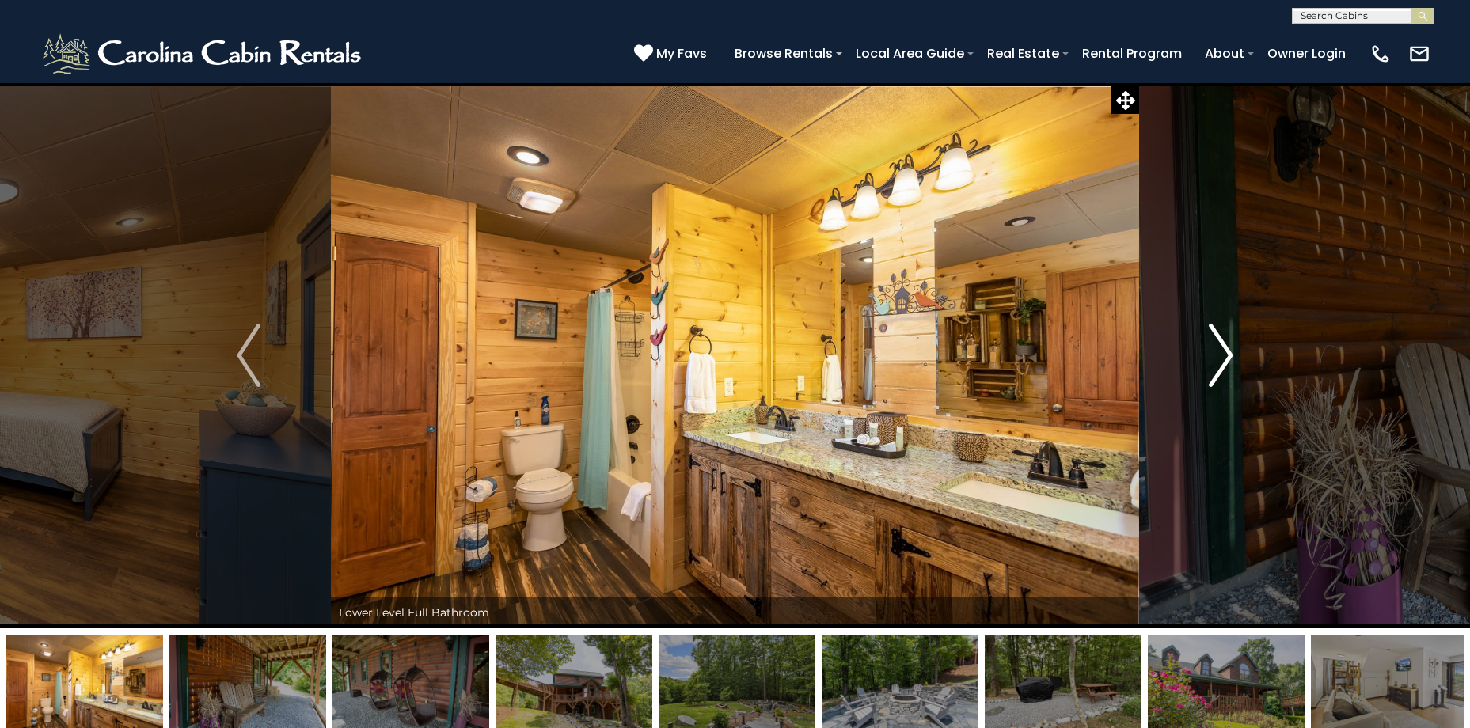
click at [1200, 367] on button "Next" at bounding box center [1221, 355] width 164 height 546
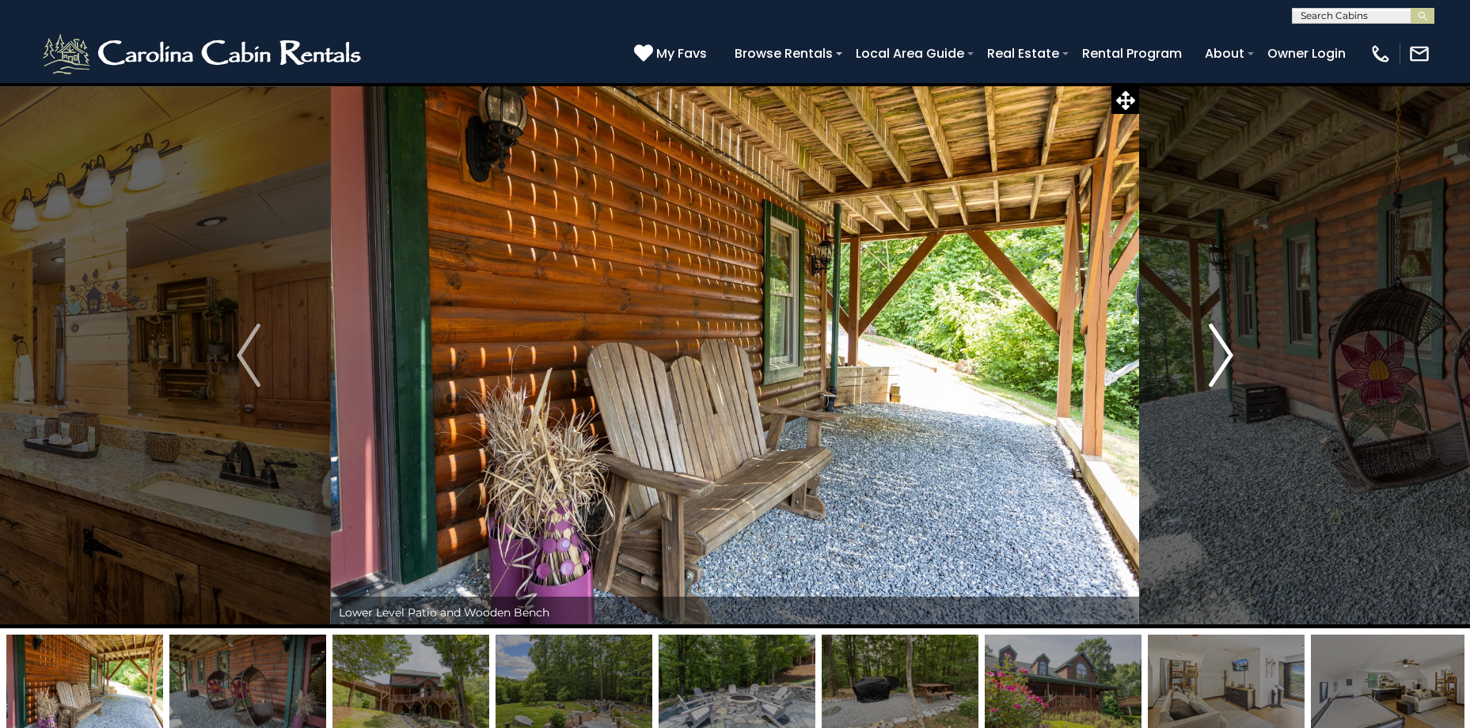
click at [1195, 370] on button "Next" at bounding box center [1221, 355] width 164 height 546
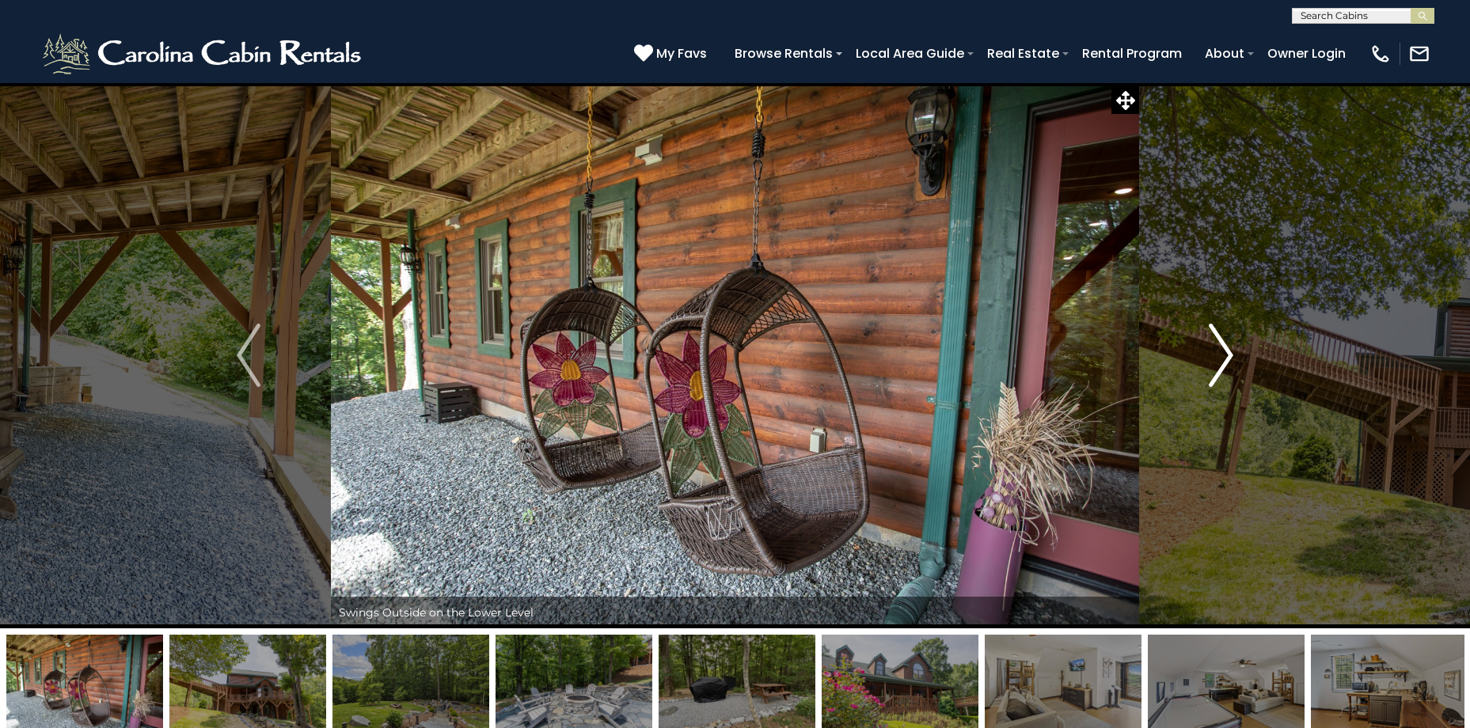
click at [1195, 370] on button "Next" at bounding box center [1221, 355] width 164 height 546
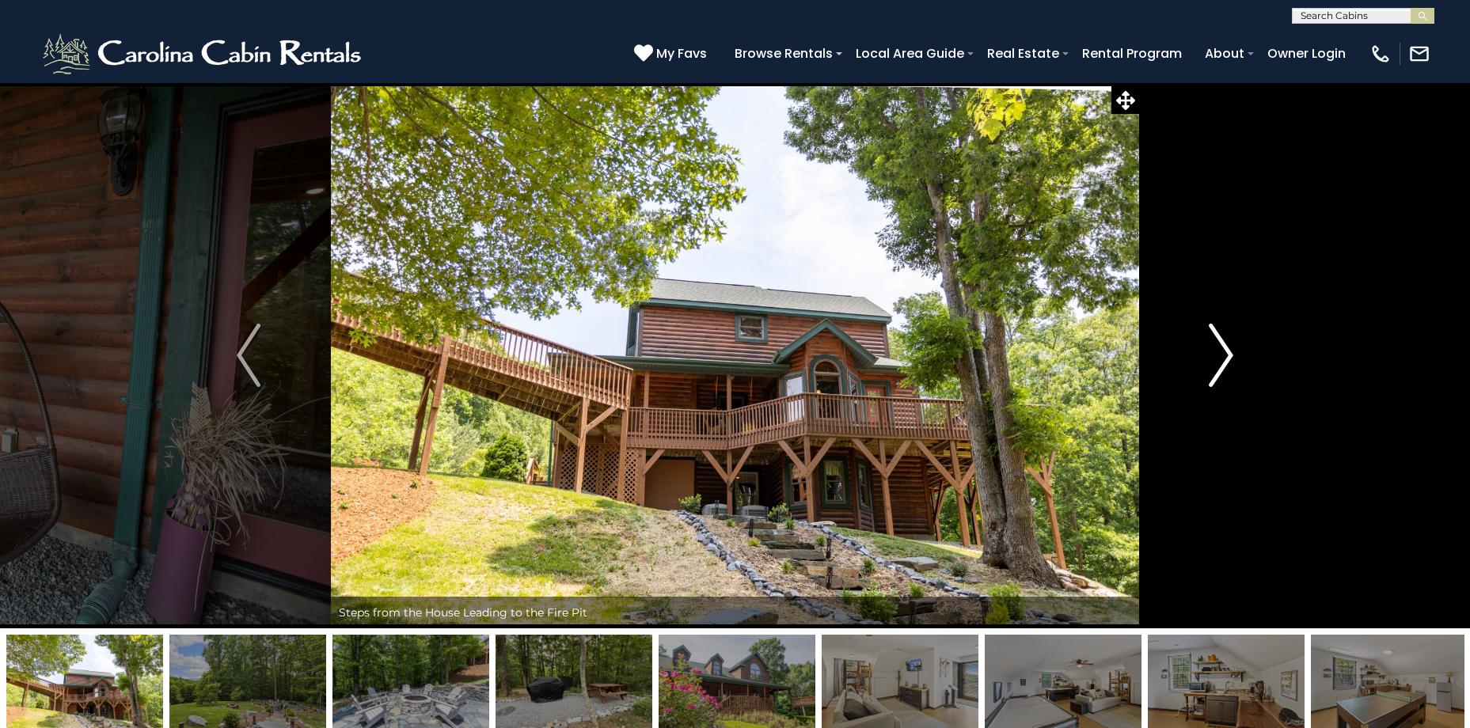
click at [1204, 362] on button "Next" at bounding box center [1221, 355] width 164 height 546
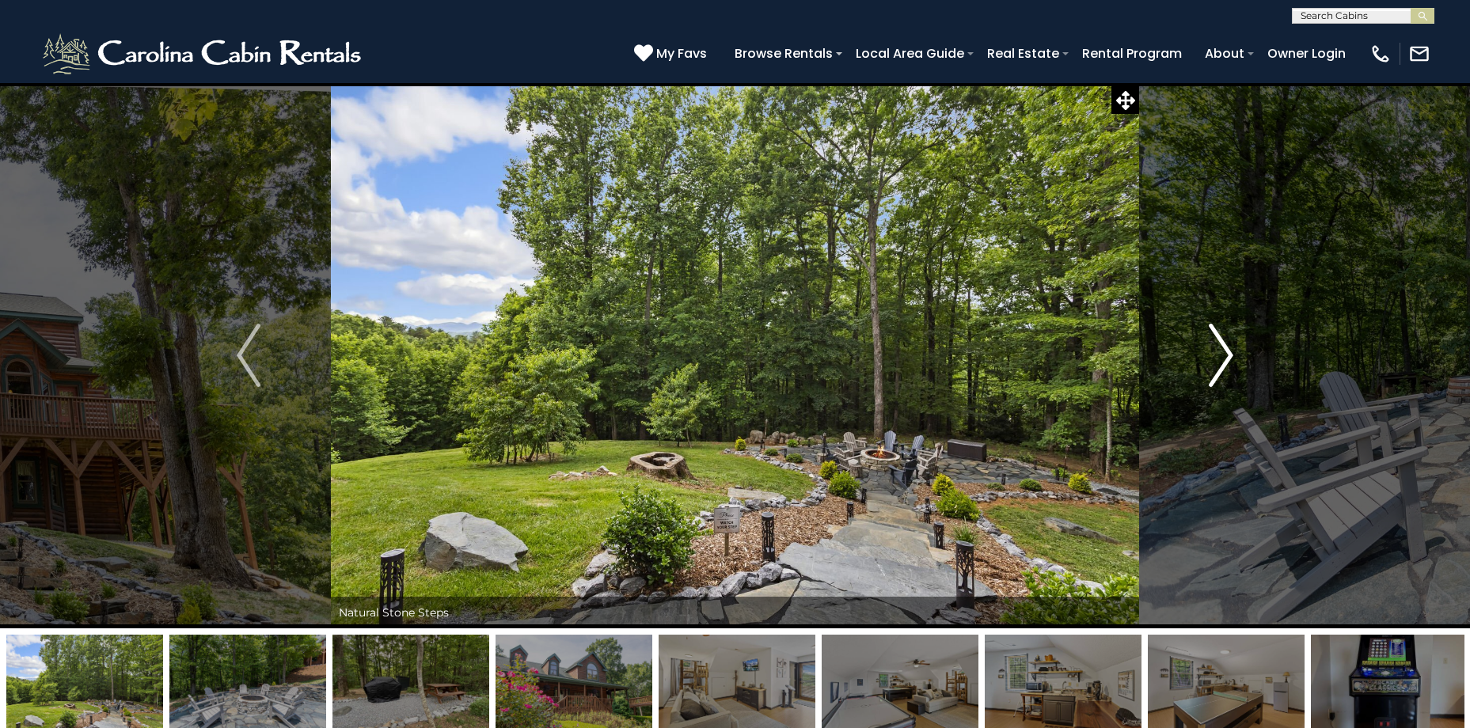
click at [1204, 362] on button "Next" at bounding box center [1221, 355] width 164 height 546
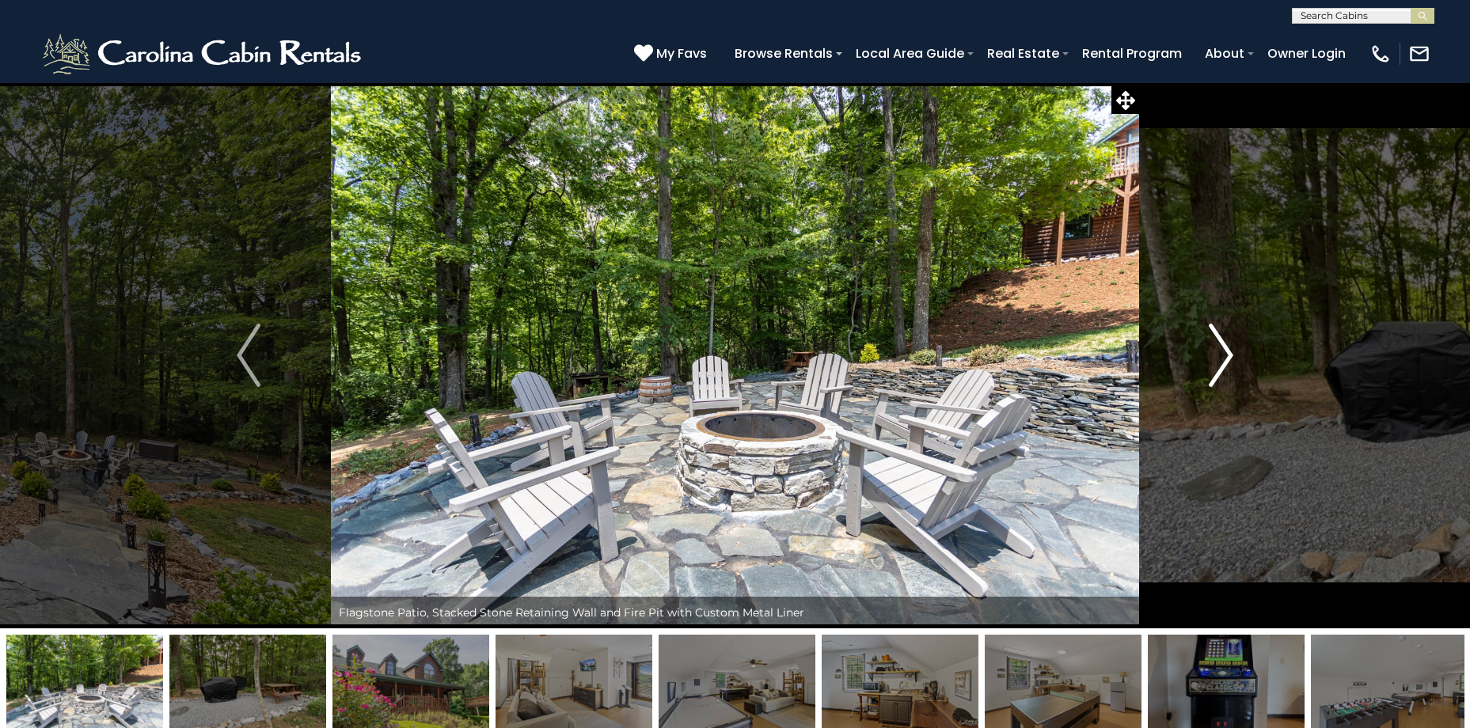
click at [1204, 362] on button "Next" at bounding box center [1221, 355] width 164 height 546
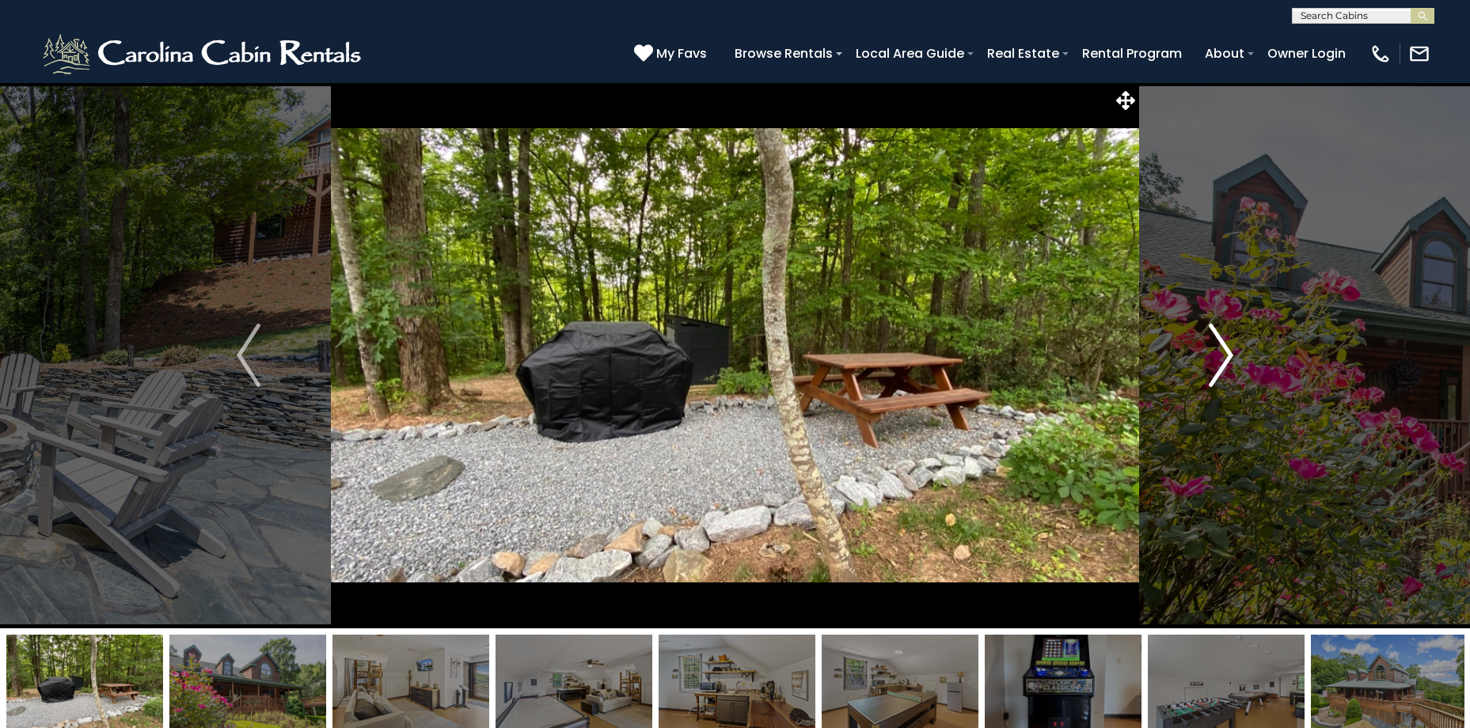
click at [1204, 362] on button "Next" at bounding box center [1221, 355] width 164 height 546
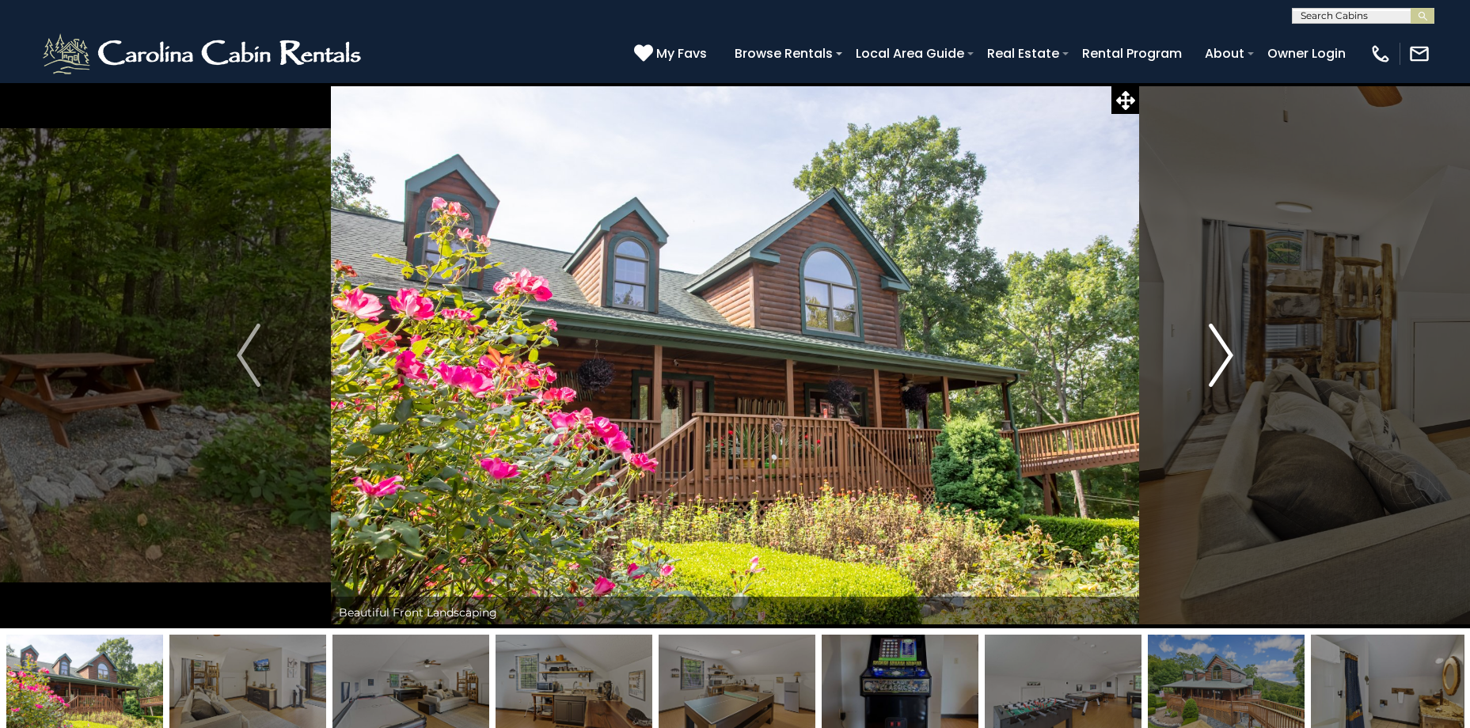
click at [1204, 362] on button "Next" at bounding box center [1221, 355] width 164 height 546
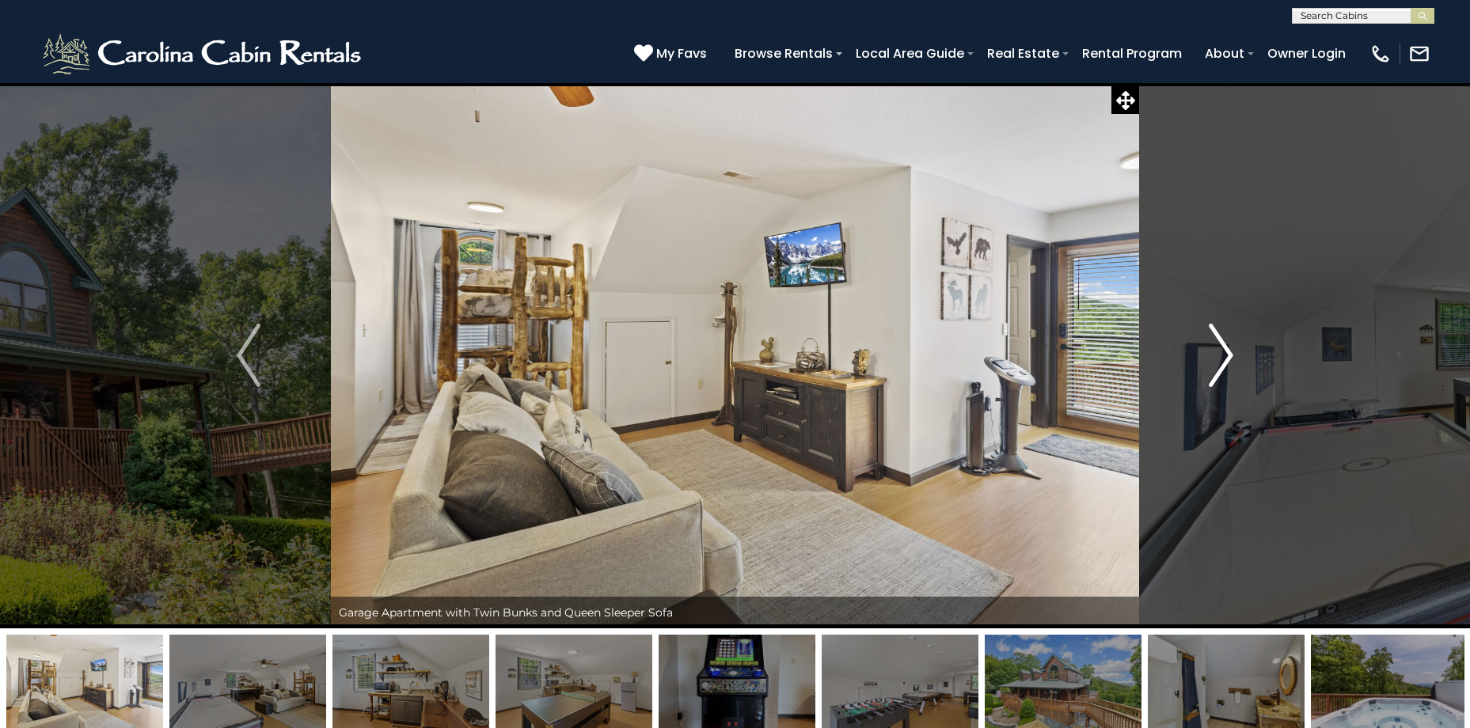
click at [1204, 362] on button "Next" at bounding box center [1221, 355] width 164 height 546
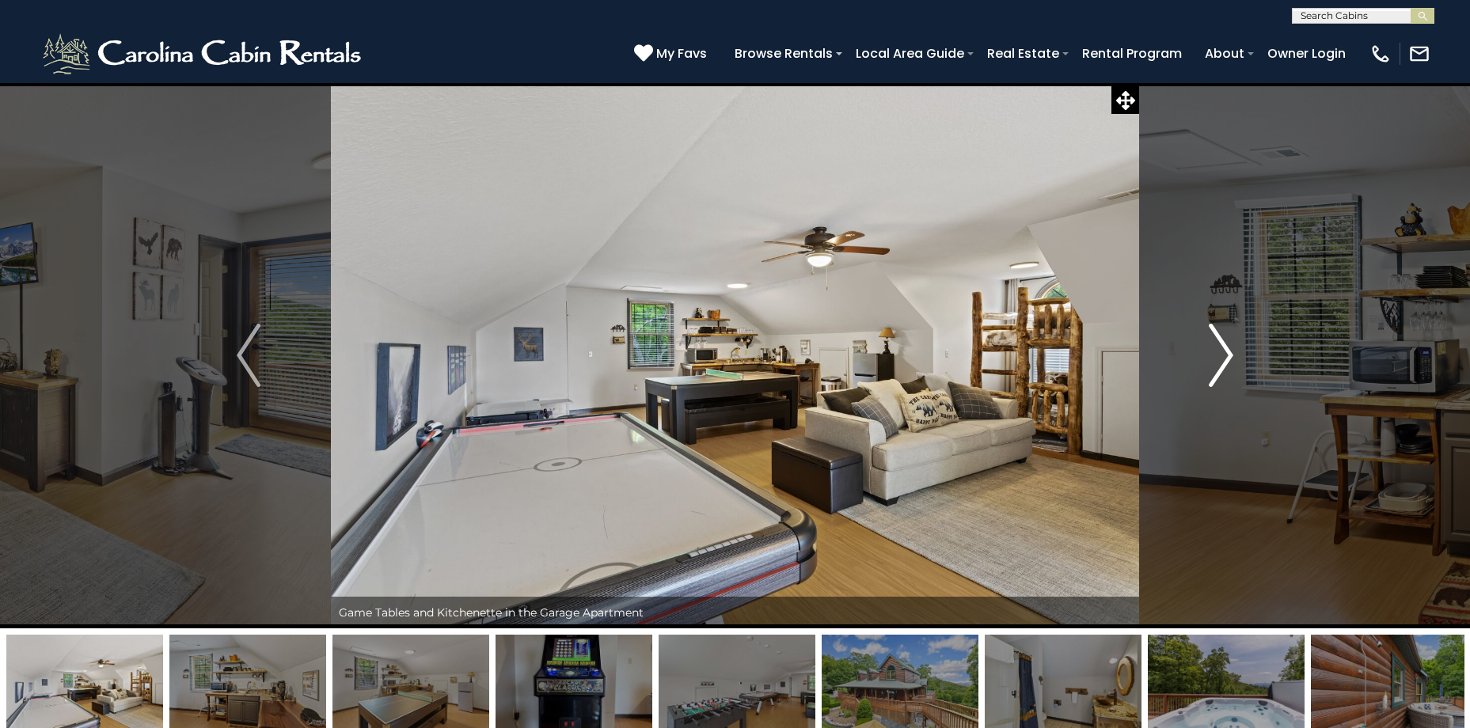
click at [1204, 362] on button "Next" at bounding box center [1221, 355] width 164 height 546
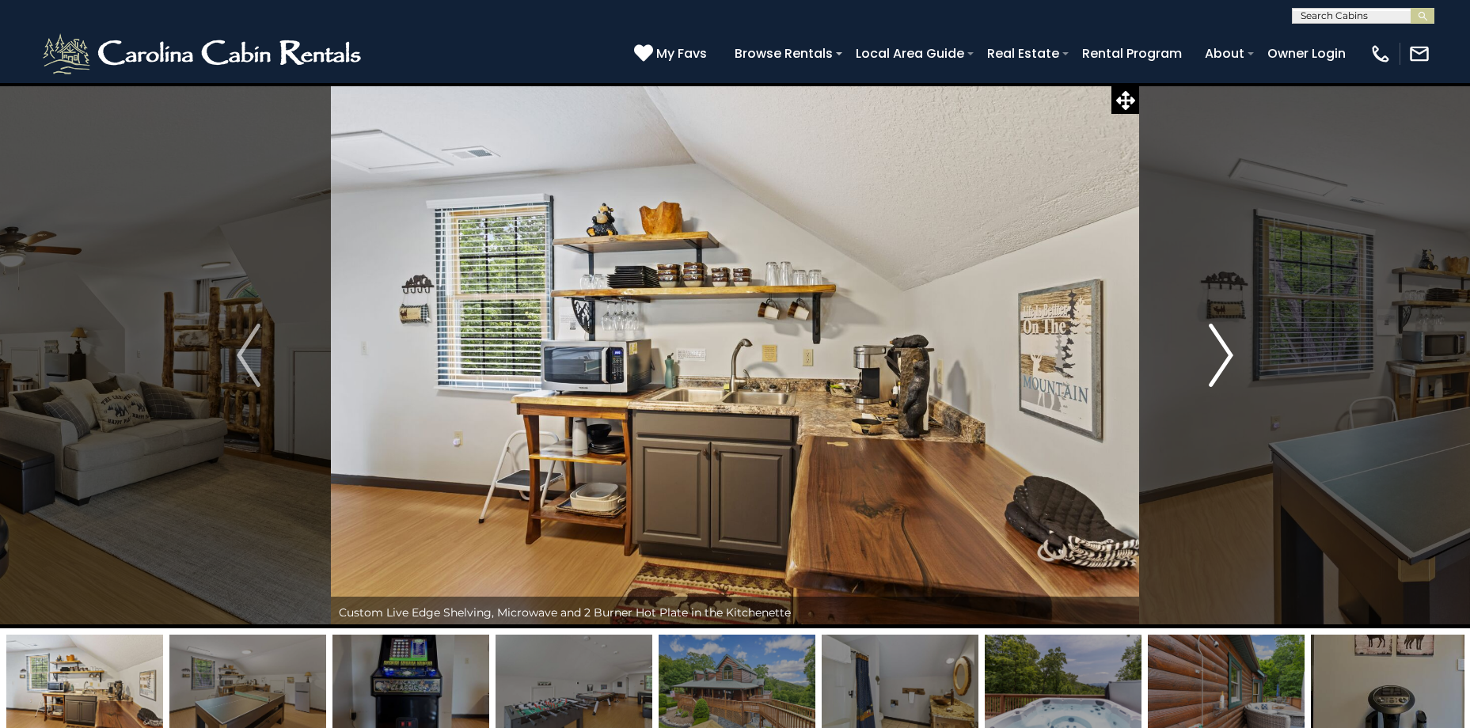
click at [1204, 362] on button "Next" at bounding box center [1221, 355] width 164 height 546
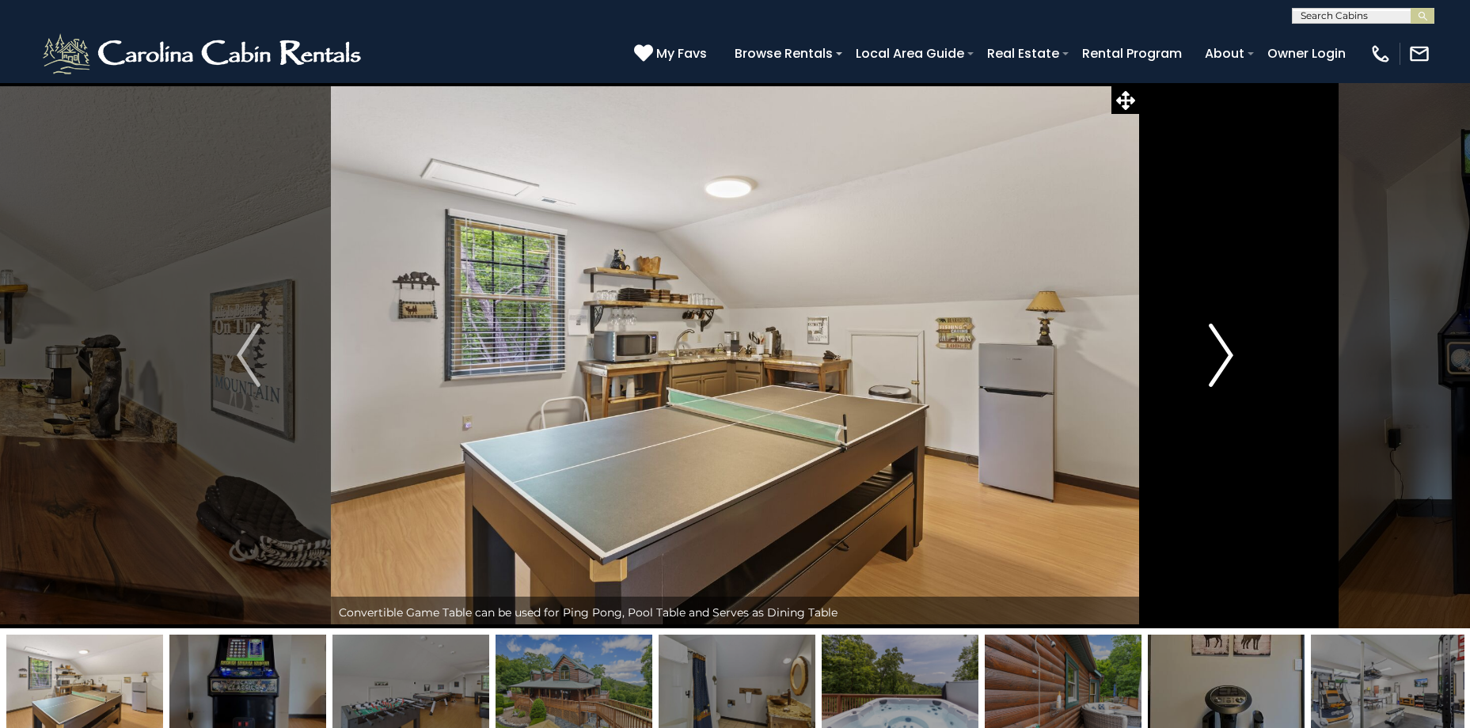
click at [1204, 362] on button "Next" at bounding box center [1221, 355] width 164 height 546
